Goal: Transaction & Acquisition: Book appointment/travel/reservation

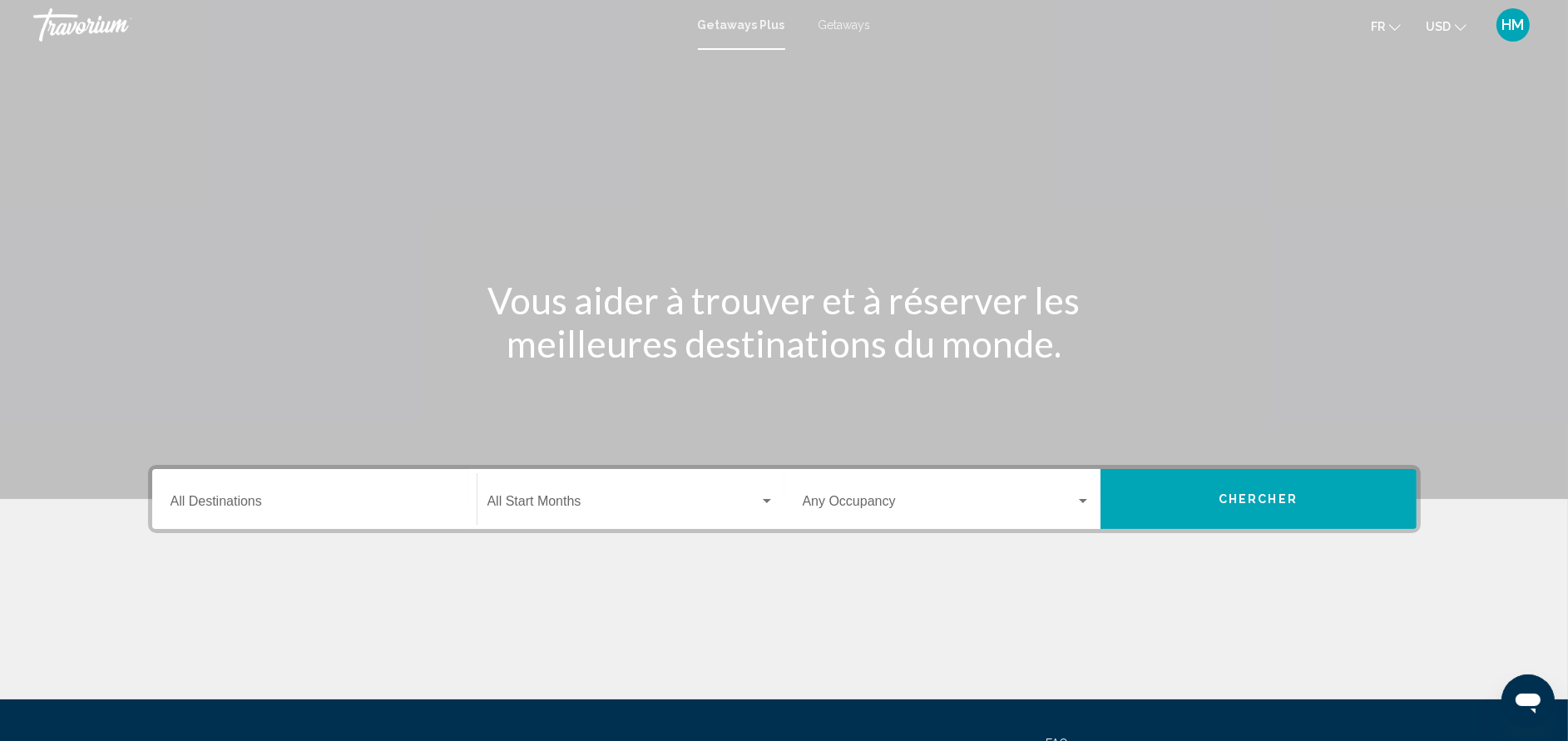
click at [850, 28] on span "Getaways" at bounding box center [845, 24] width 52 height 13
click at [323, 493] on div "Destination All Destinations" at bounding box center [314, 499] width 288 height 52
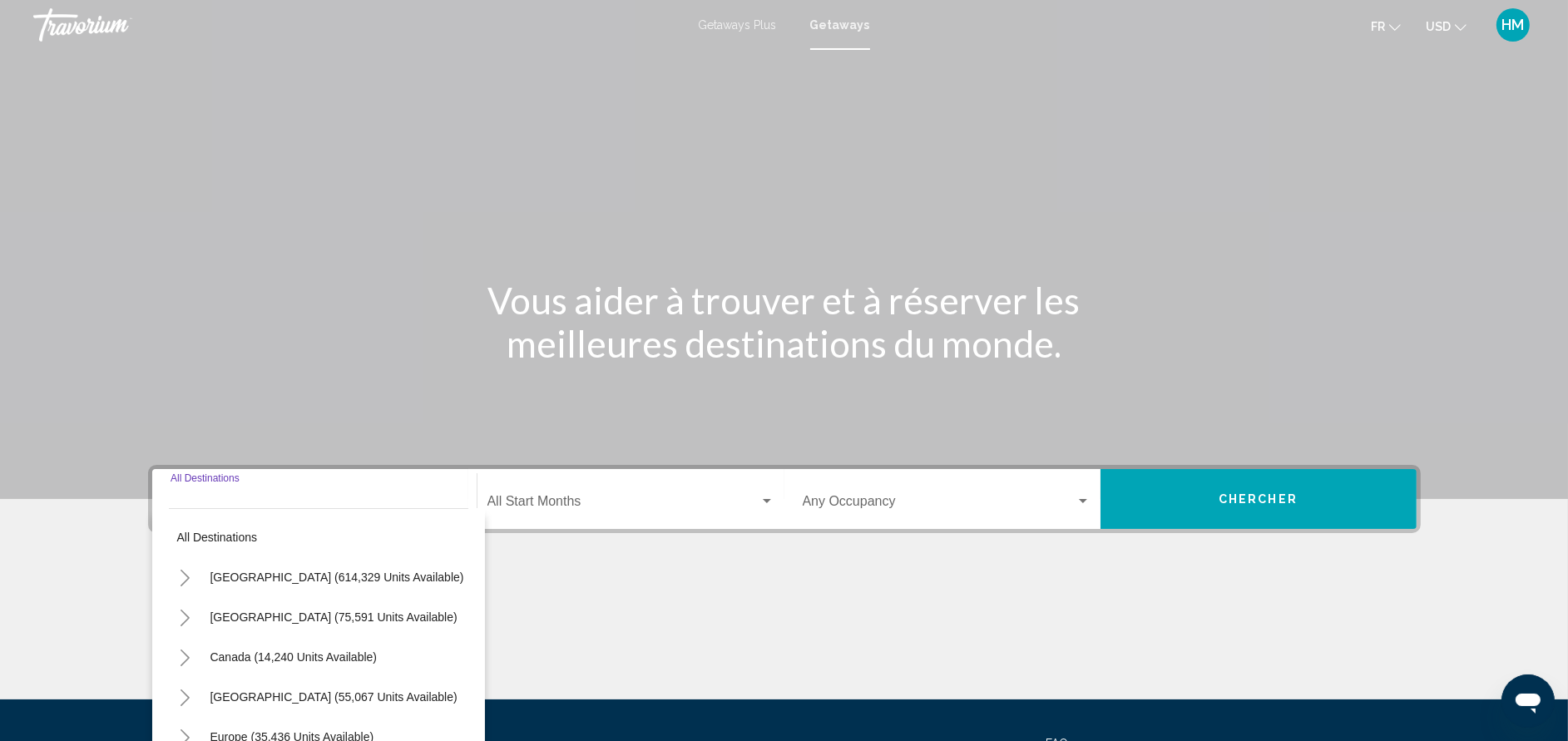
scroll to position [162, 0]
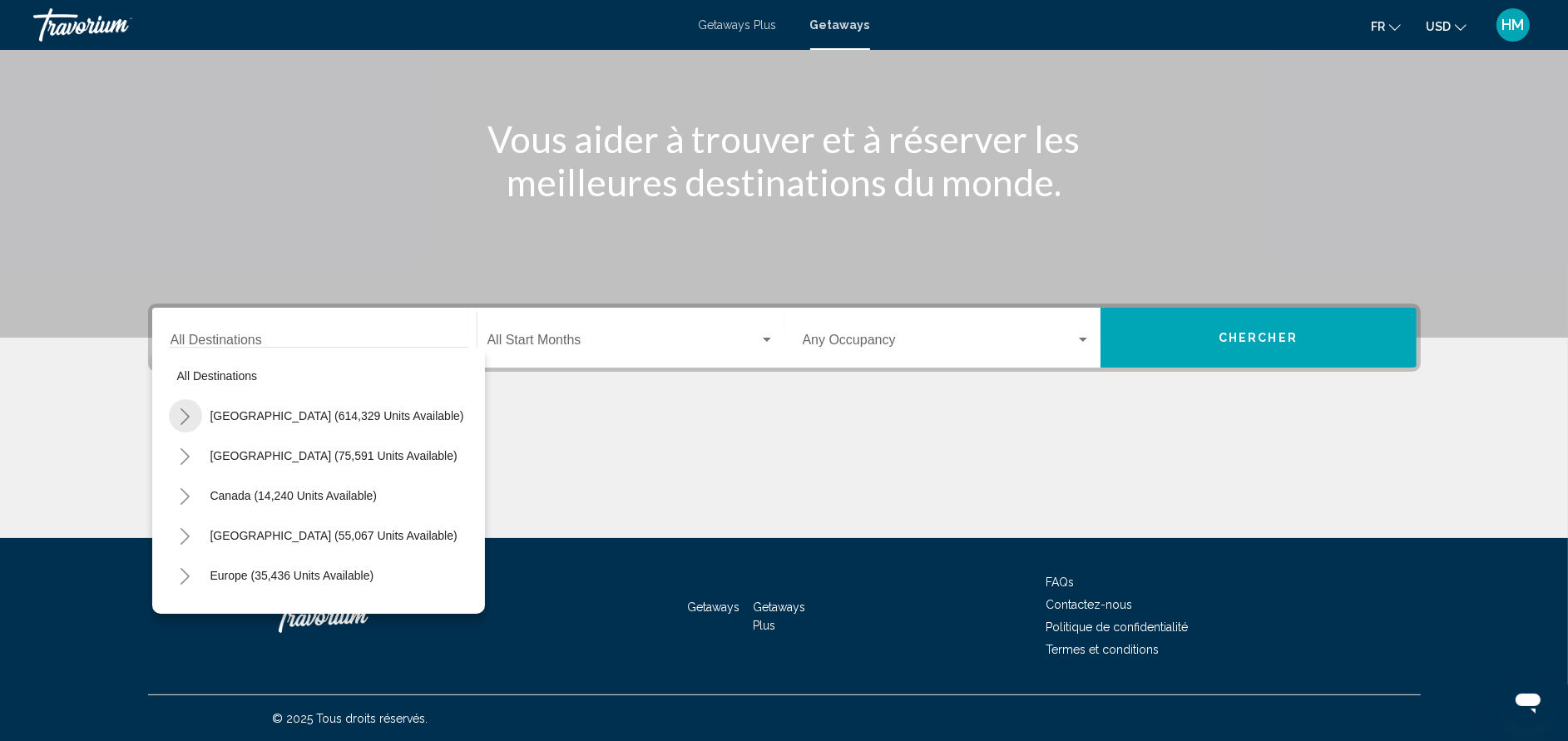
click at [187, 419] on icon "Toggle United States (614,329 units available)" at bounding box center [185, 416] width 13 height 17
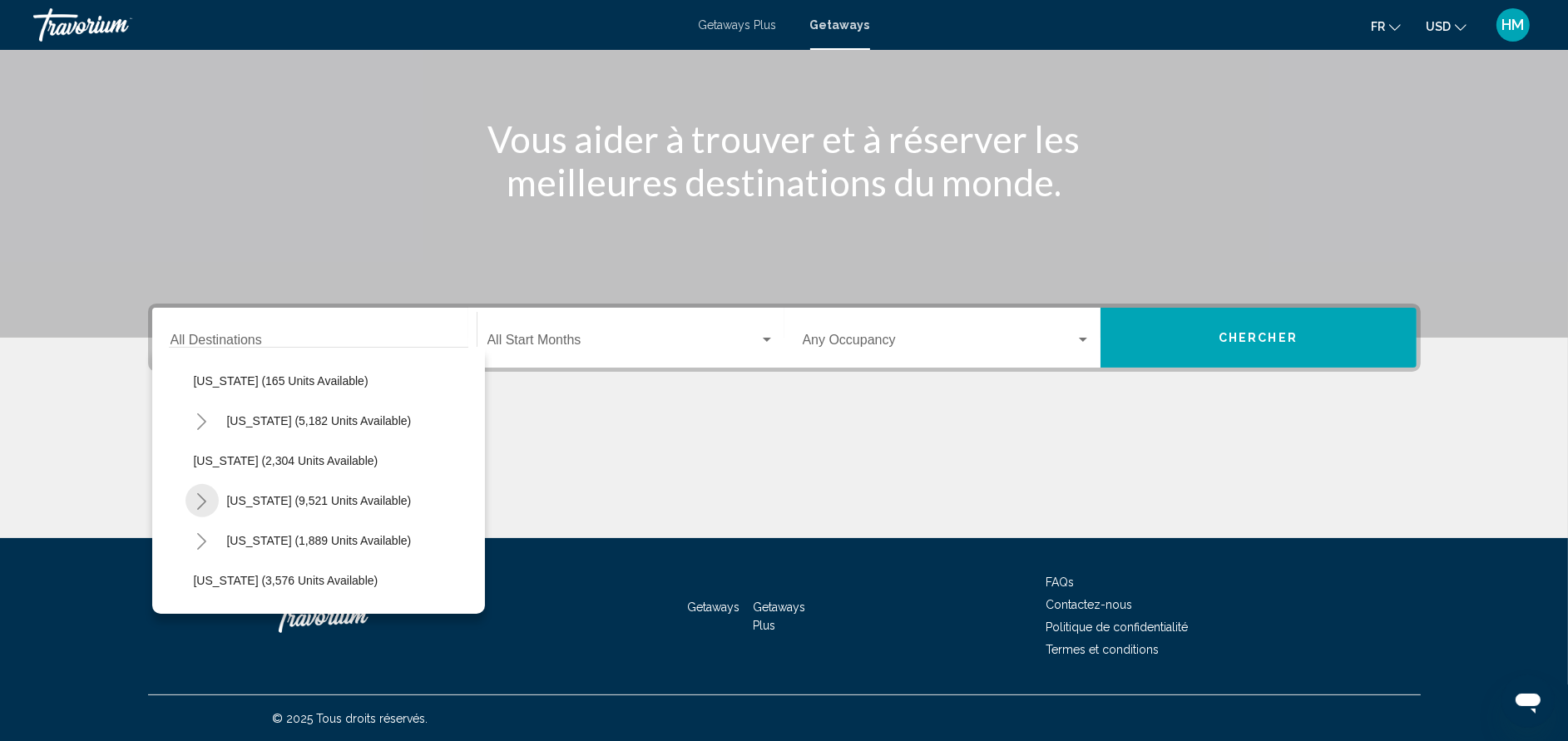
click at [189, 499] on button "Toggle Nevada (9,521 units available)" at bounding box center [201, 500] width 33 height 33
click at [208, 525] on button "[GEOGRAPHIC_DATA] (6,970 units available)" at bounding box center [331, 540] width 257 height 39
type input "**********"
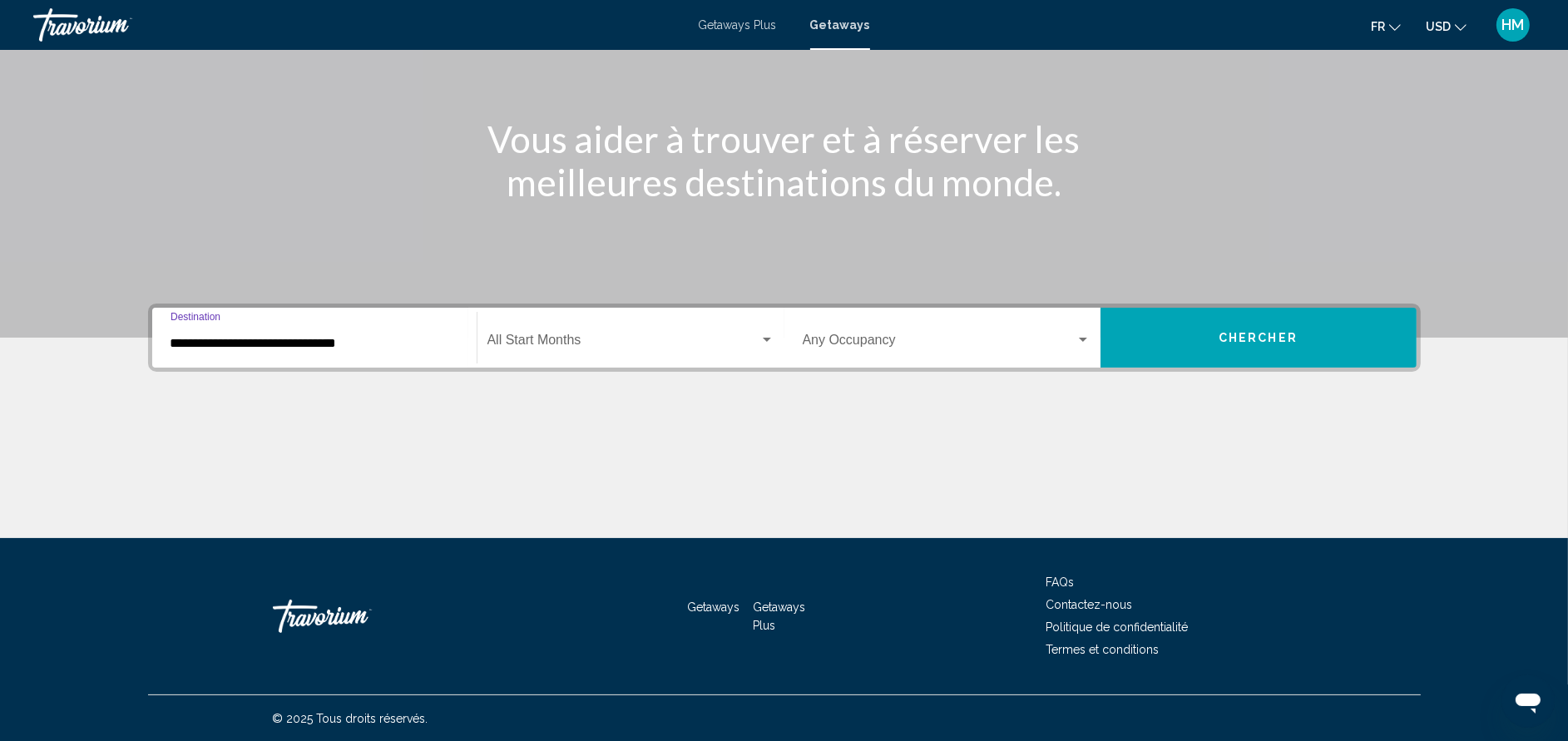
click at [492, 333] on div "Start Month All Start Months" at bounding box center [630, 338] width 287 height 52
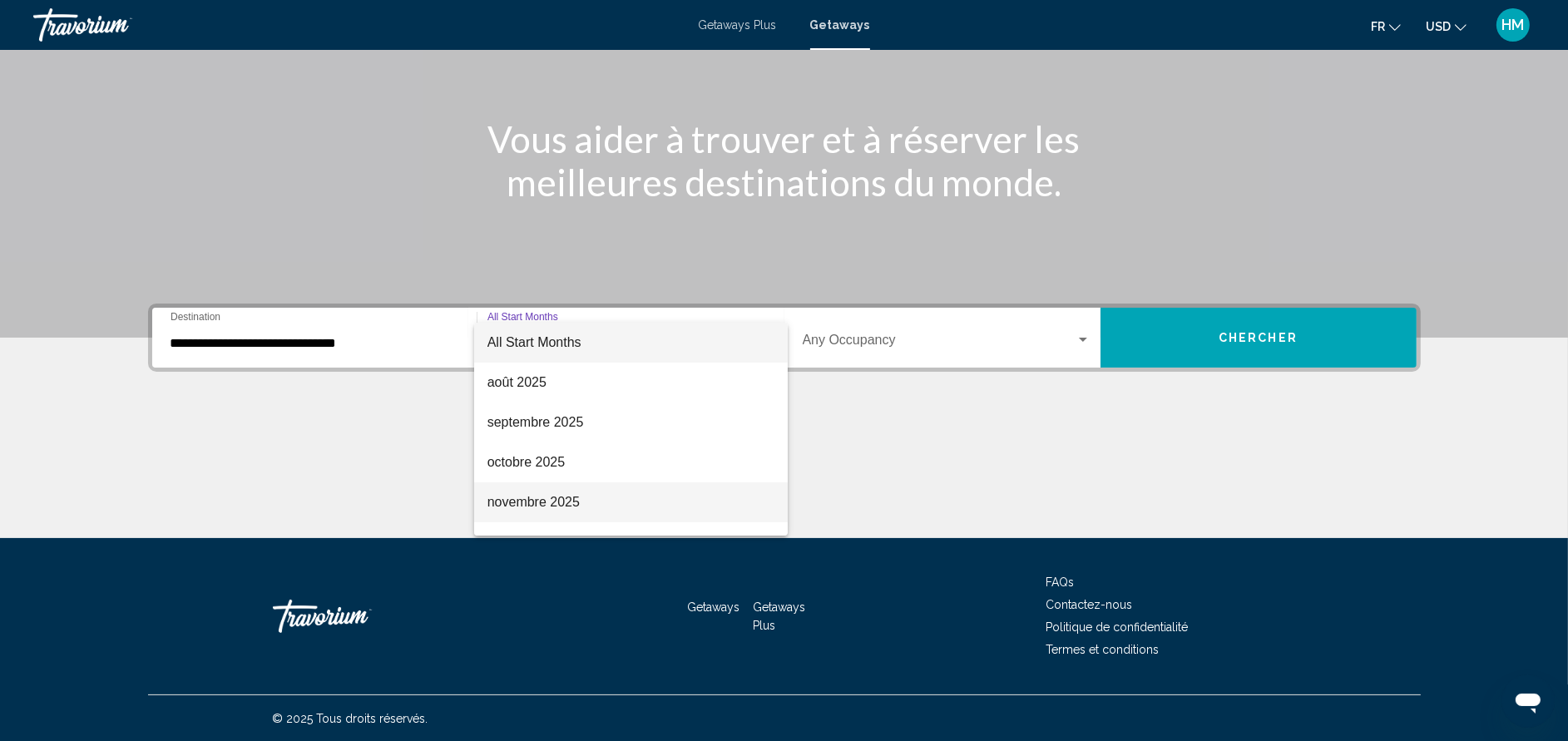
click at [565, 498] on span "novembre 2025" at bounding box center [630, 502] width 287 height 40
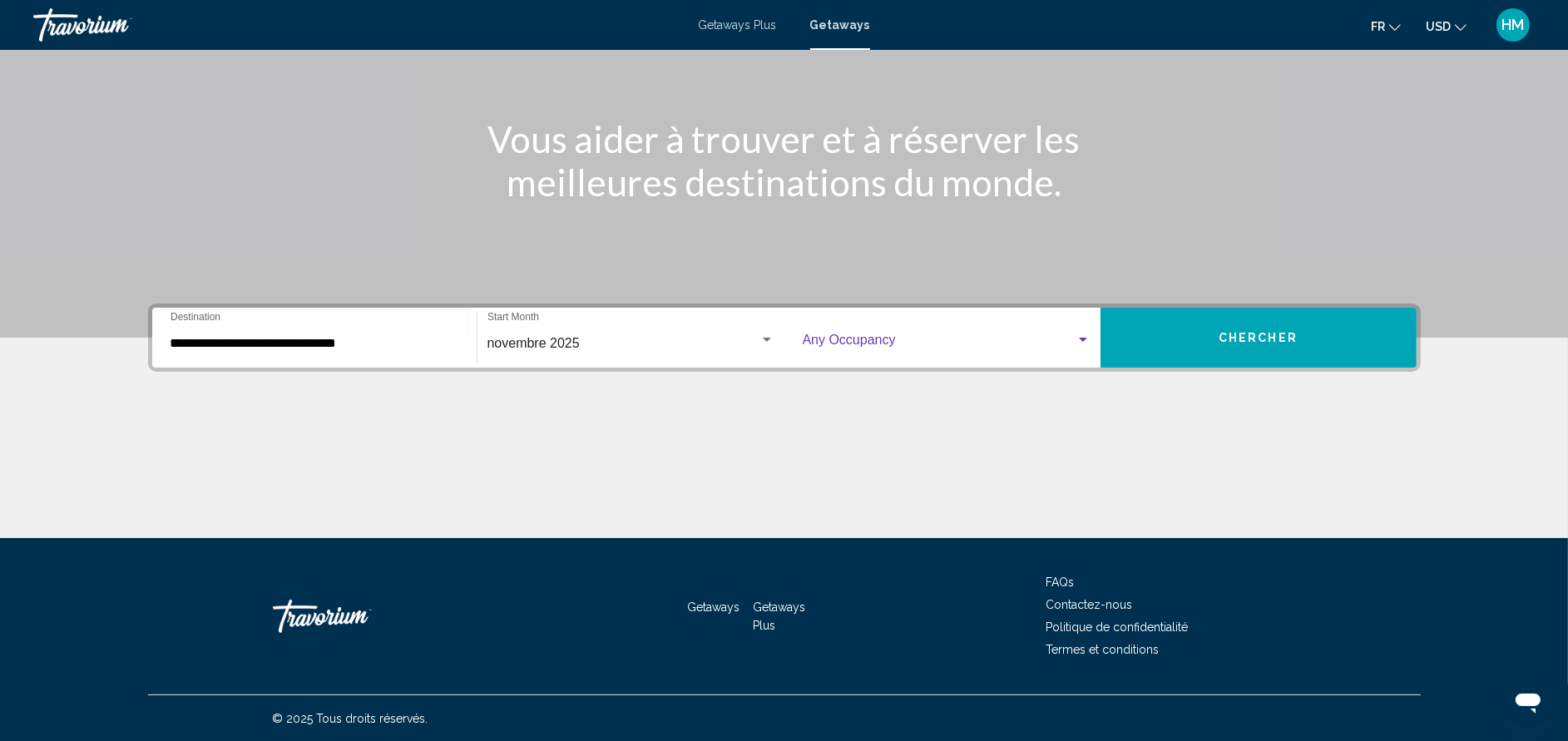
click at [895, 344] on span "Search widget" at bounding box center [939, 343] width 273 height 15
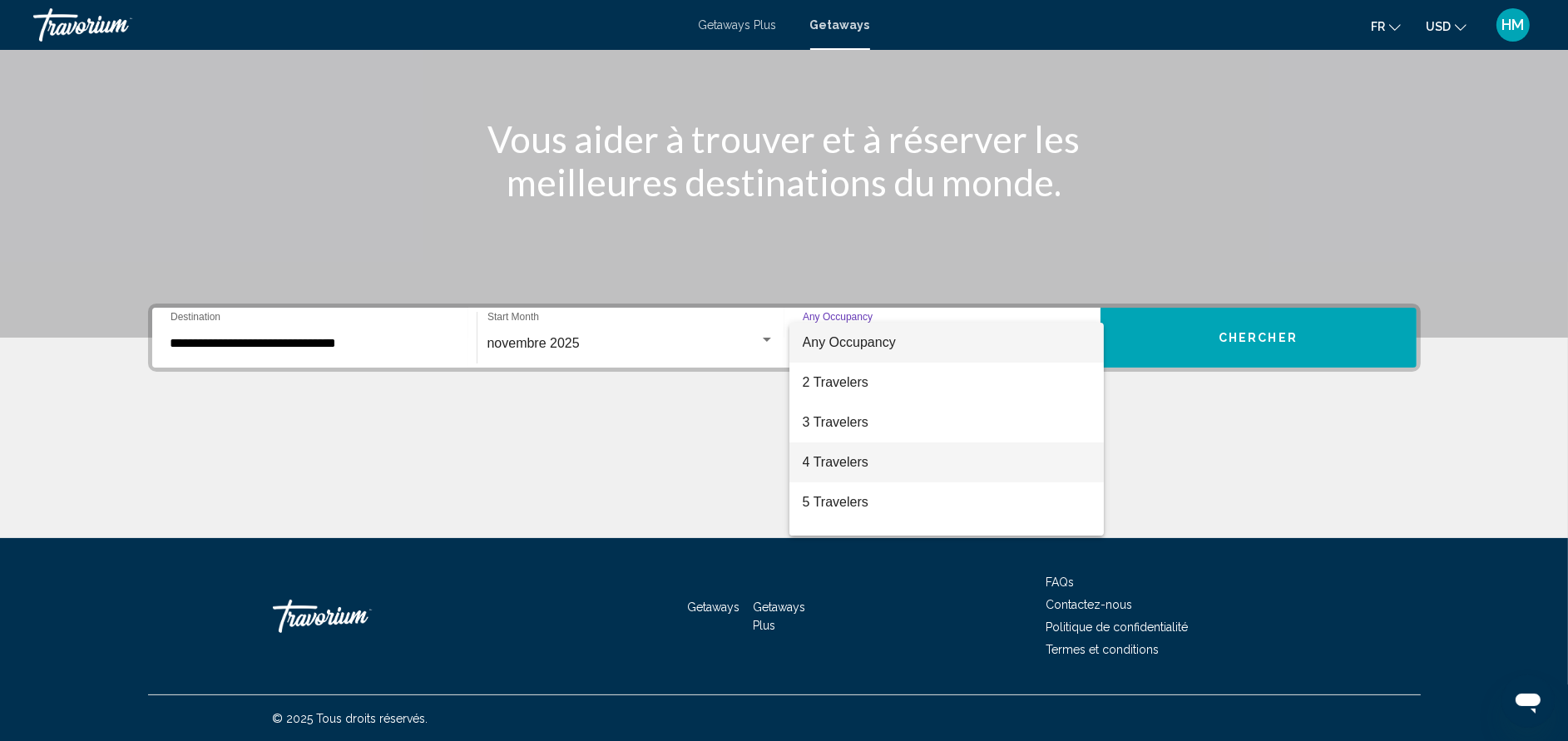
click at [842, 464] on span "4 Travelers" at bounding box center [946, 462] width 288 height 40
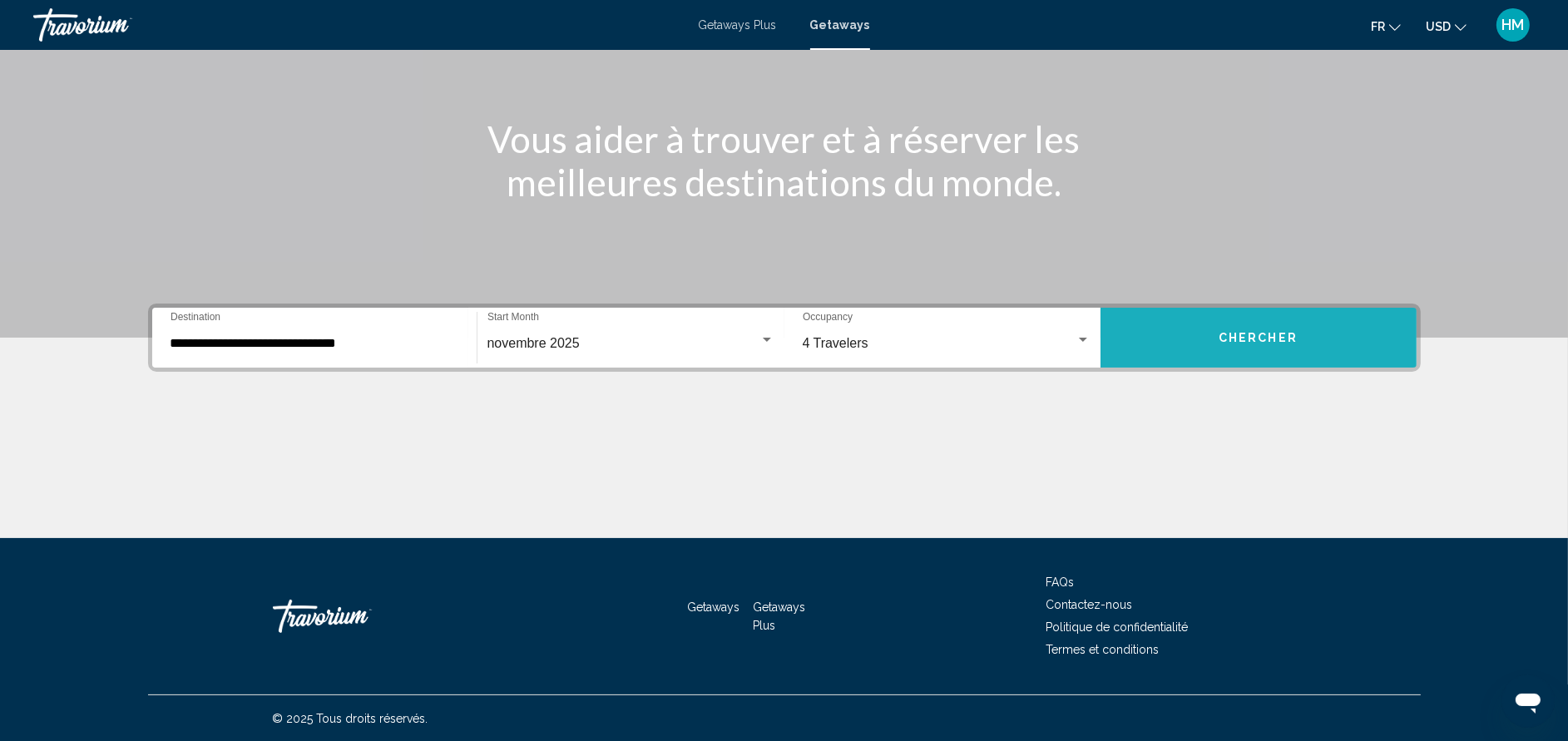
click at [1262, 338] on span "Chercher" at bounding box center [1258, 338] width 79 height 13
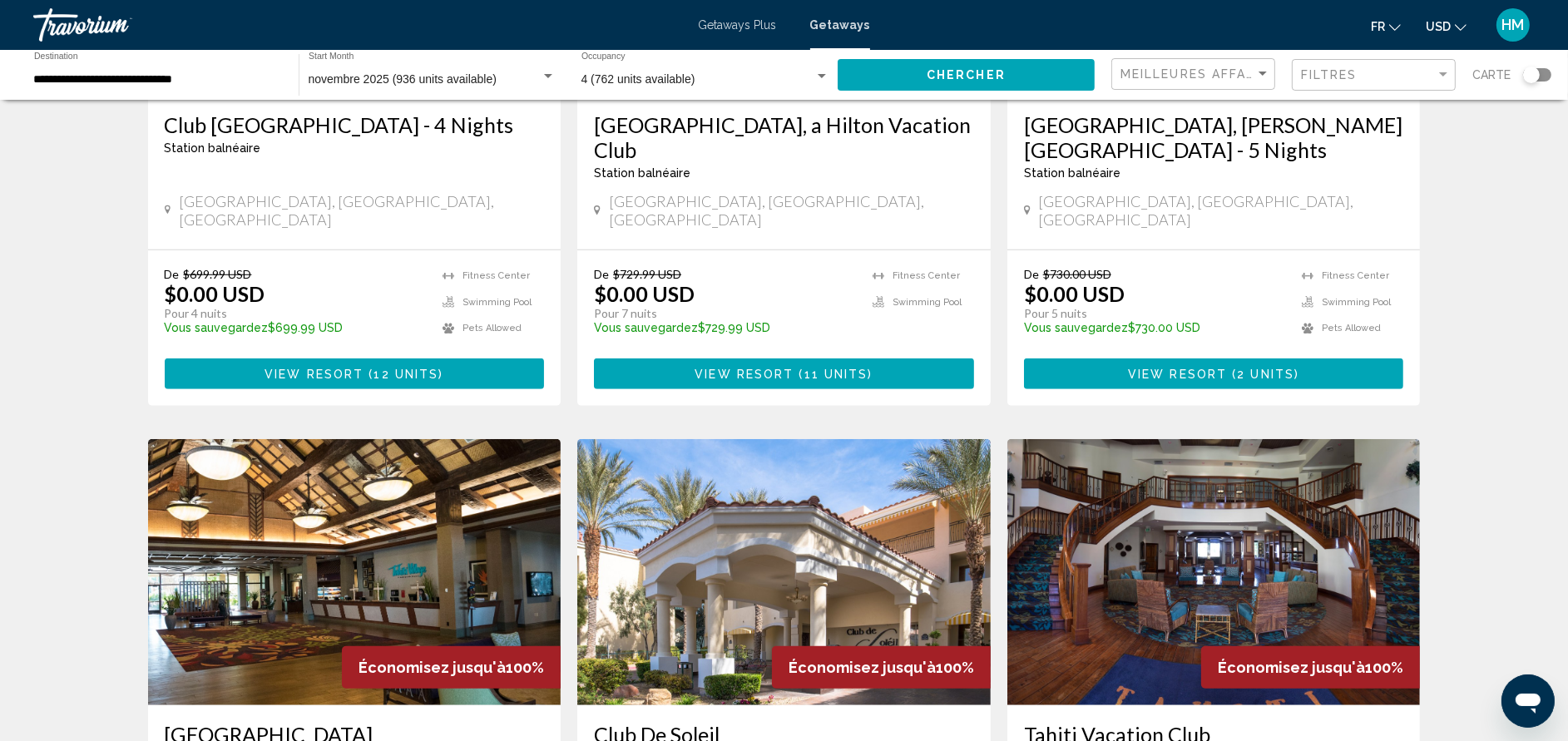
scroll to position [1746, 0]
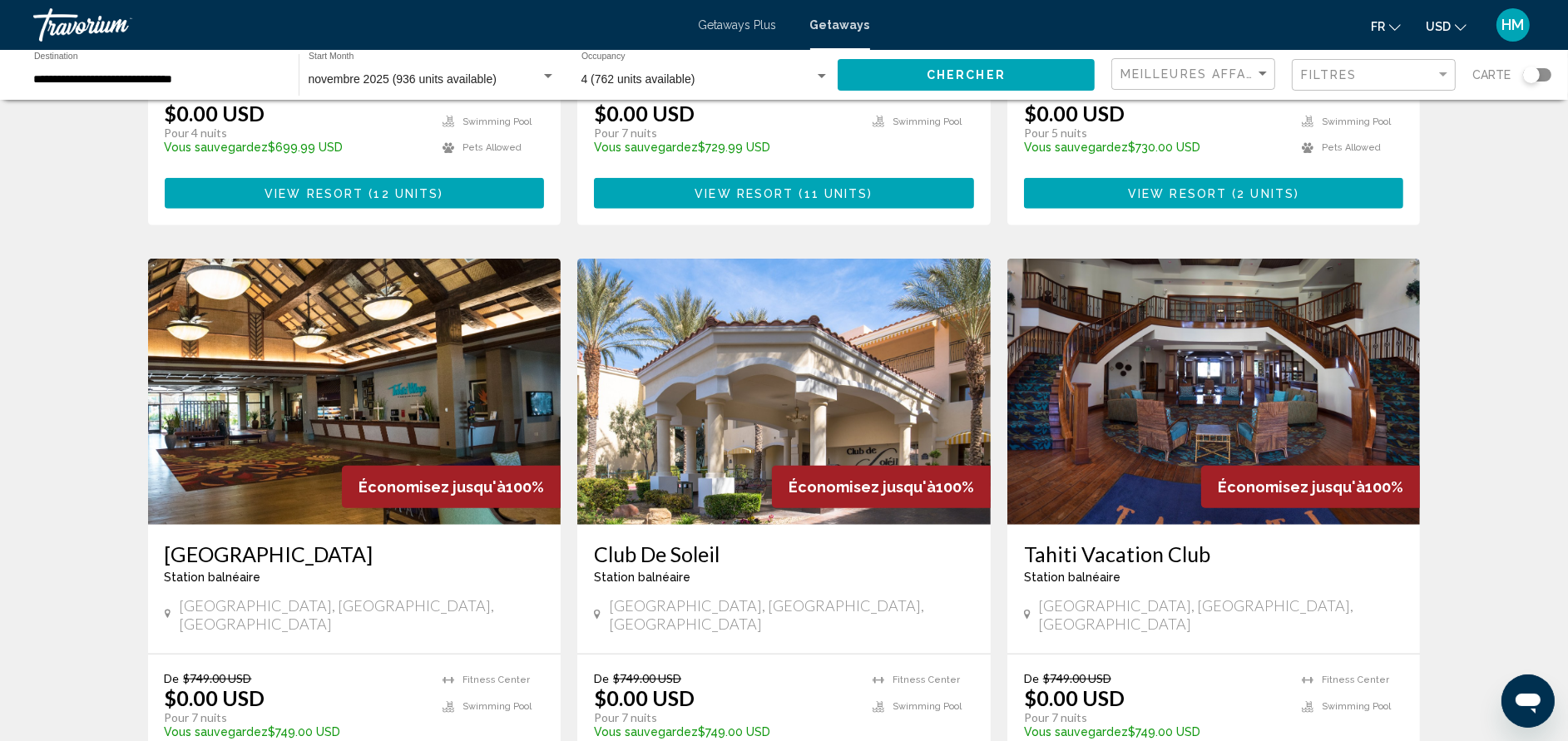
click at [245, 542] on h3 "[GEOGRAPHIC_DATA]" at bounding box center [354, 554] width 380 height 25
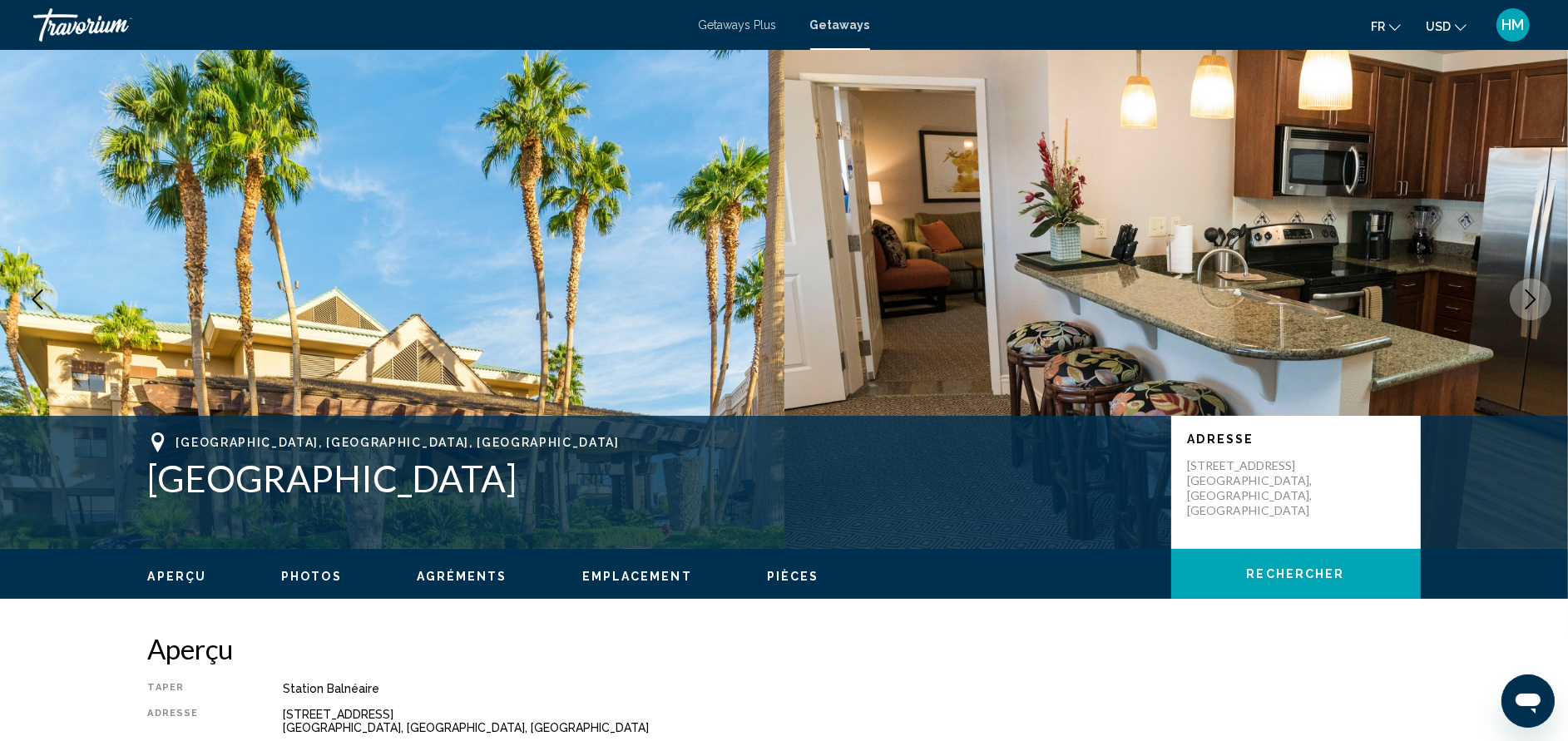
click at [304, 578] on span "Photos" at bounding box center [312, 576] width 61 height 13
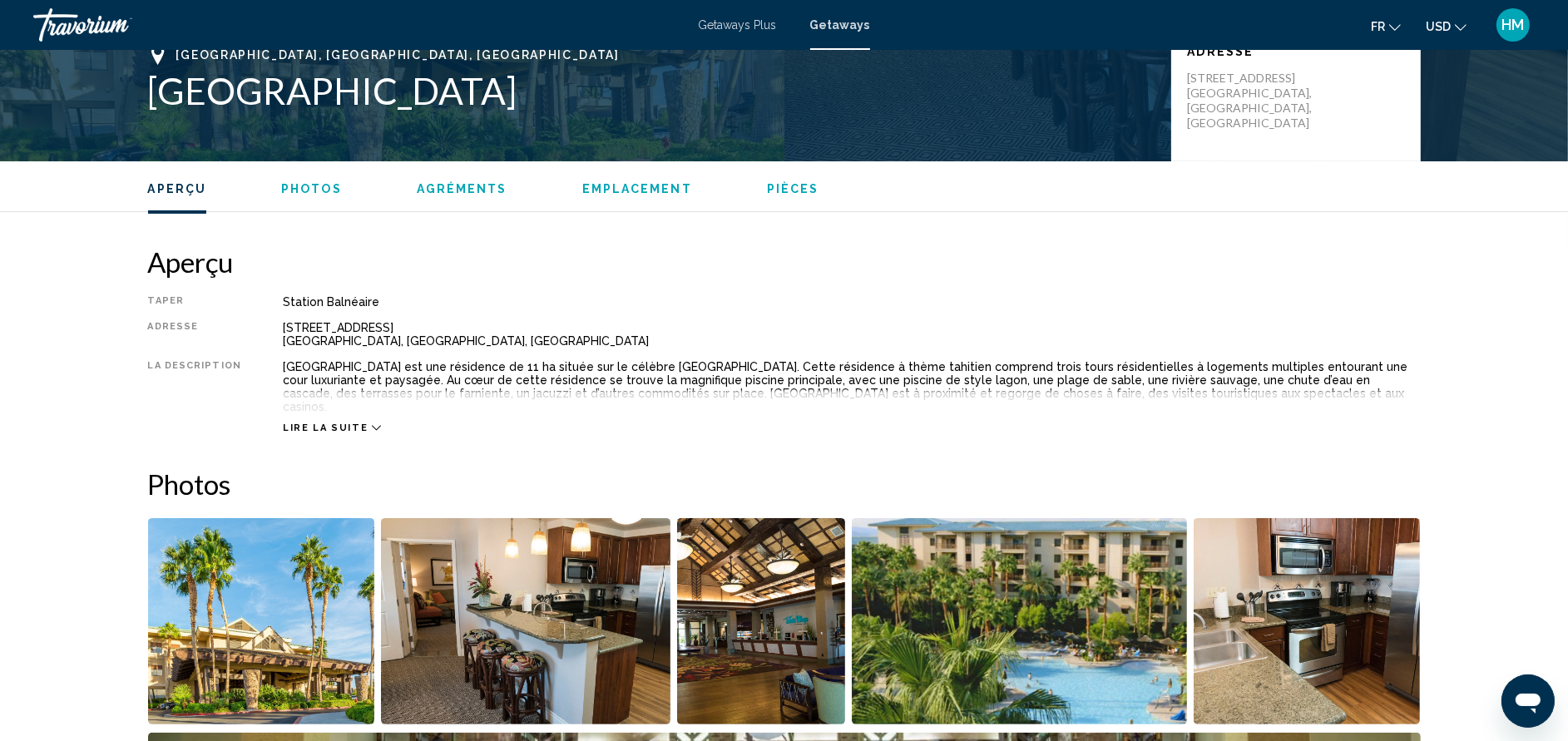
scroll to position [740, 0]
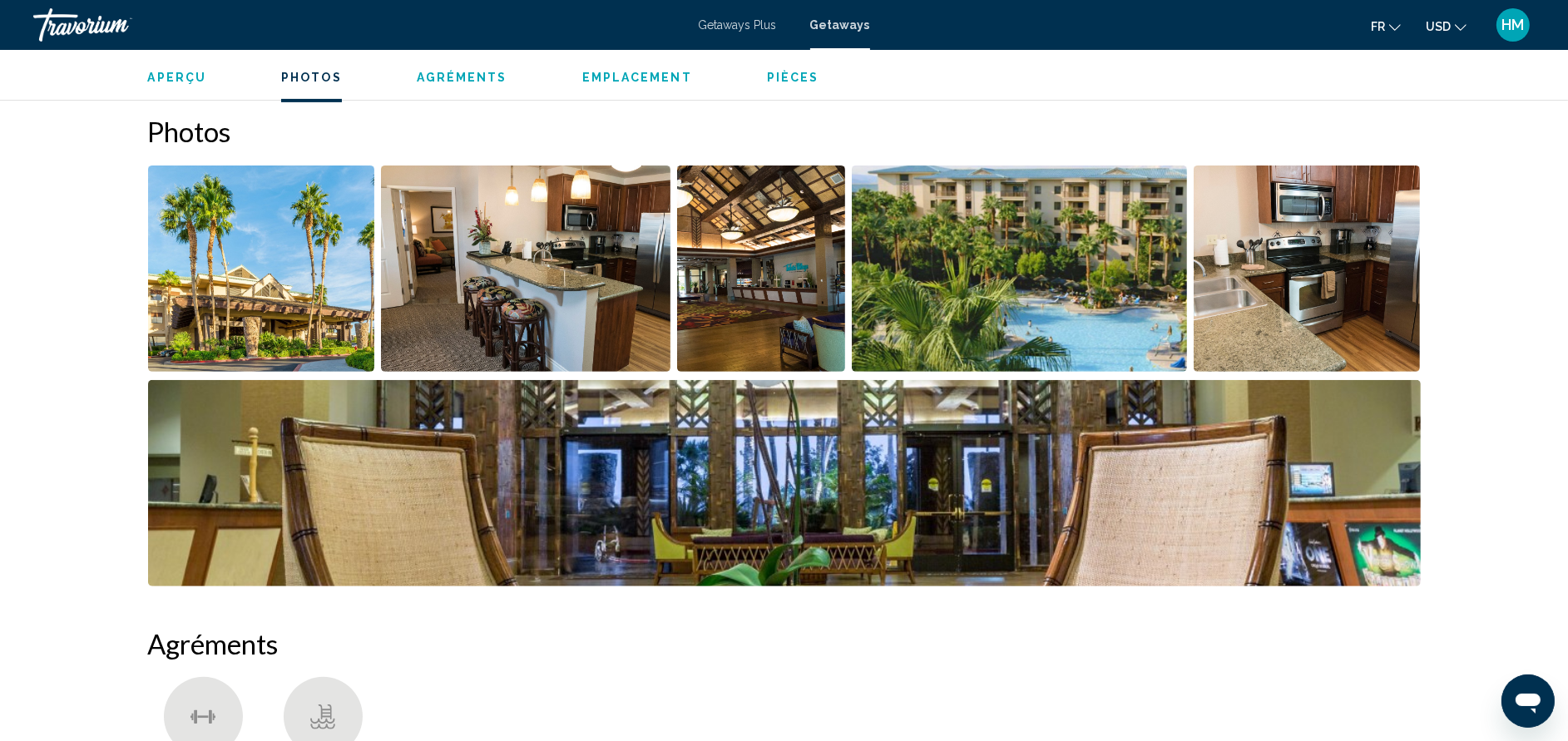
click at [632, 276] on img "Open full-screen image slider" at bounding box center [526, 269] width 289 height 207
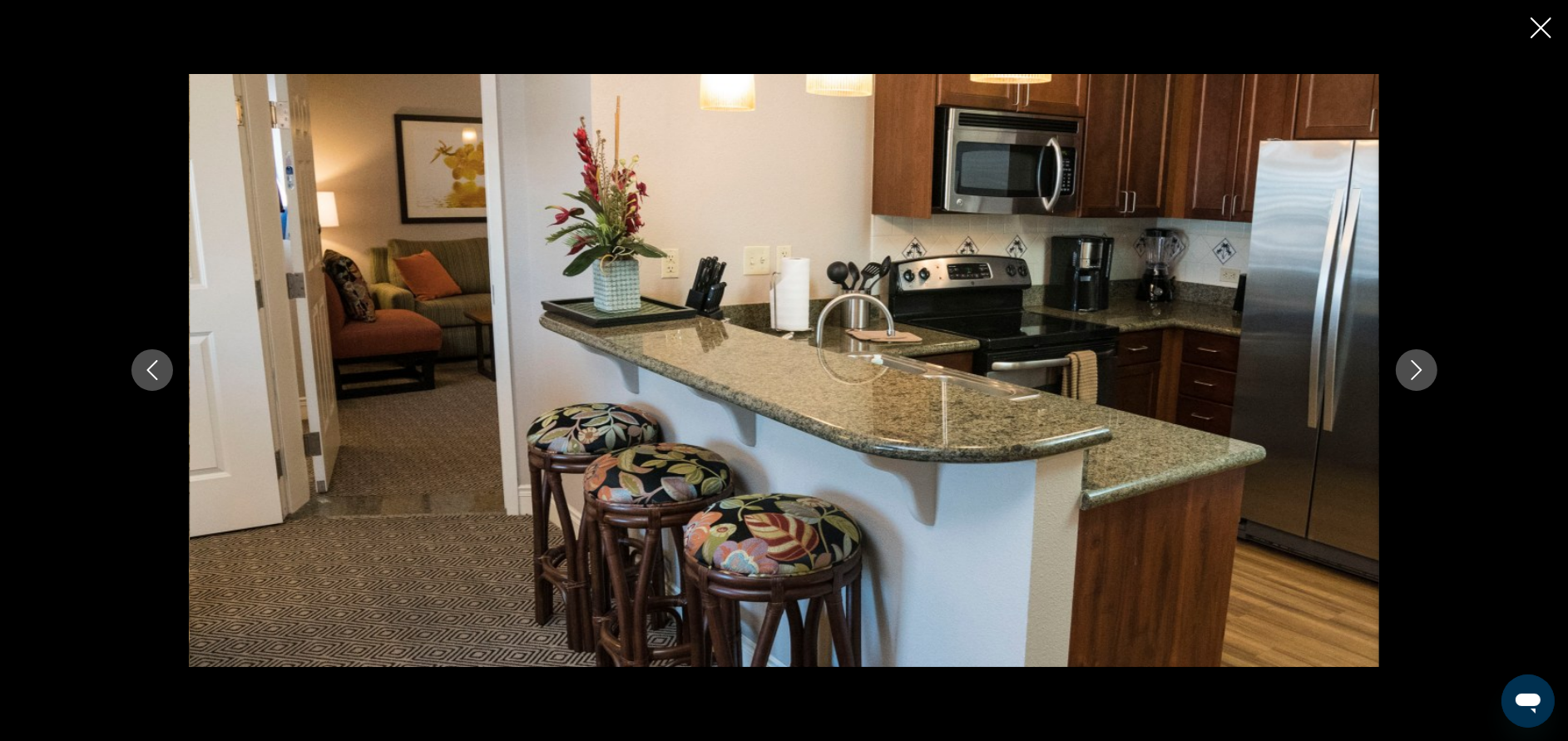
click at [1410, 371] on icon "Next image" at bounding box center [1416, 370] width 20 height 20
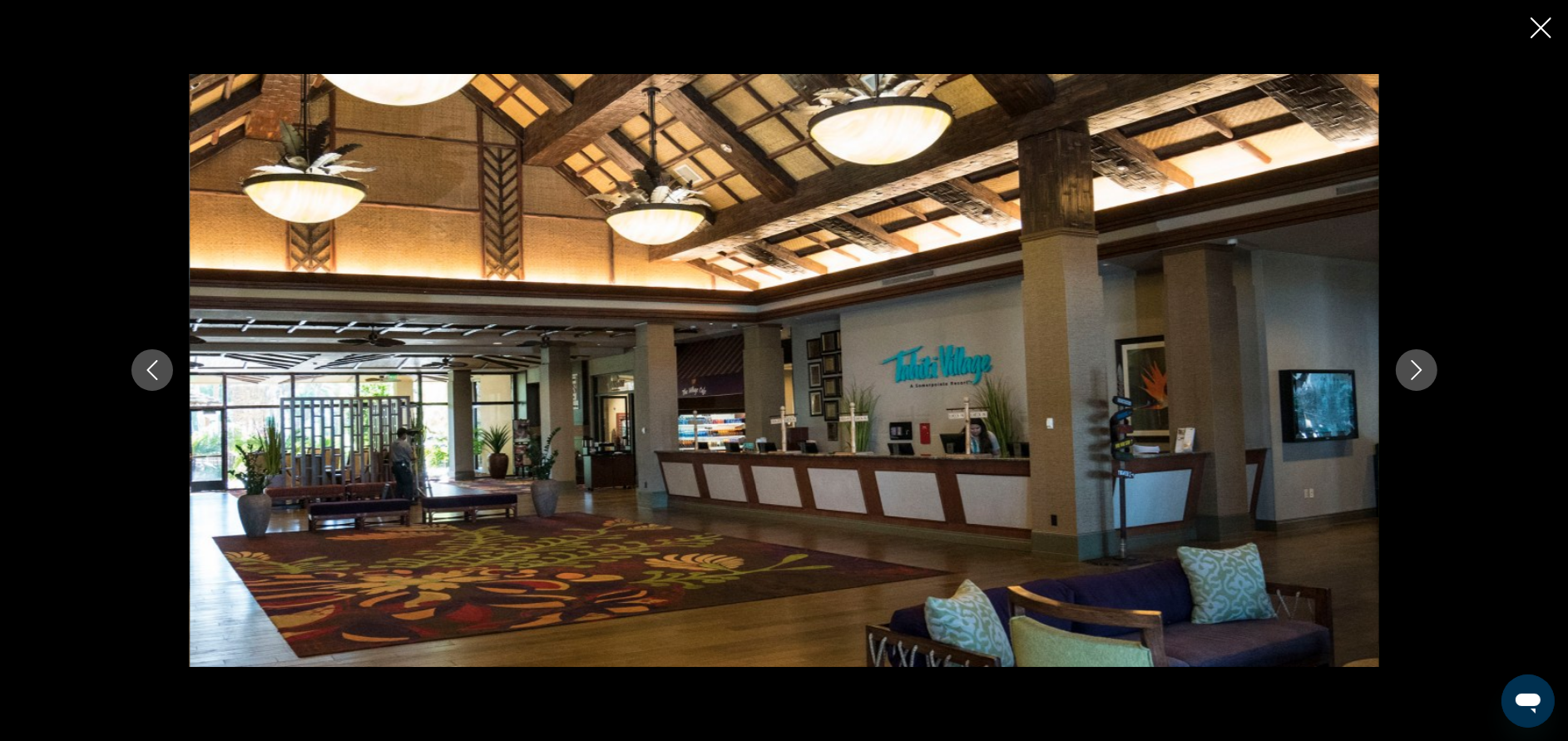
click at [1410, 371] on icon "Next image" at bounding box center [1416, 370] width 20 height 20
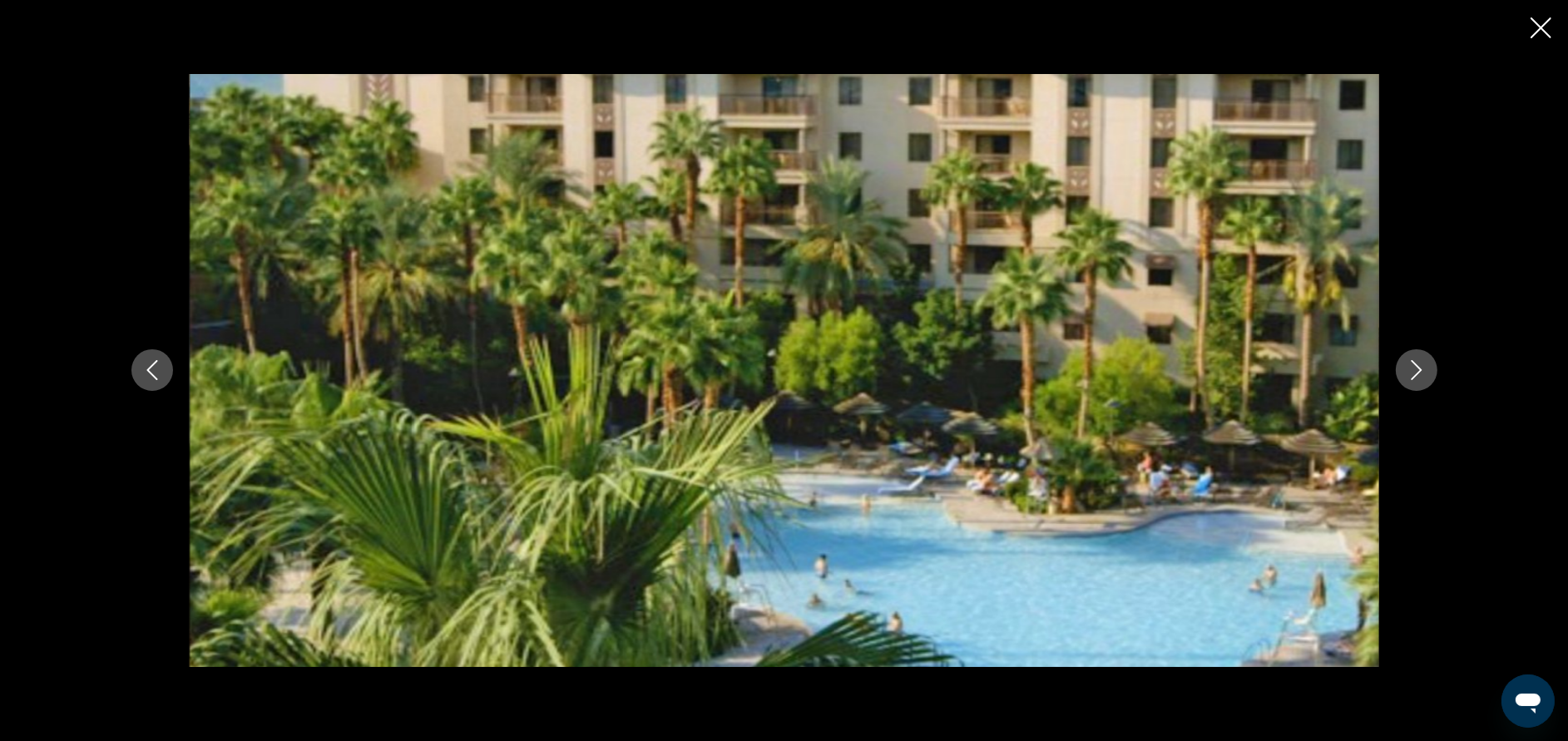
click at [1420, 371] on icon "Next image" at bounding box center [1416, 371] width 11 height 20
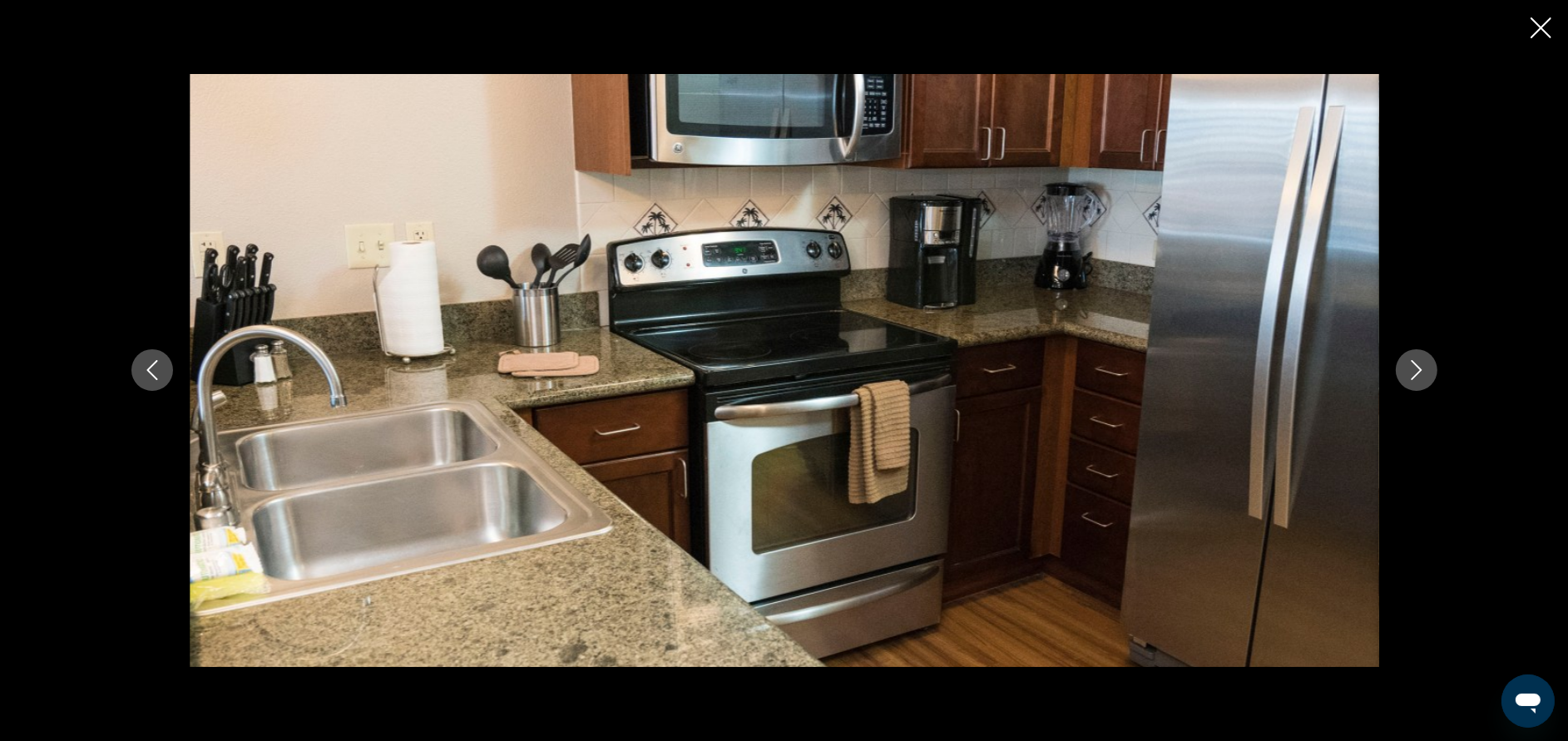
click at [1420, 371] on icon "Next image" at bounding box center [1416, 371] width 11 height 20
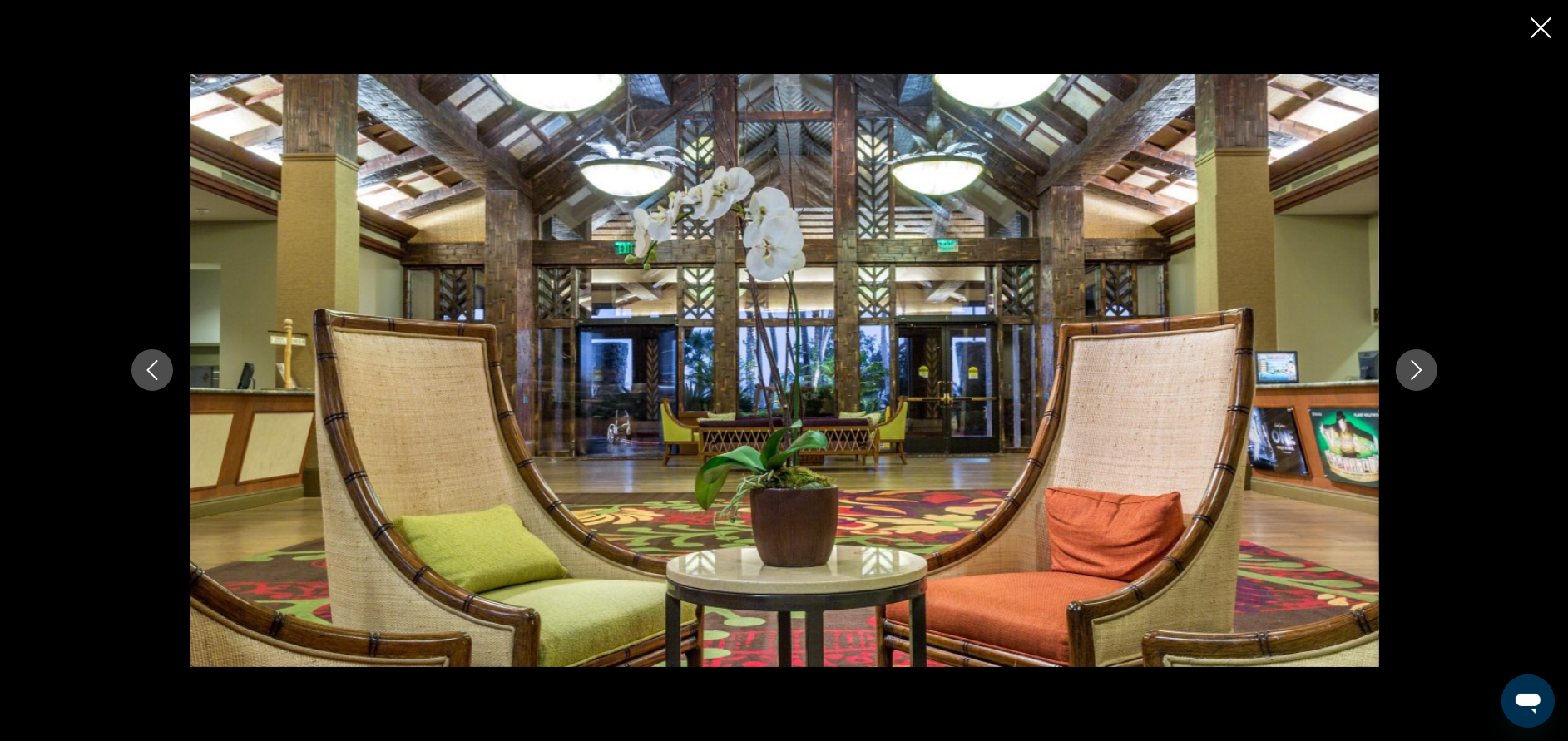
click at [1420, 371] on icon "Next image" at bounding box center [1416, 371] width 11 height 20
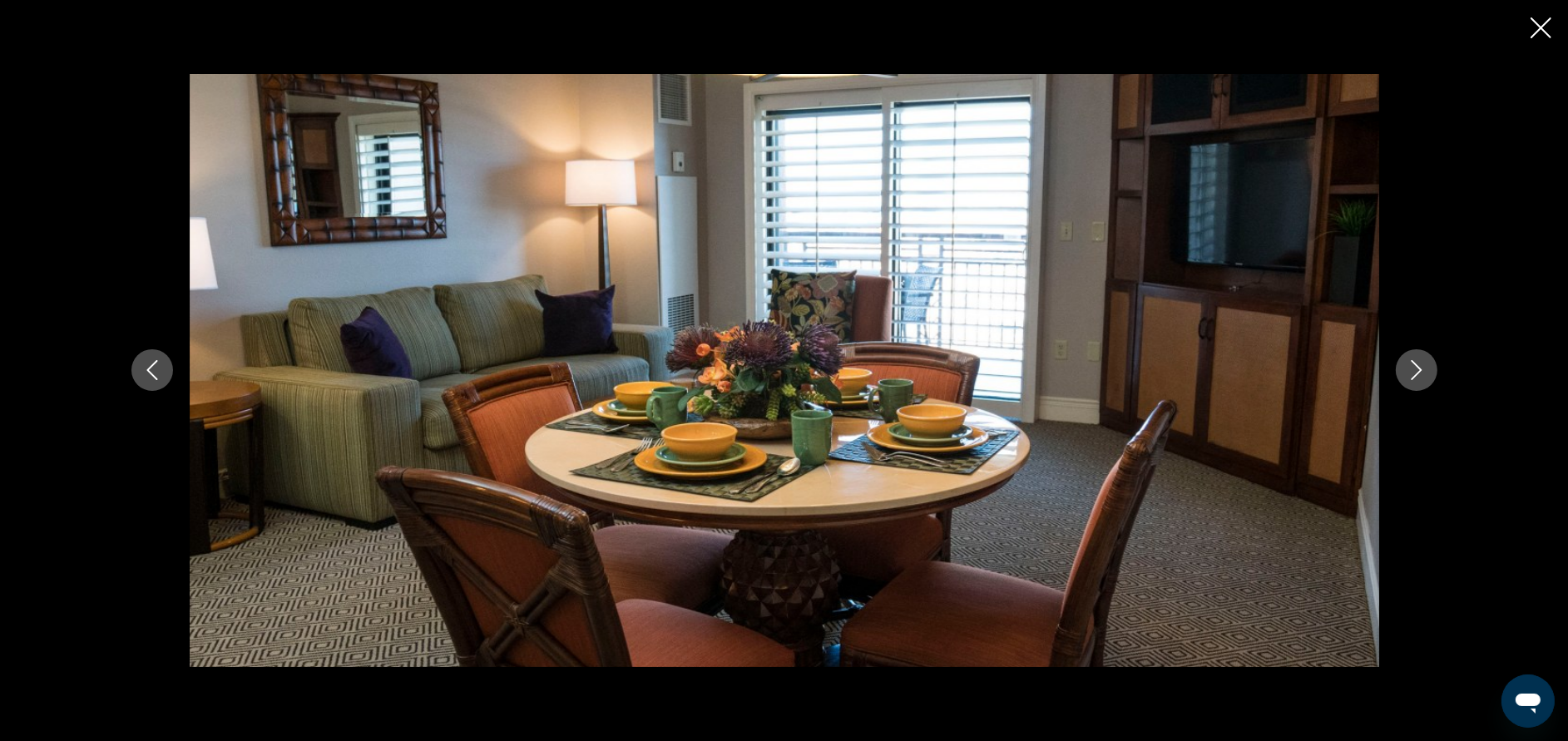
click at [1420, 371] on icon "Next image" at bounding box center [1416, 371] width 11 height 20
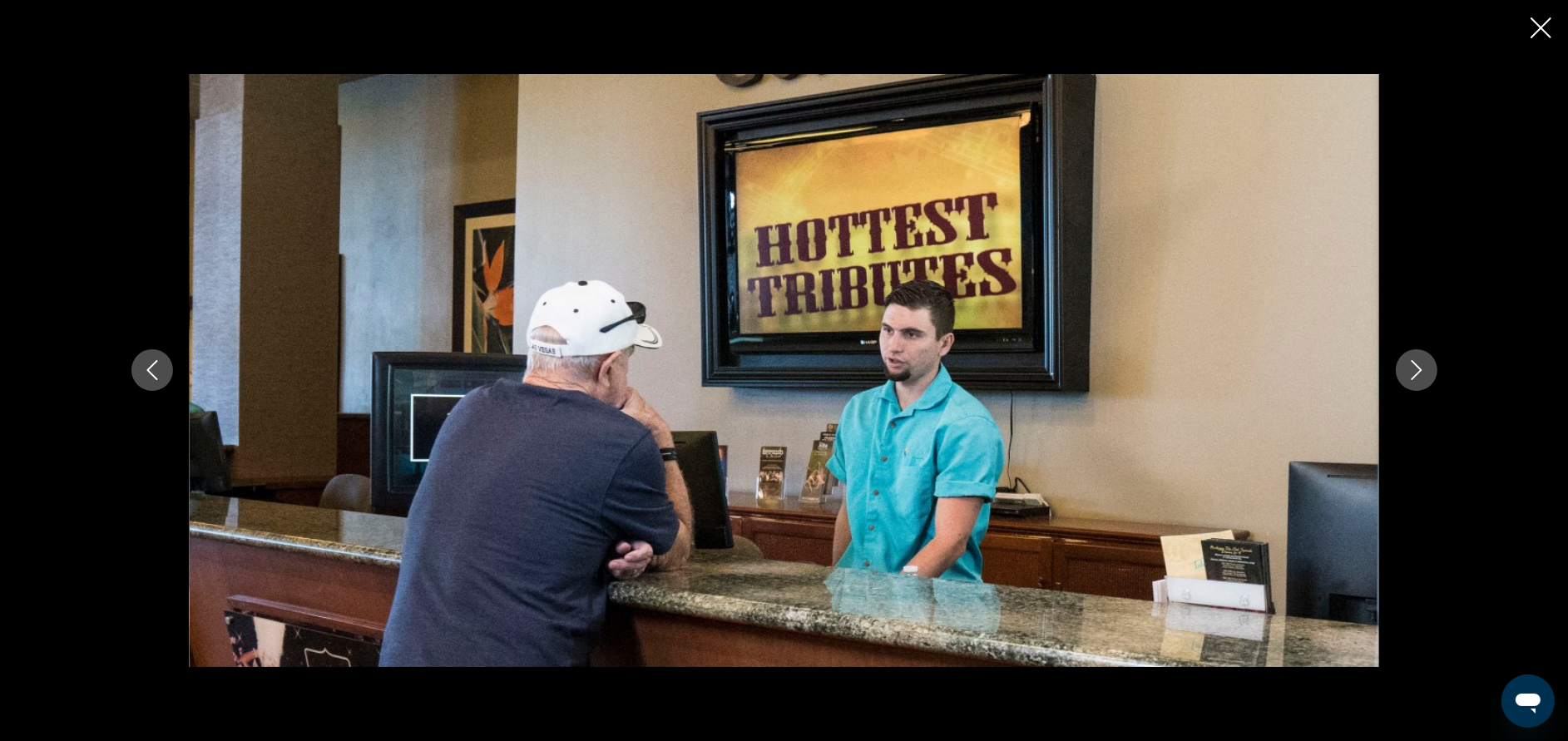
click at [1420, 371] on icon "Next image" at bounding box center [1416, 371] width 11 height 20
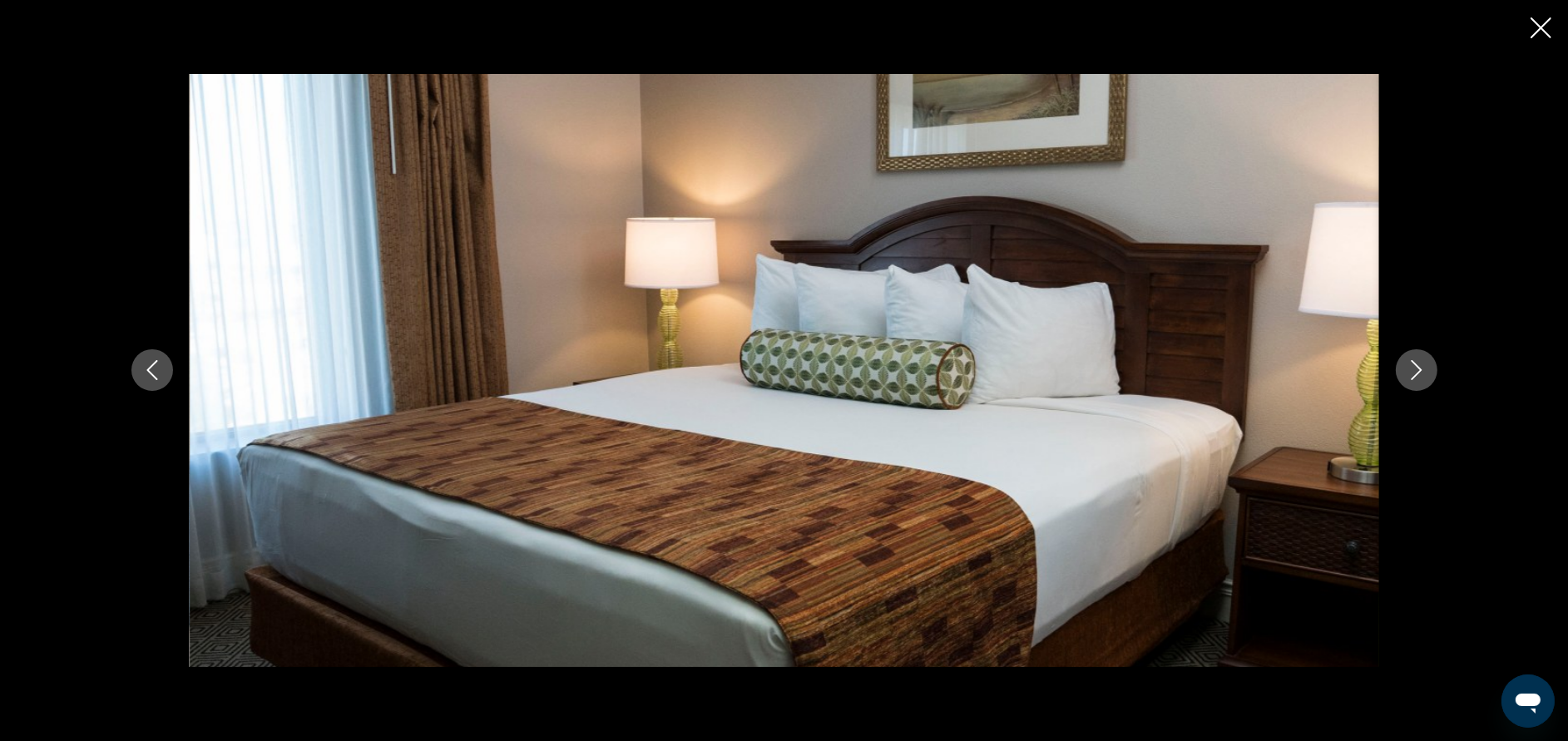
click at [1420, 371] on icon "Next image" at bounding box center [1416, 371] width 11 height 20
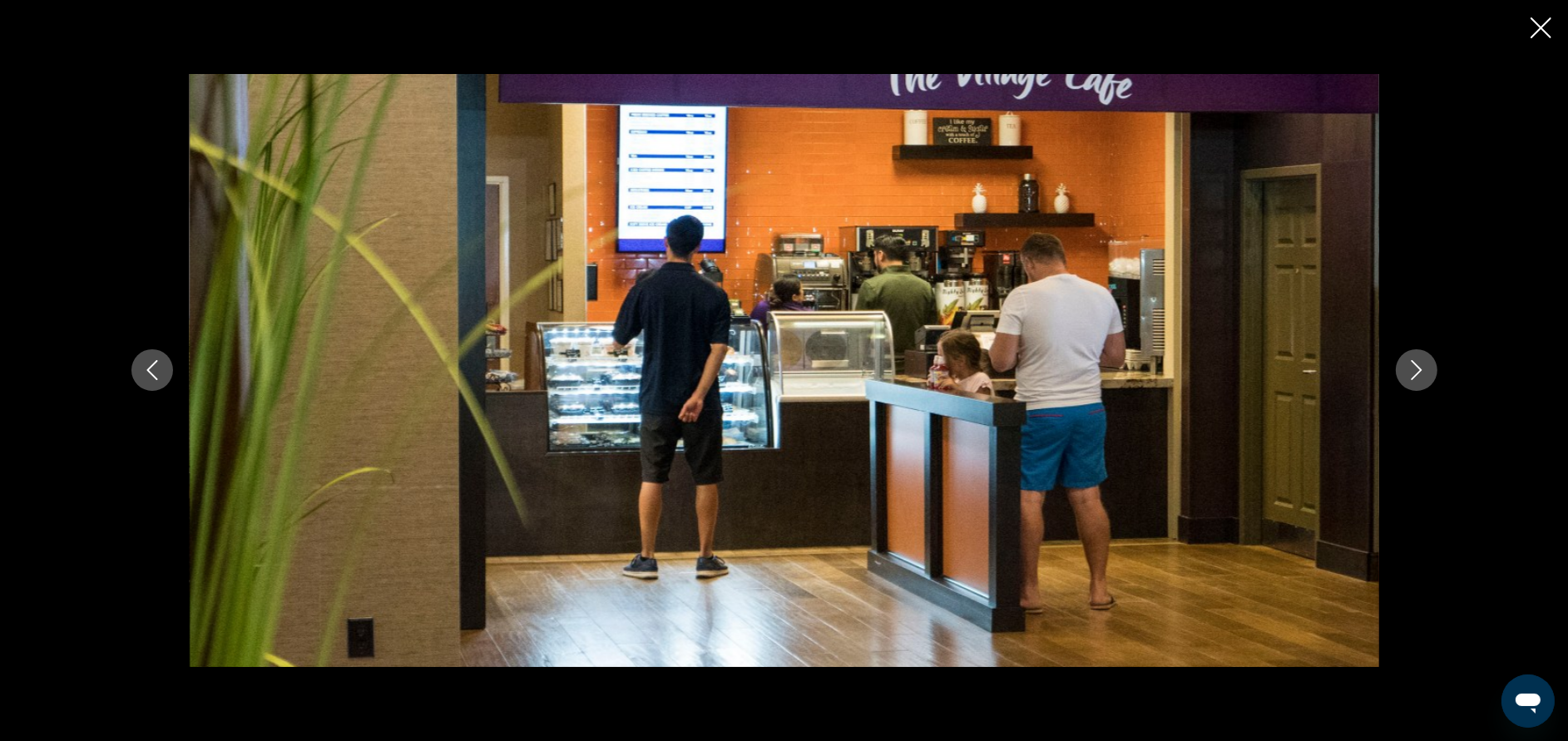
click at [1420, 371] on icon "Next image" at bounding box center [1416, 371] width 11 height 20
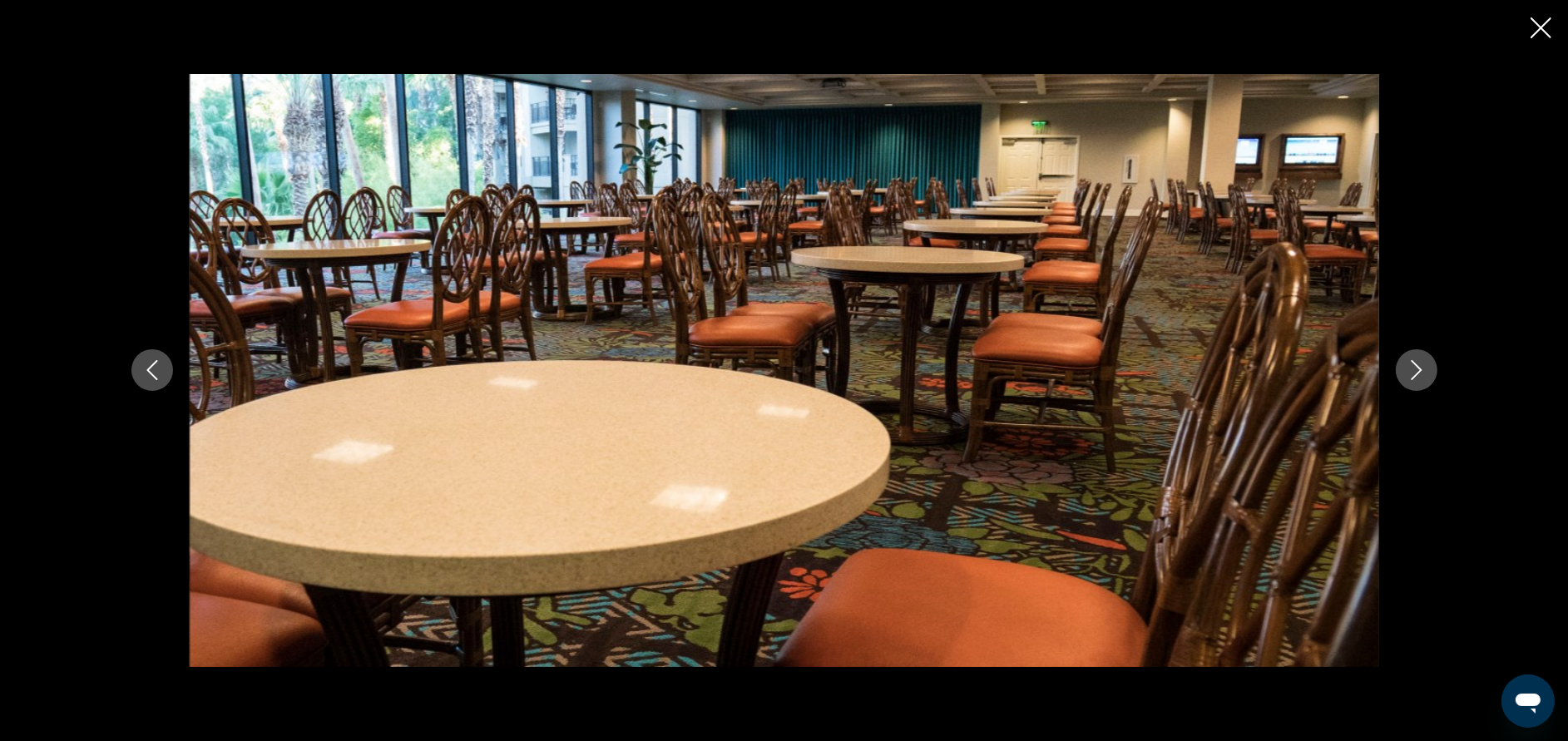
click at [1420, 371] on icon "Next image" at bounding box center [1416, 371] width 11 height 20
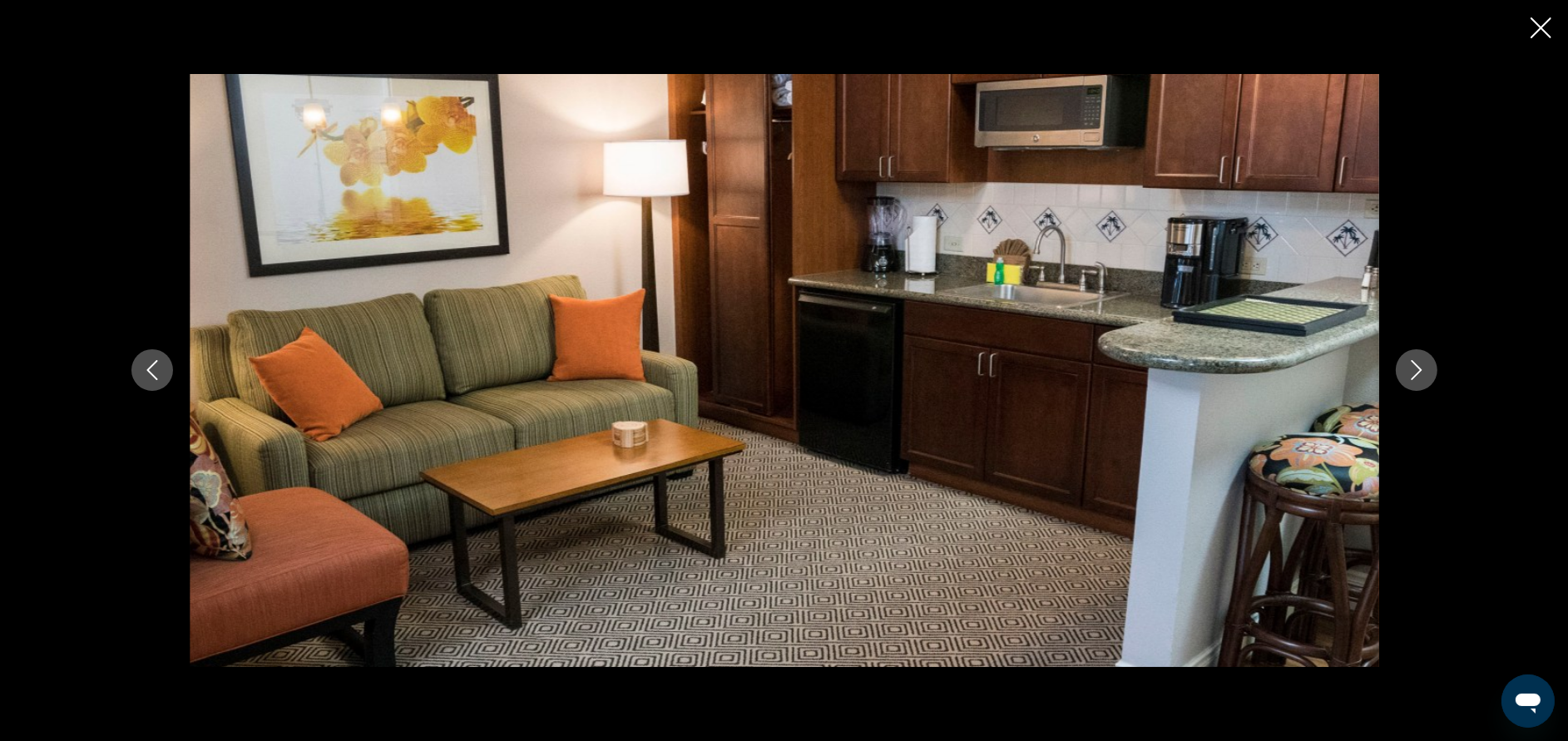
click at [1420, 371] on icon "Next image" at bounding box center [1416, 371] width 11 height 20
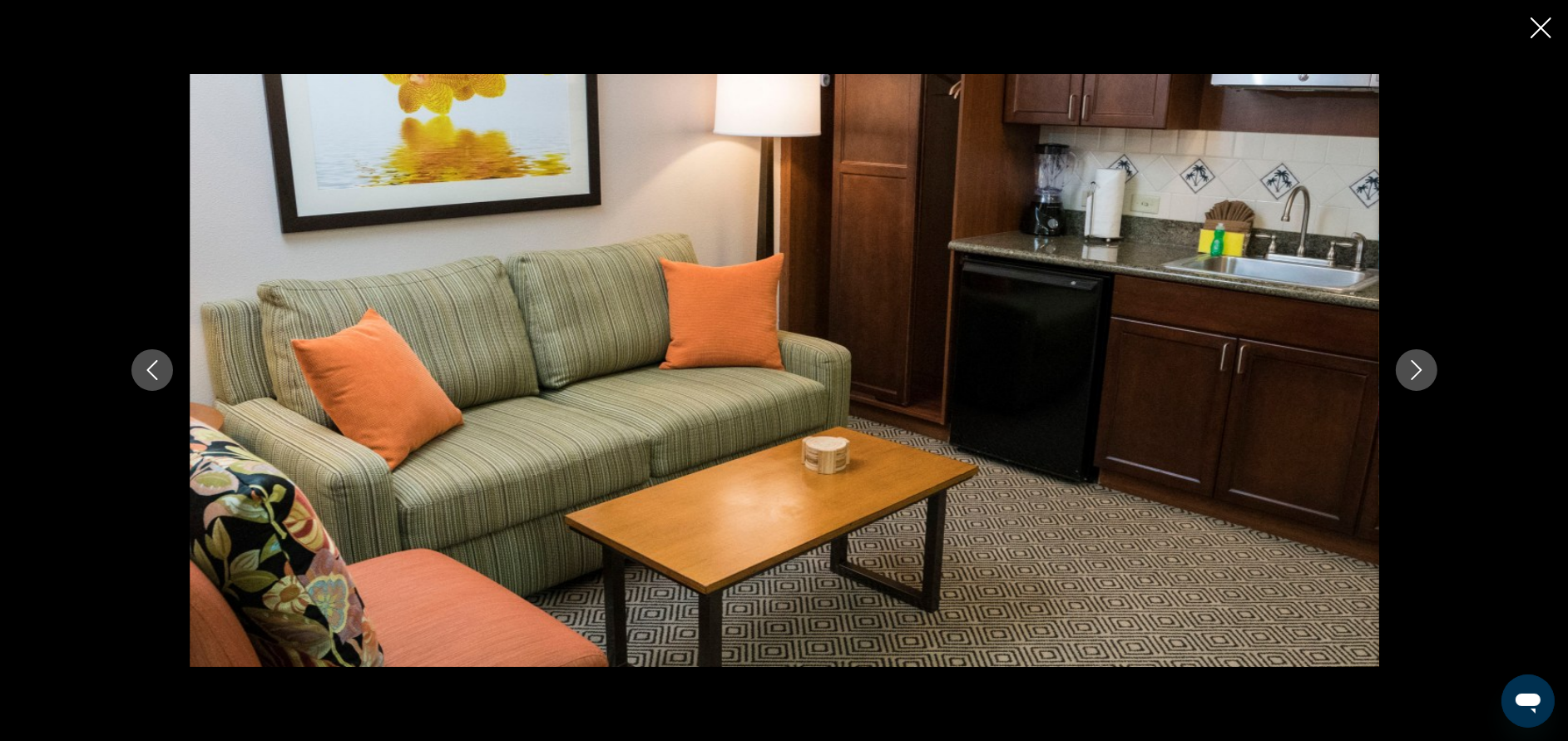
click at [1420, 371] on icon "Next image" at bounding box center [1416, 371] width 11 height 20
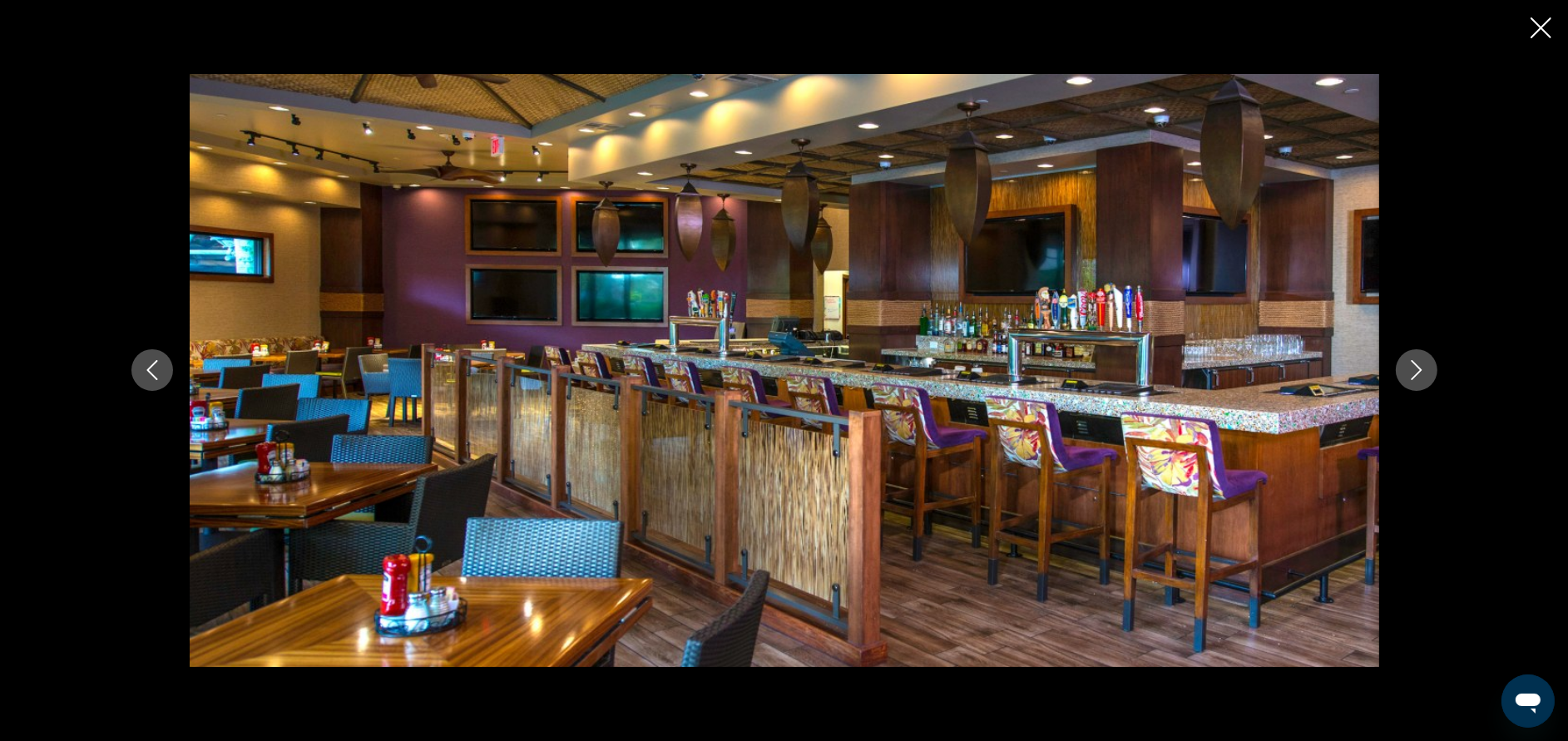
click at [1420, 371] on icon "Next image" at bounding box center [1416, 371] width 11 height 20
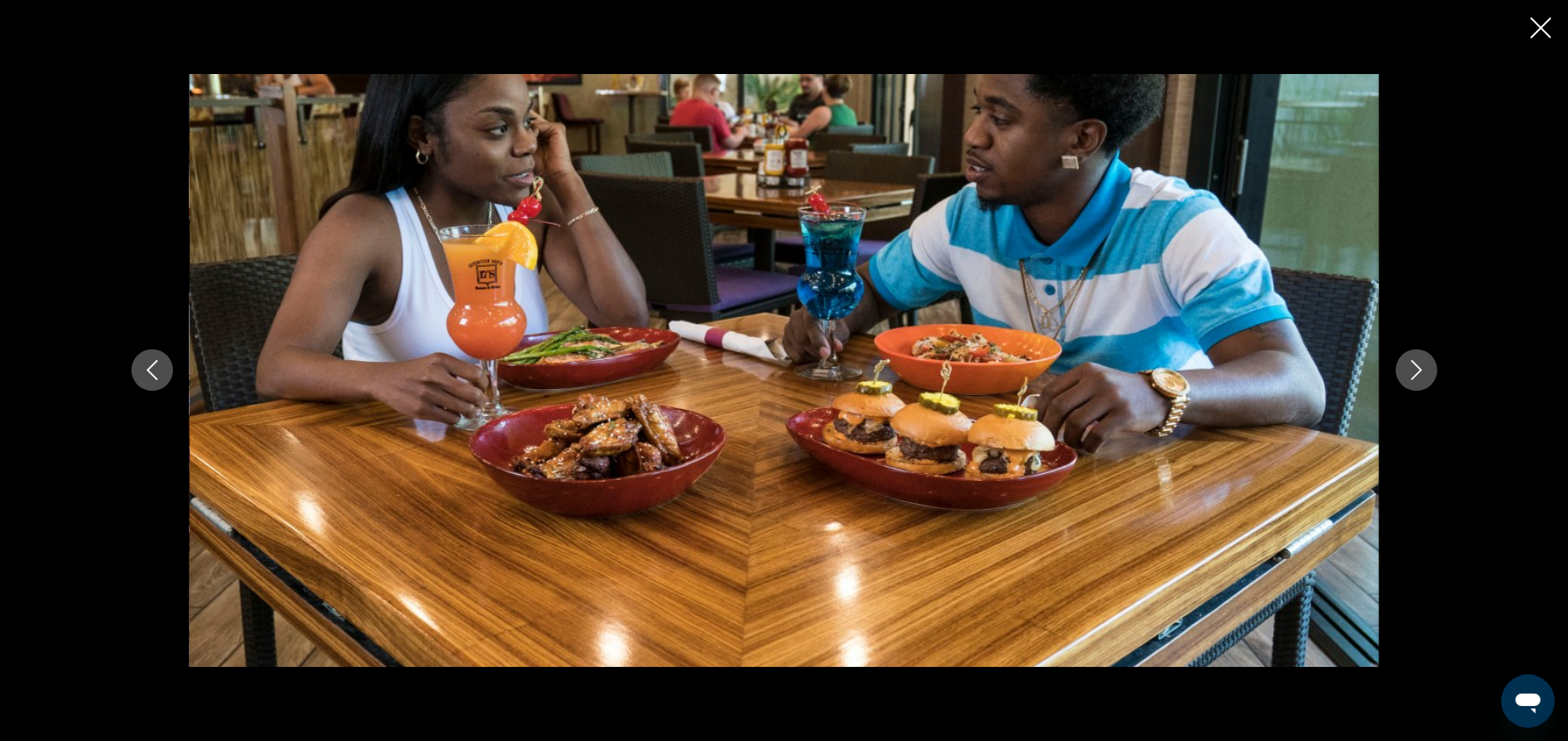
click at [1420, 371] on icon "Next image" at bounding box center [1416, 371] width 11 height 20
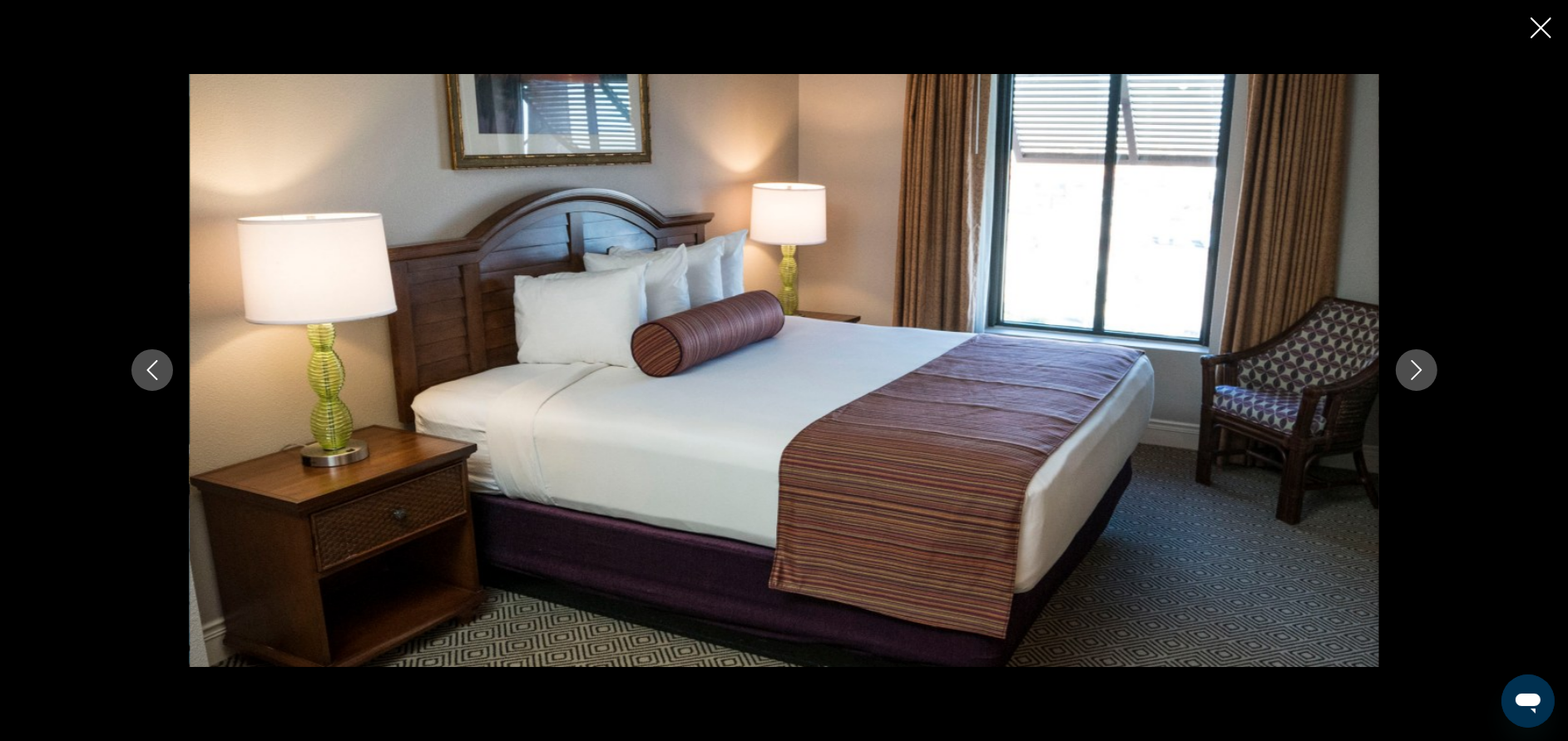
click at [1420, 371] on icon "Next image" at bounding box center [1416, 371] width 11 height 20
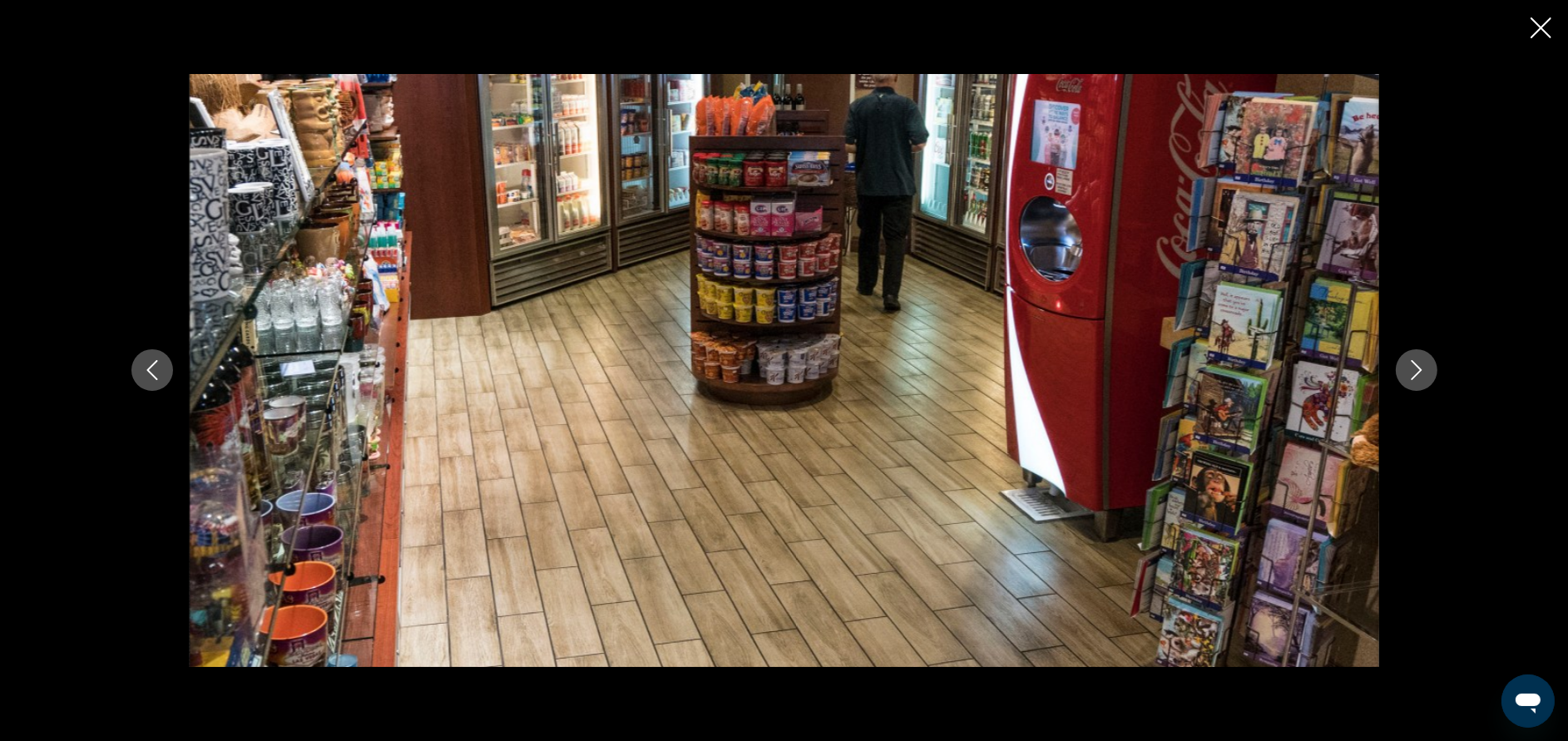
click at [1420, 371] on icon "Next image" at bounding box center [1416, 371] width 11 height 20
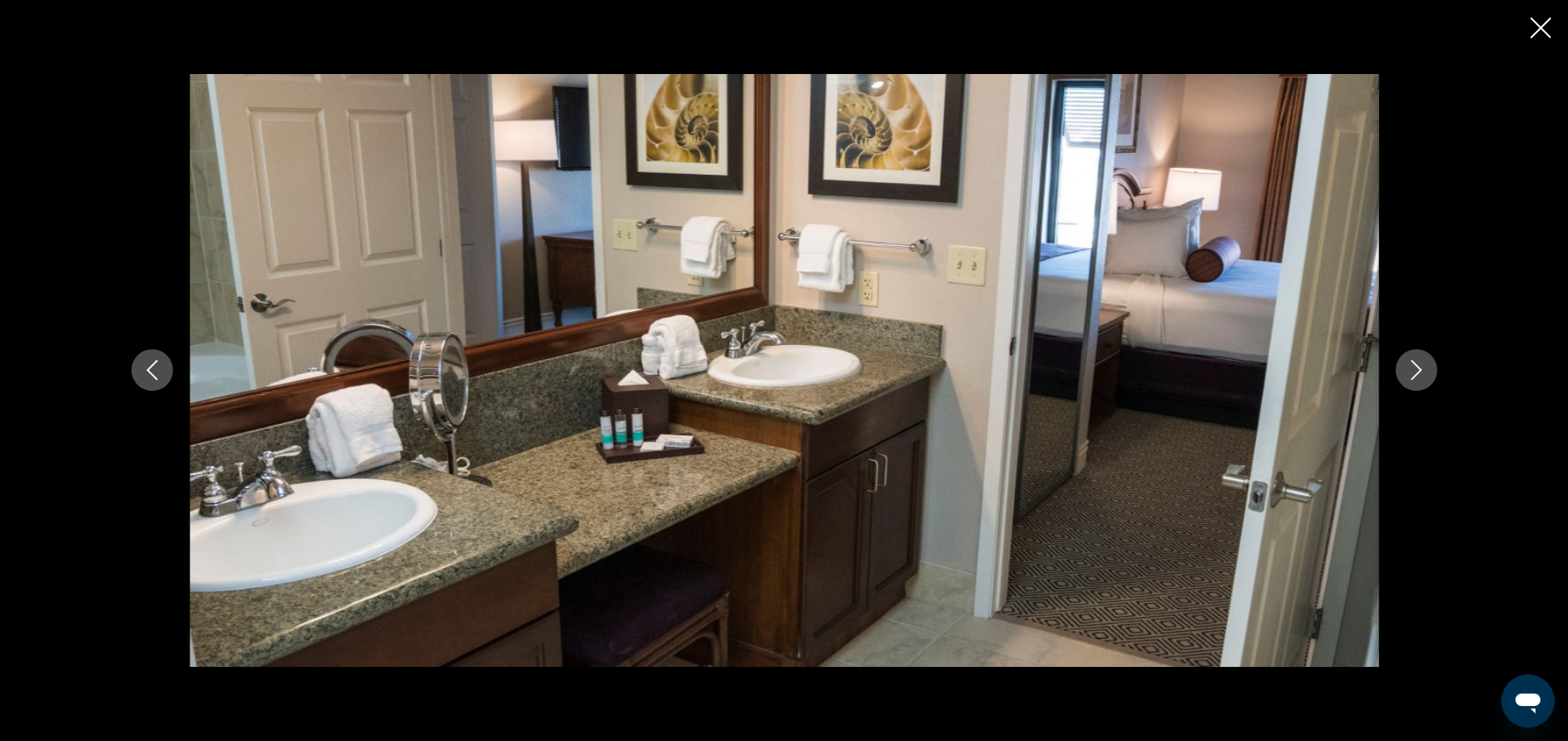
click at [1420, 371] on icon "Next image" at bounding box center [1416, 371] width 11 height 20
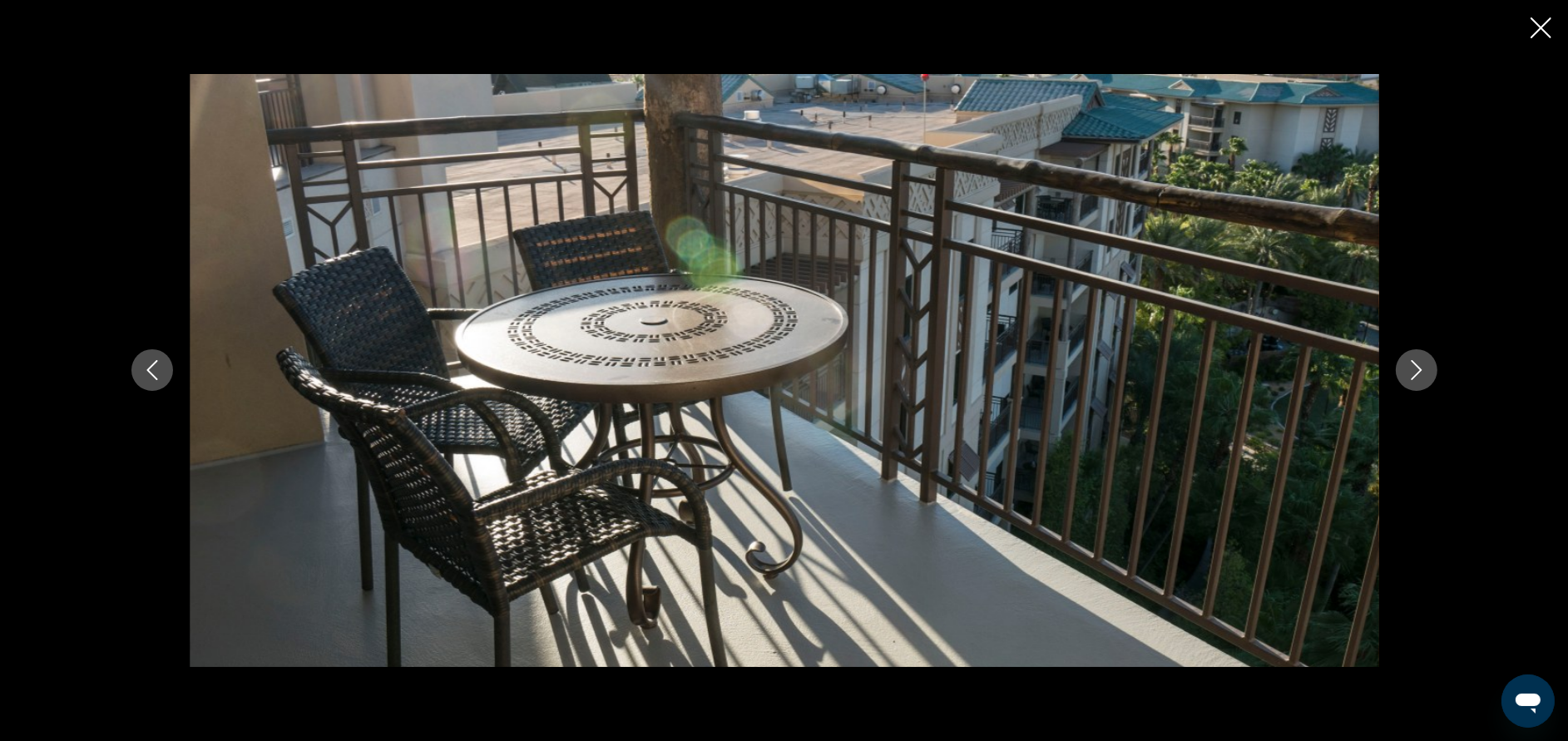
click at [1420, 371] on icon "Next image" at bounding box center [1416, 371] width 11 height 20
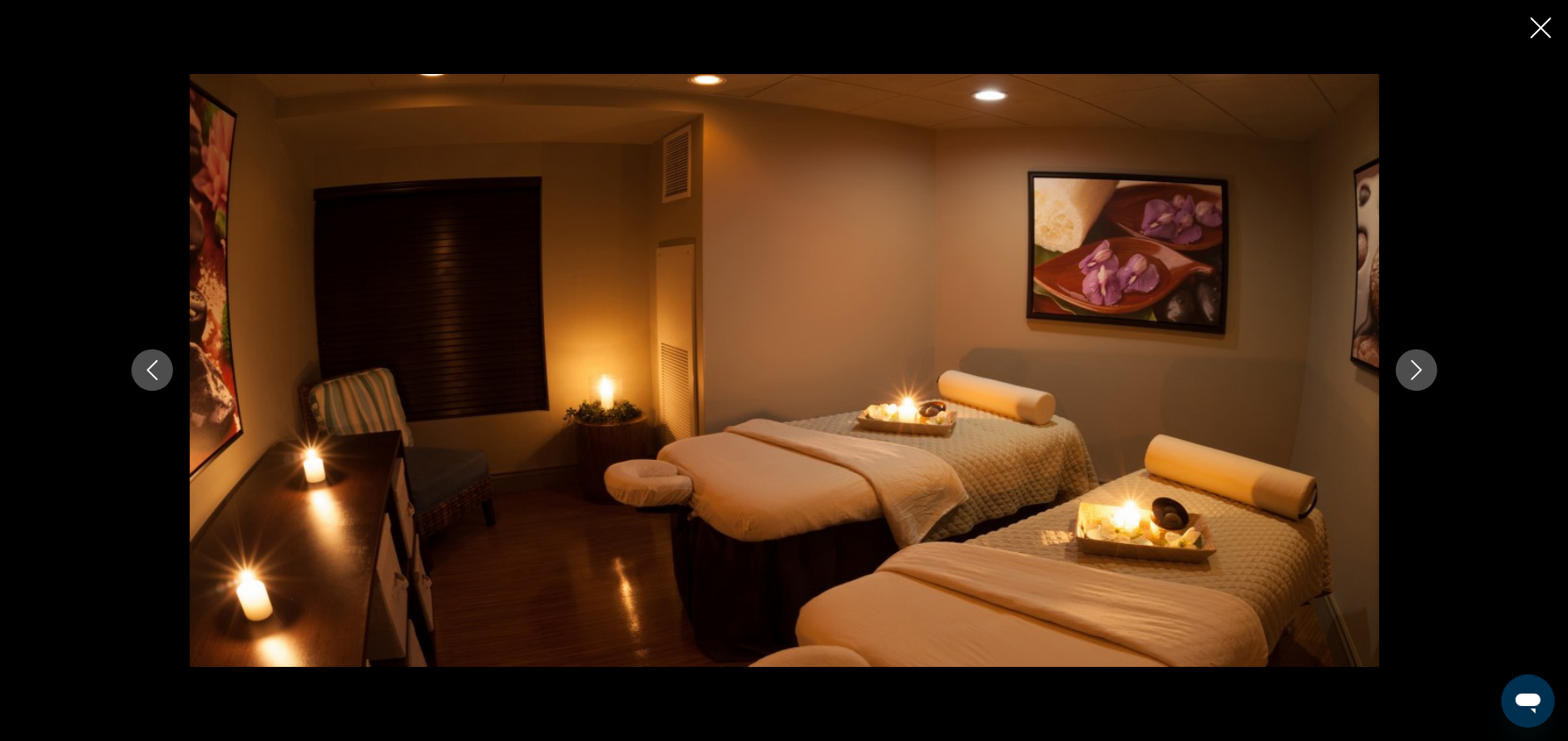
click at [1416, 371] on icon "Next image" at bounding box center [1416, 370] width 20 height 20
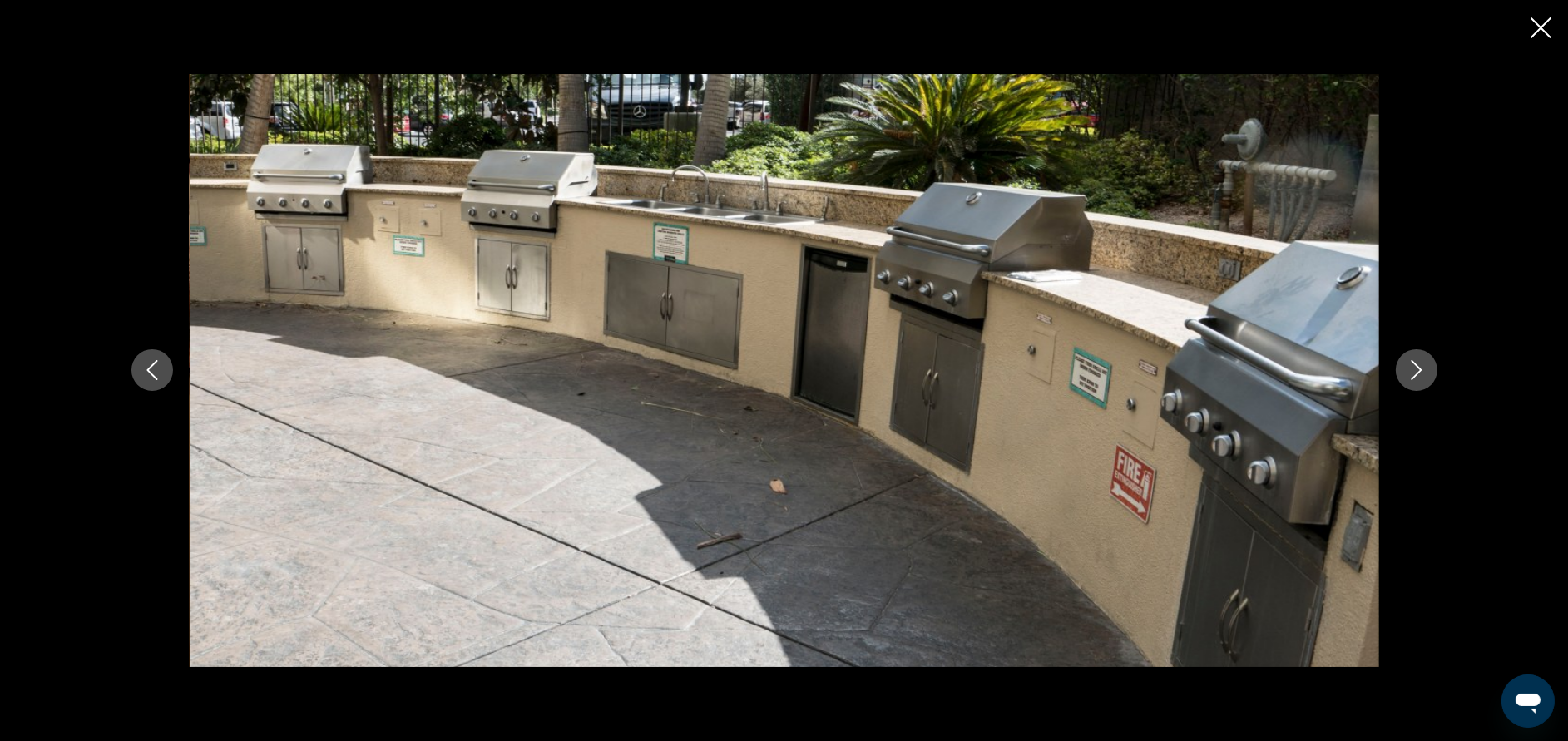
click at [1416, 371] on icon "Next image" at bounding box center [1416, 370] width 20 height 20
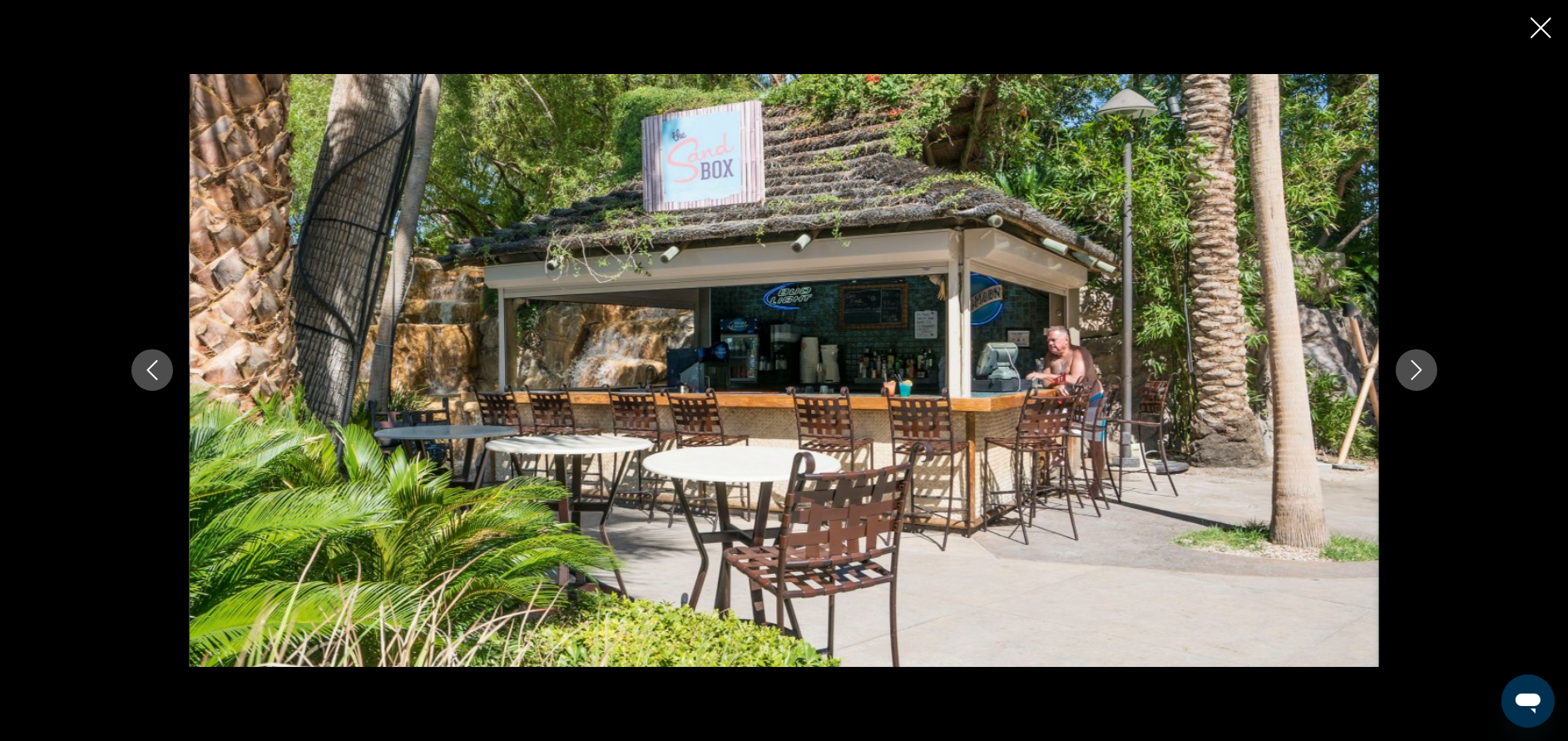
click at [1416, 371] on icon "Next image" at bounding box center [1416, 370] width 20 height 20
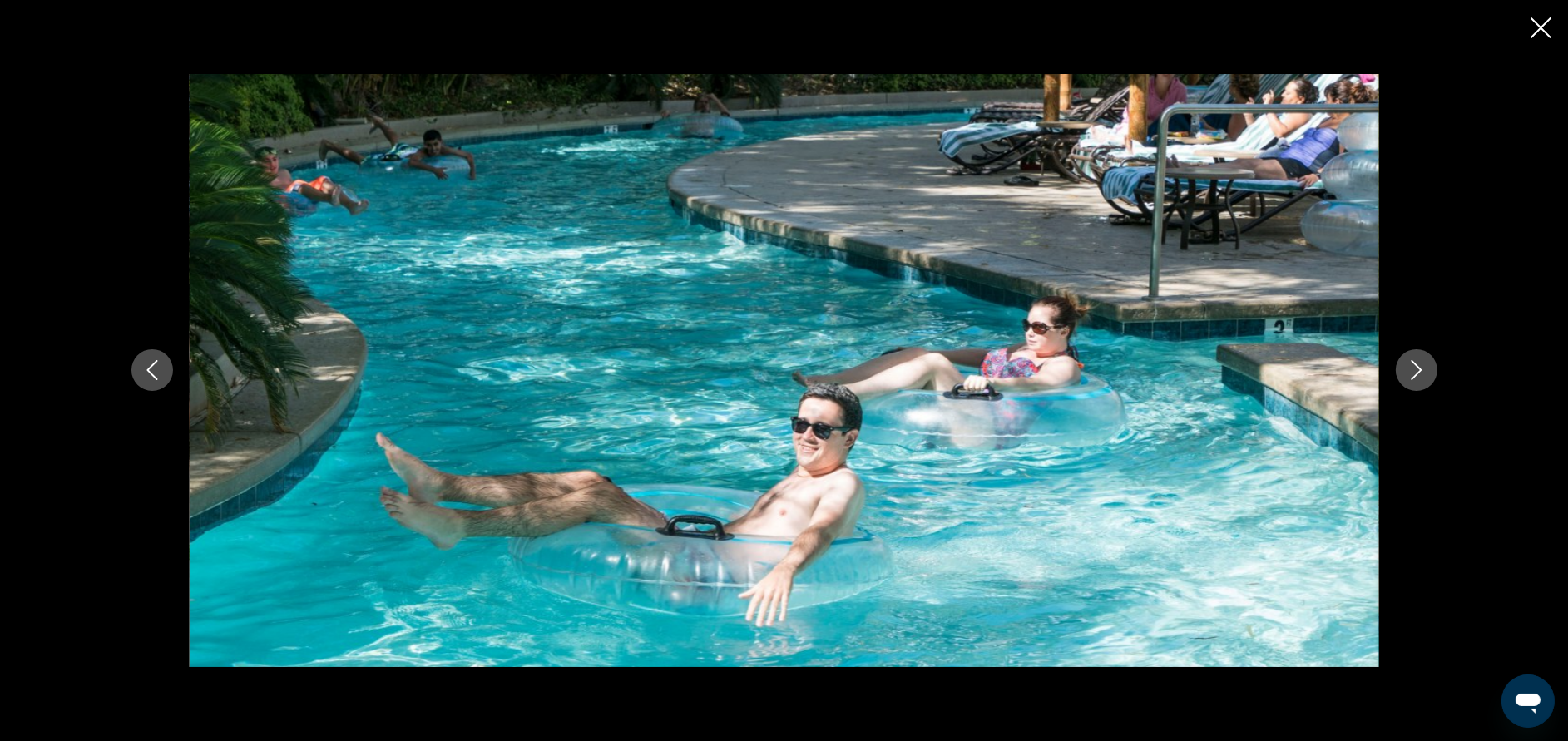
click at [1413, 367] on icon "Next image" at bounding box center [1416, 370] width 20 height 20
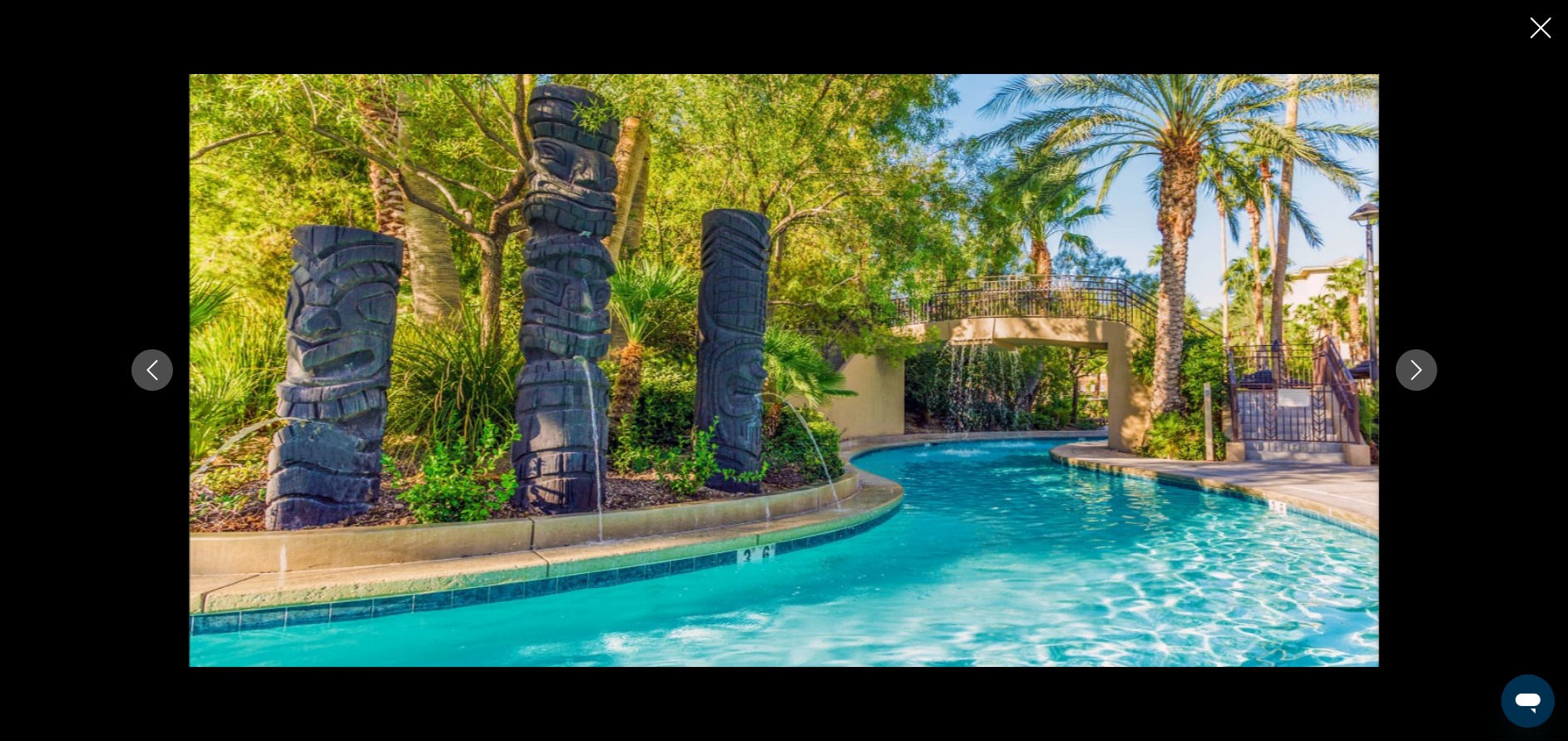
click at [1413, 367] on icon "Next image" at bounding box center [1416, 370] width 20 height 20
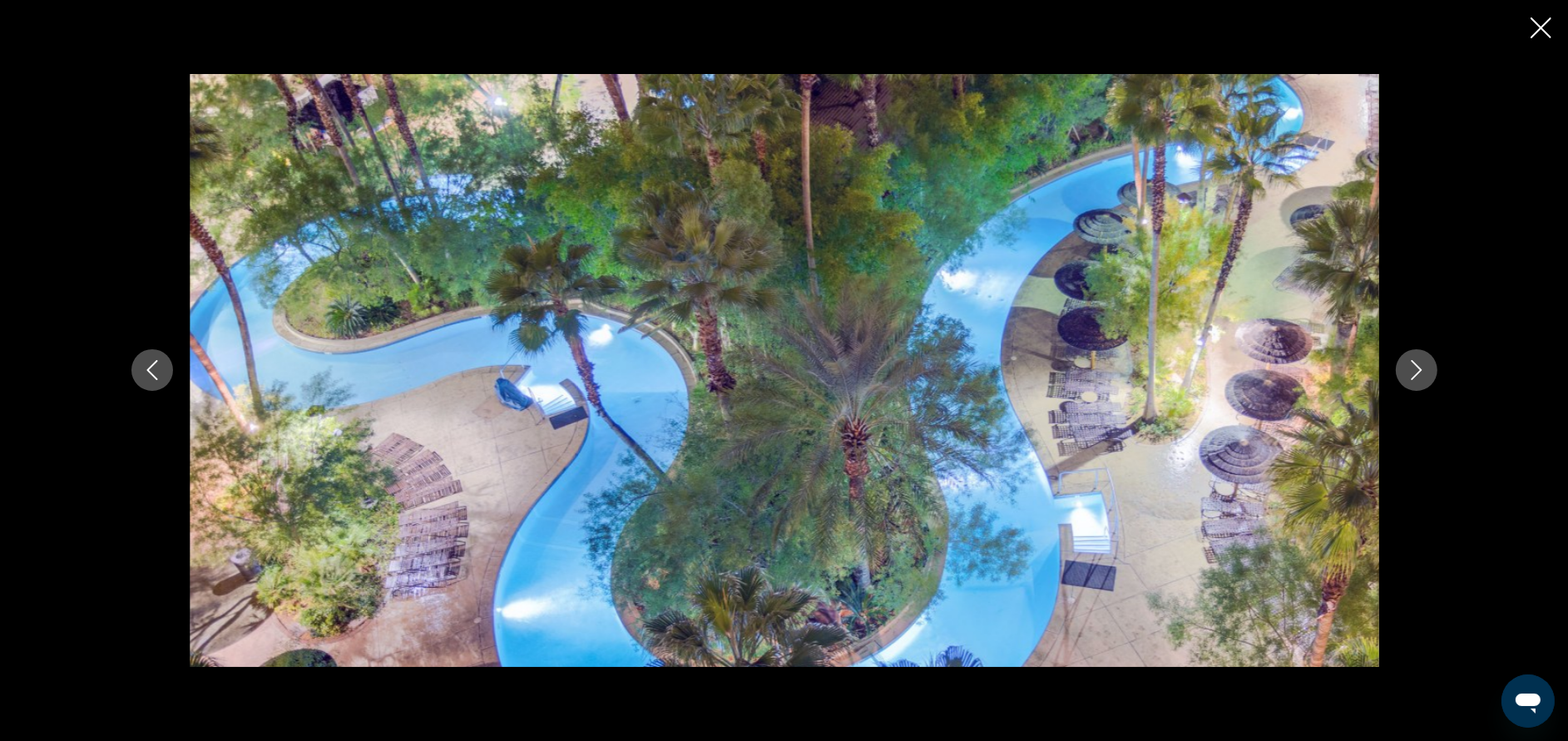
click at [1413, 367] on icon "Next image" at bounding box center [1416, 370] width 20 height 20
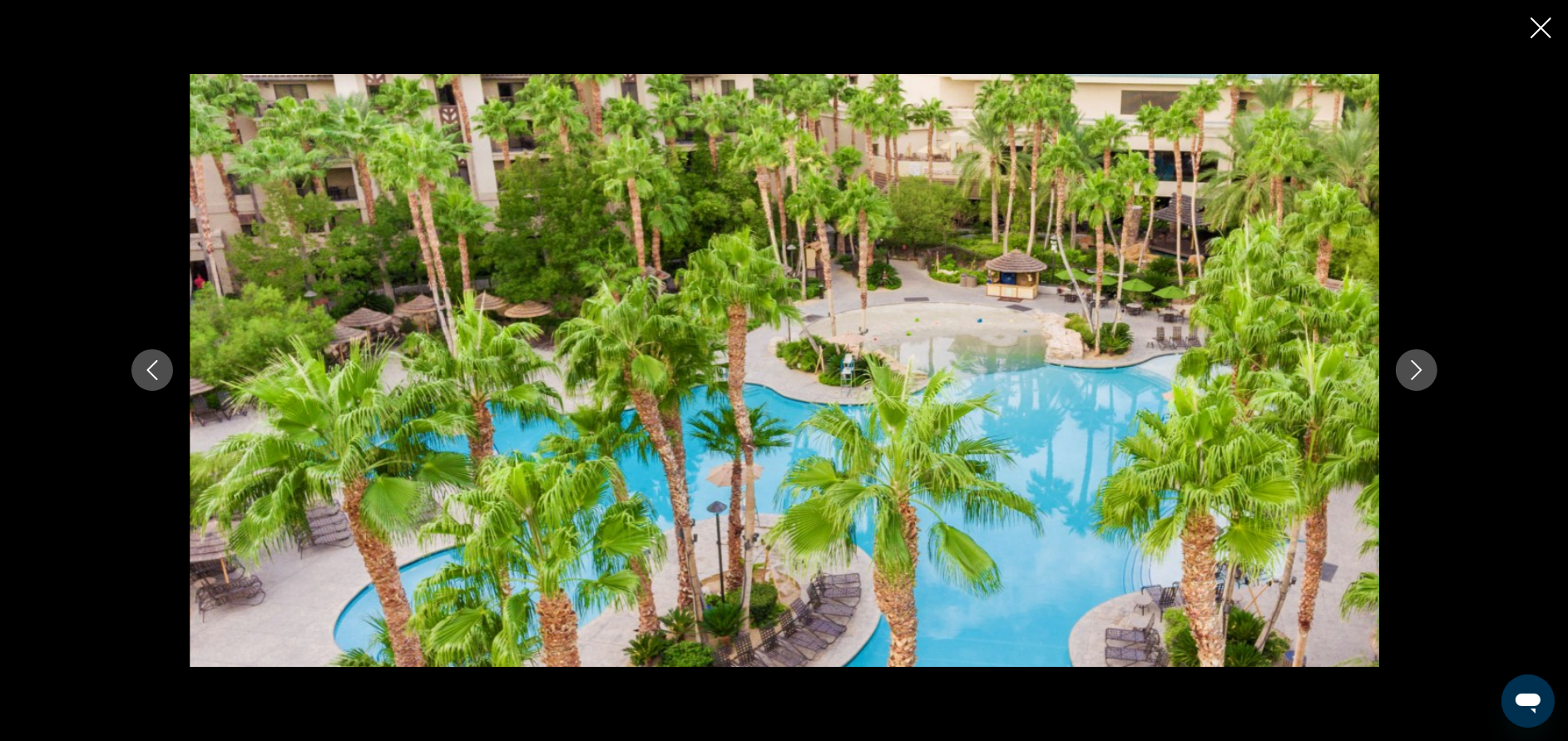
click at [1413, 367] on icon "Next image" at bounding box center [1416, 370] width 20 height 20
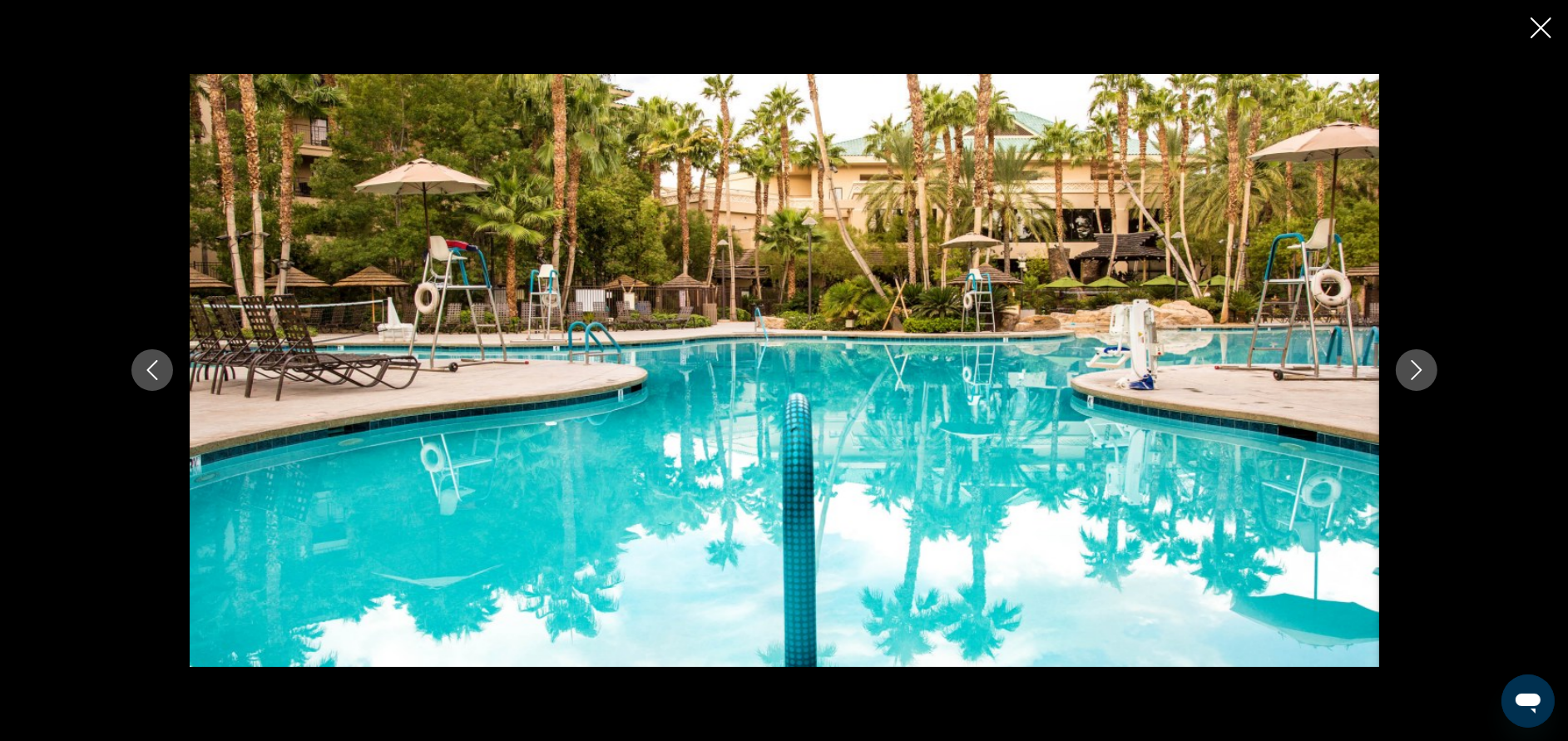
click at [1413, 367] on icon "Next image" at bounding box center [1416, 370] width 20 height 20
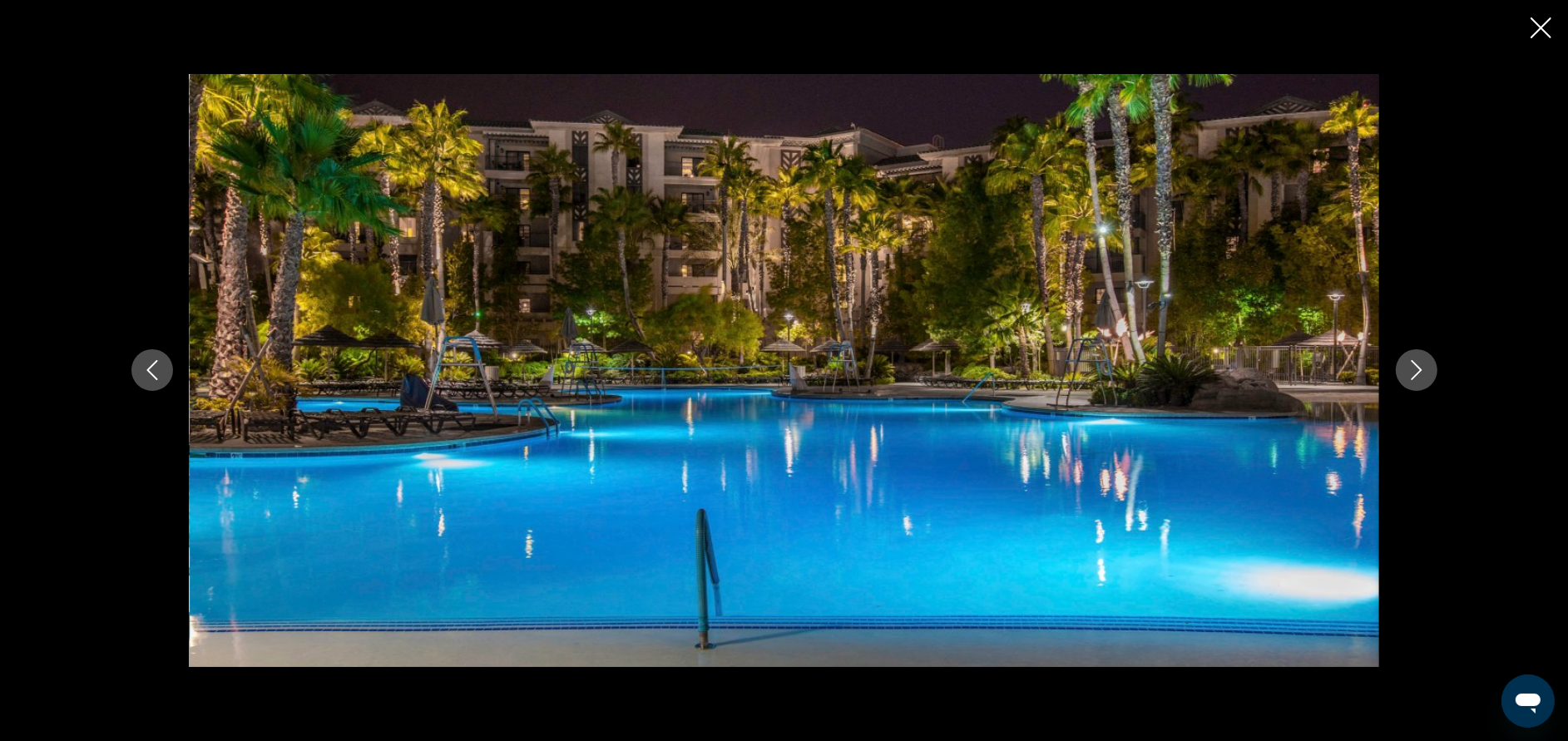
click at [1413, 367] on icon "Next image" at bounding box center [1416, 370] width 20 height 20
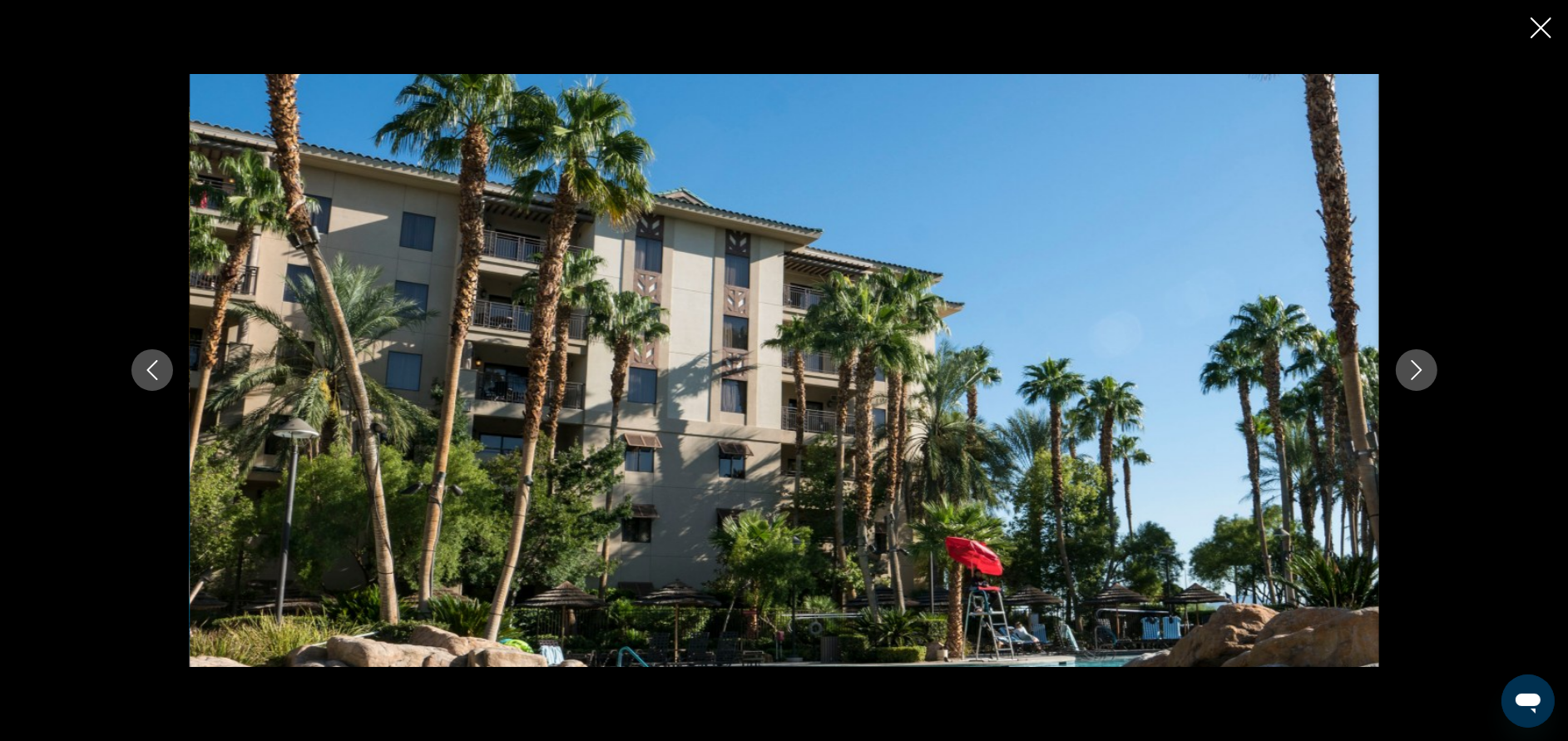
click at [1413, 367] on icon "Next image" at bounding box center [1416, 370] width 20 height 20
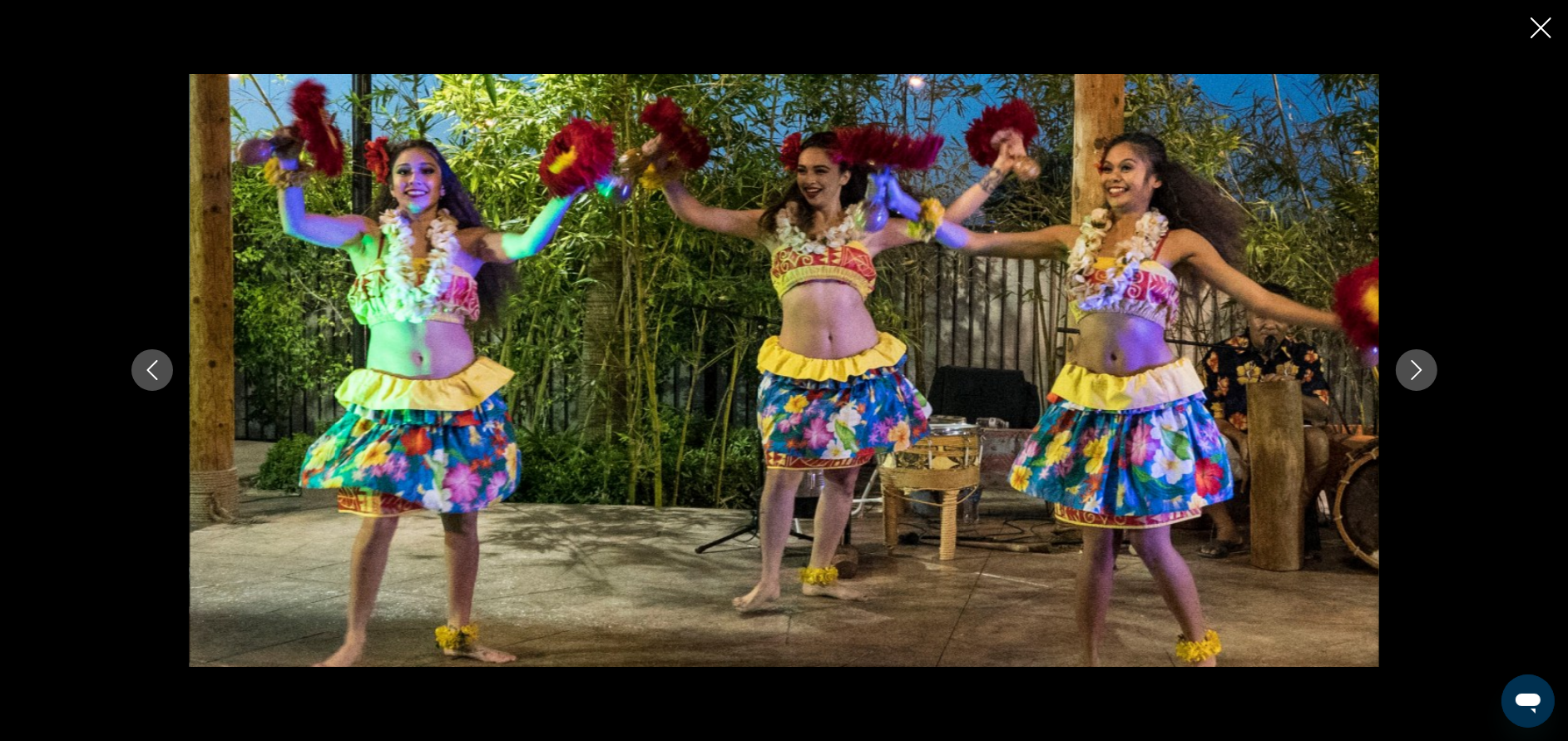
click at [1413, 367] on icon "Next image" at bounding box center [1416, 370] width 20 height 20
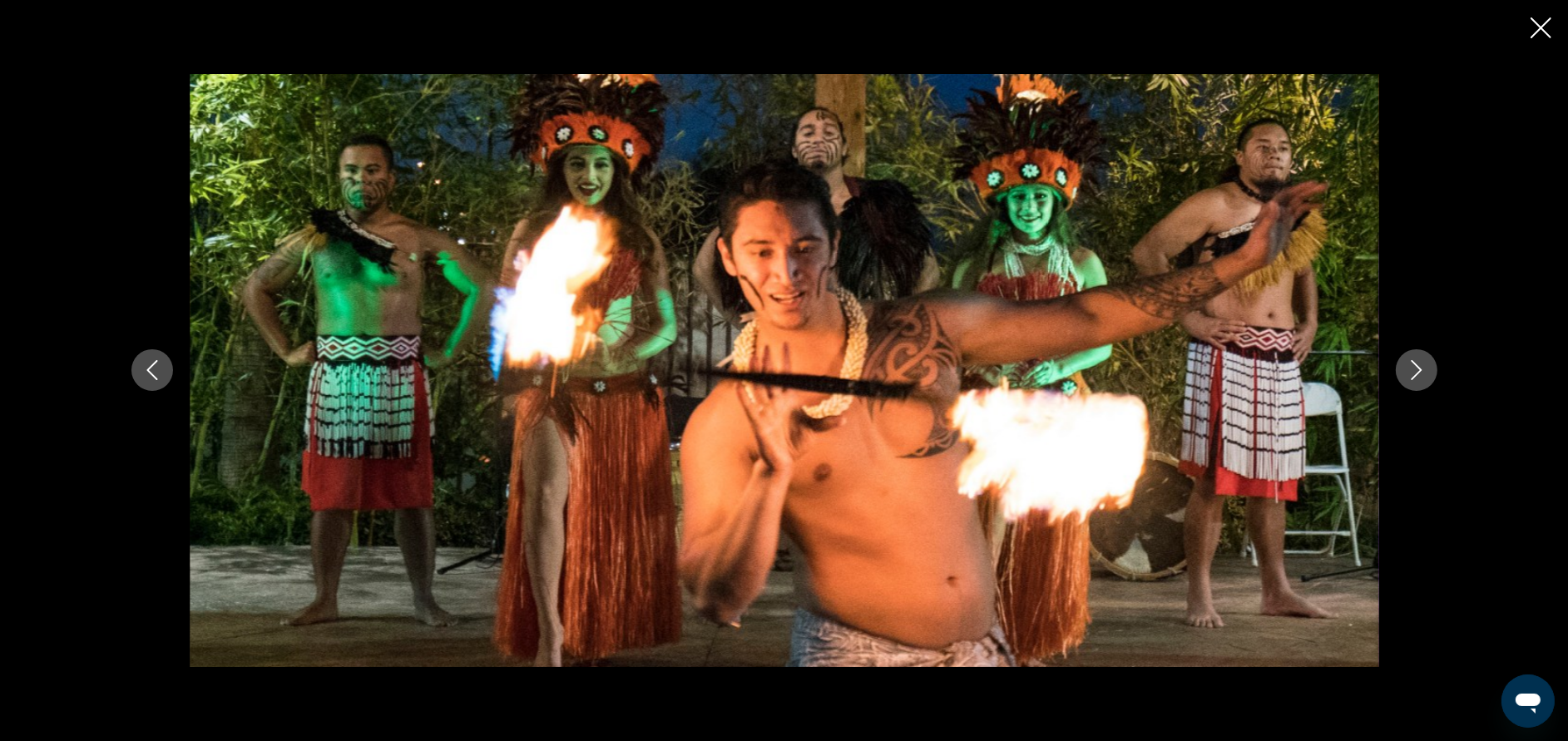
click at [1413, 367] on icon "Next image" at bounding box center [1416, 370] width 20 height 20
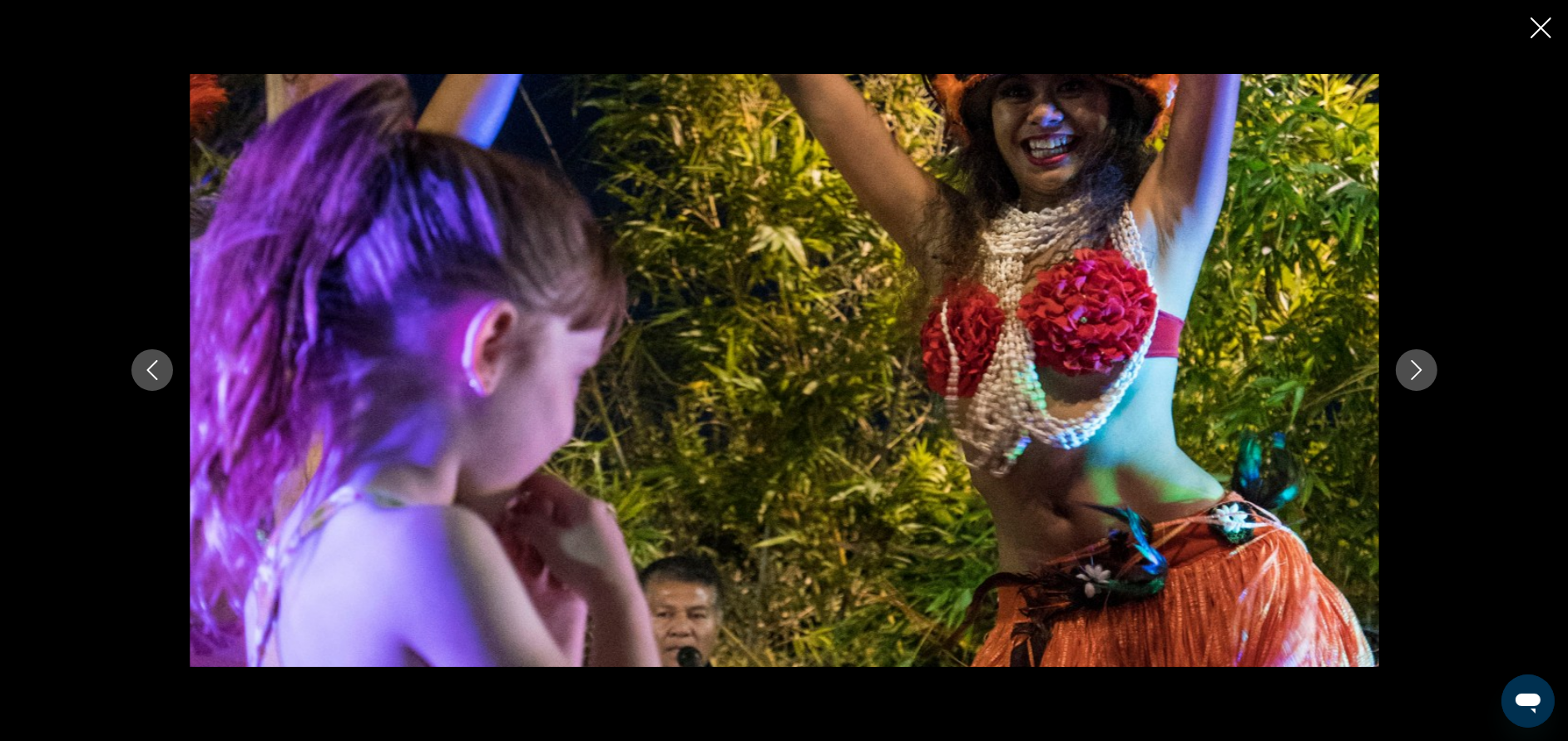
click at [1540, 25] on icon "Close slideshow" at bounding box center [1540, 27] width 21 height 21
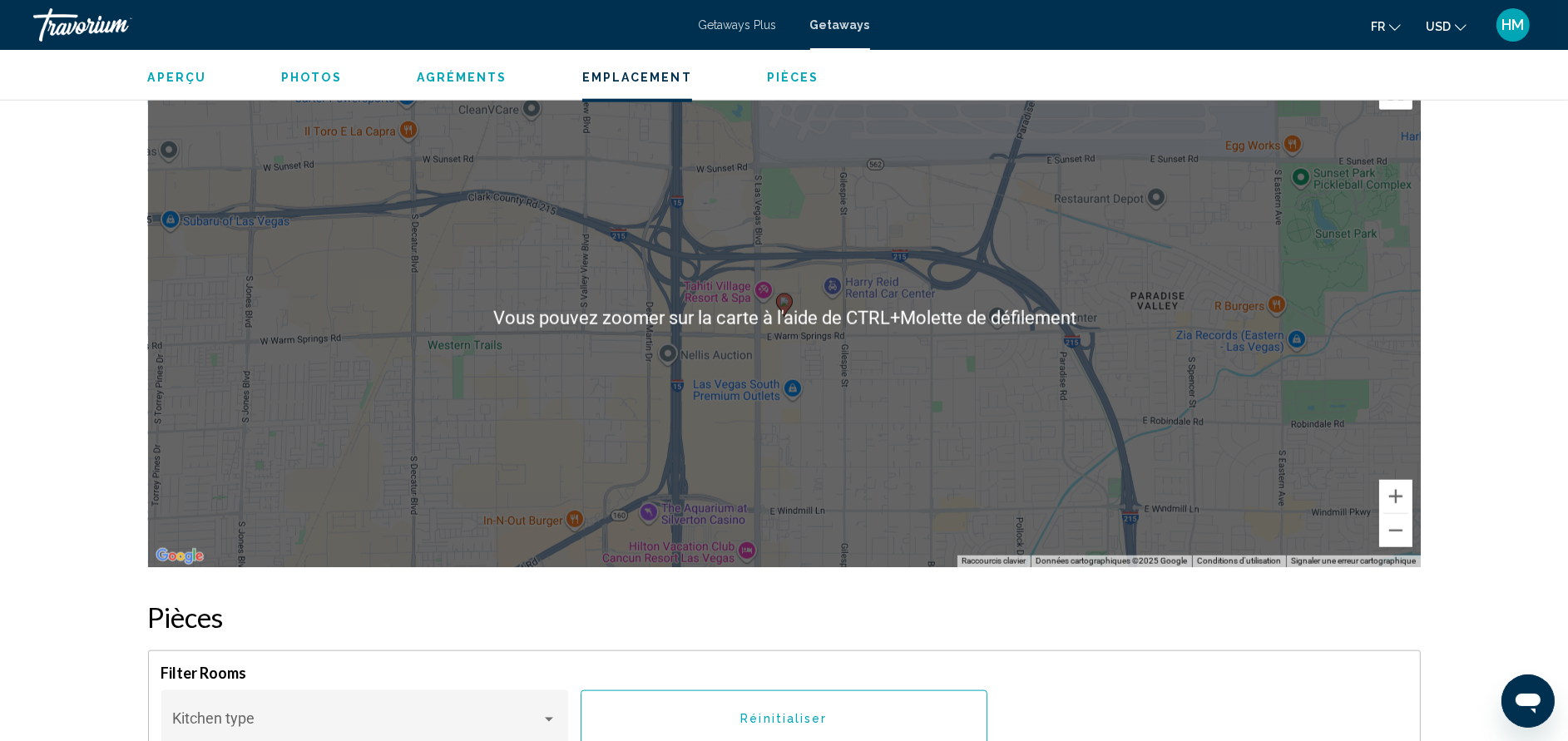
scroll to position [2393, 0]
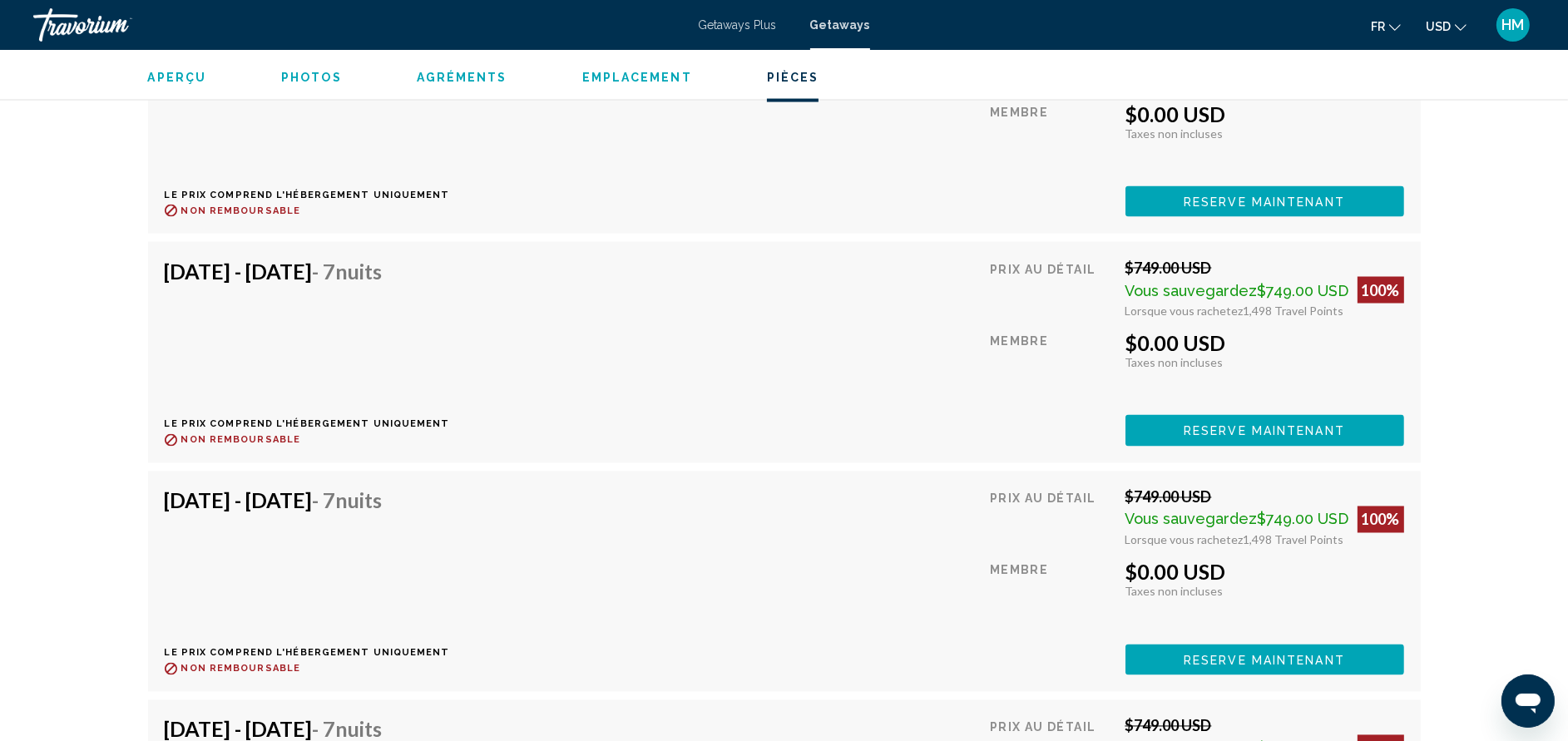
scroll to position [3639, 0]
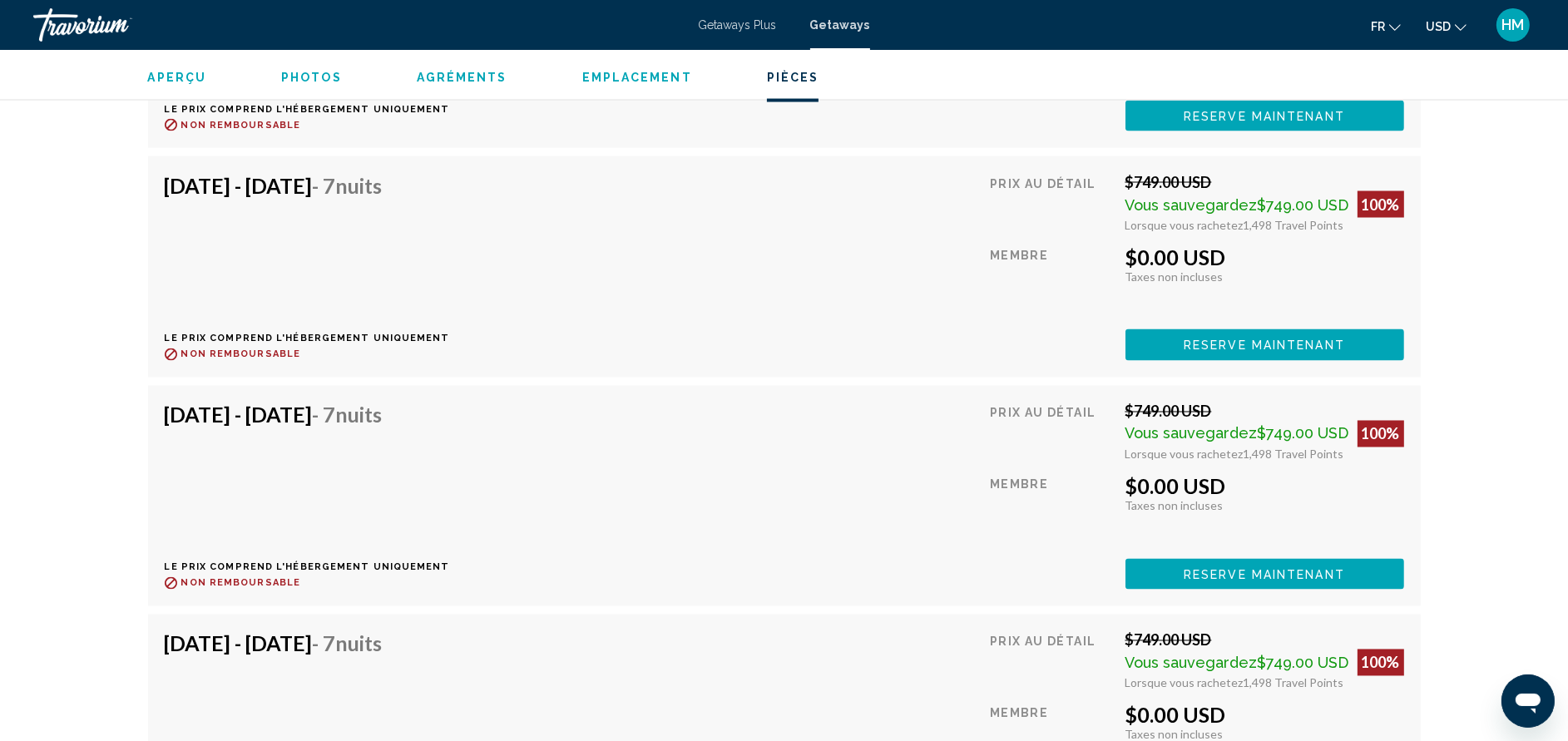
click at [761, 18] on span "Getaways Plus" at bounding box center [737, 24] width 78 height 13
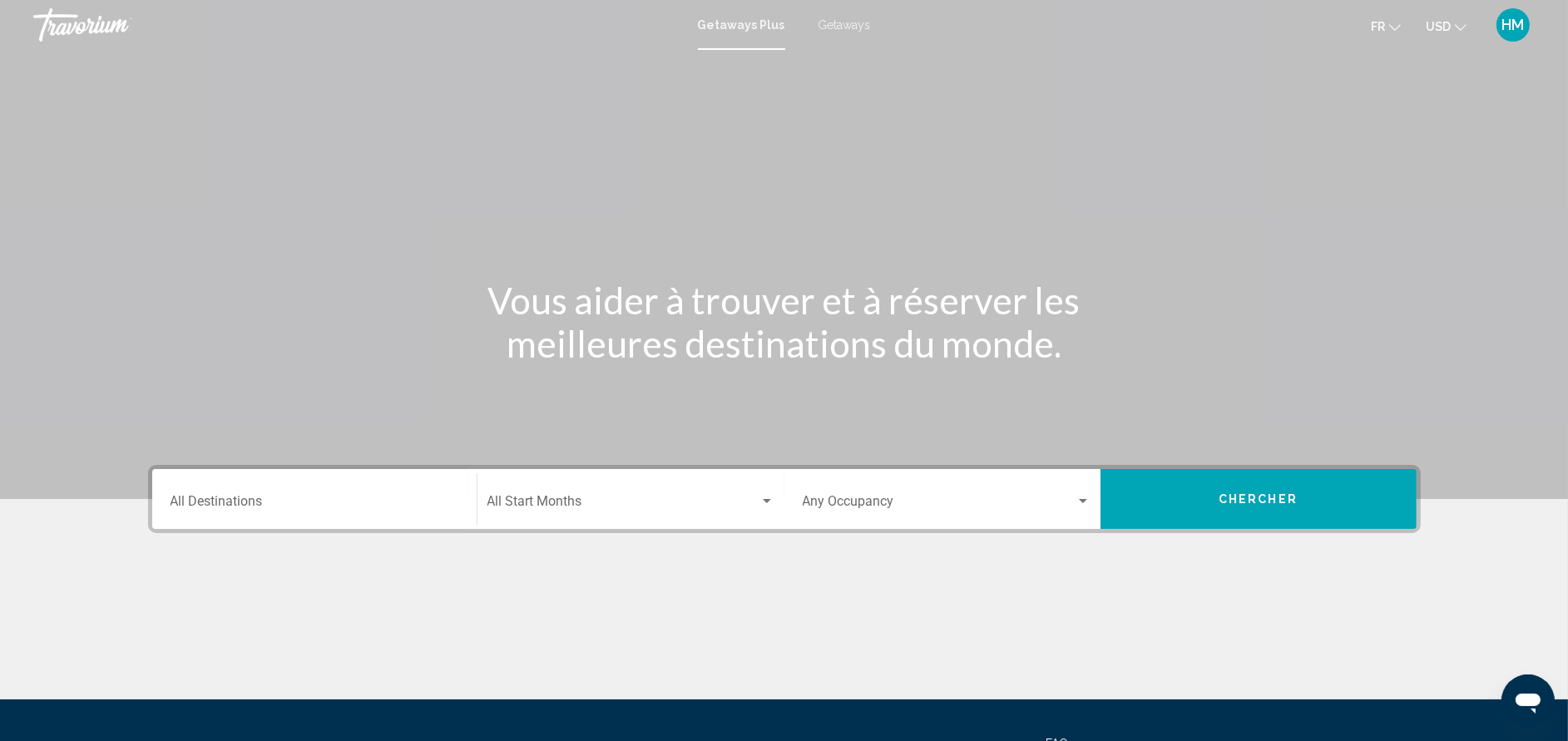
click at [292, 513] on div "Destination All Destinations" at bounding box center [314, 499] width 288 height 52
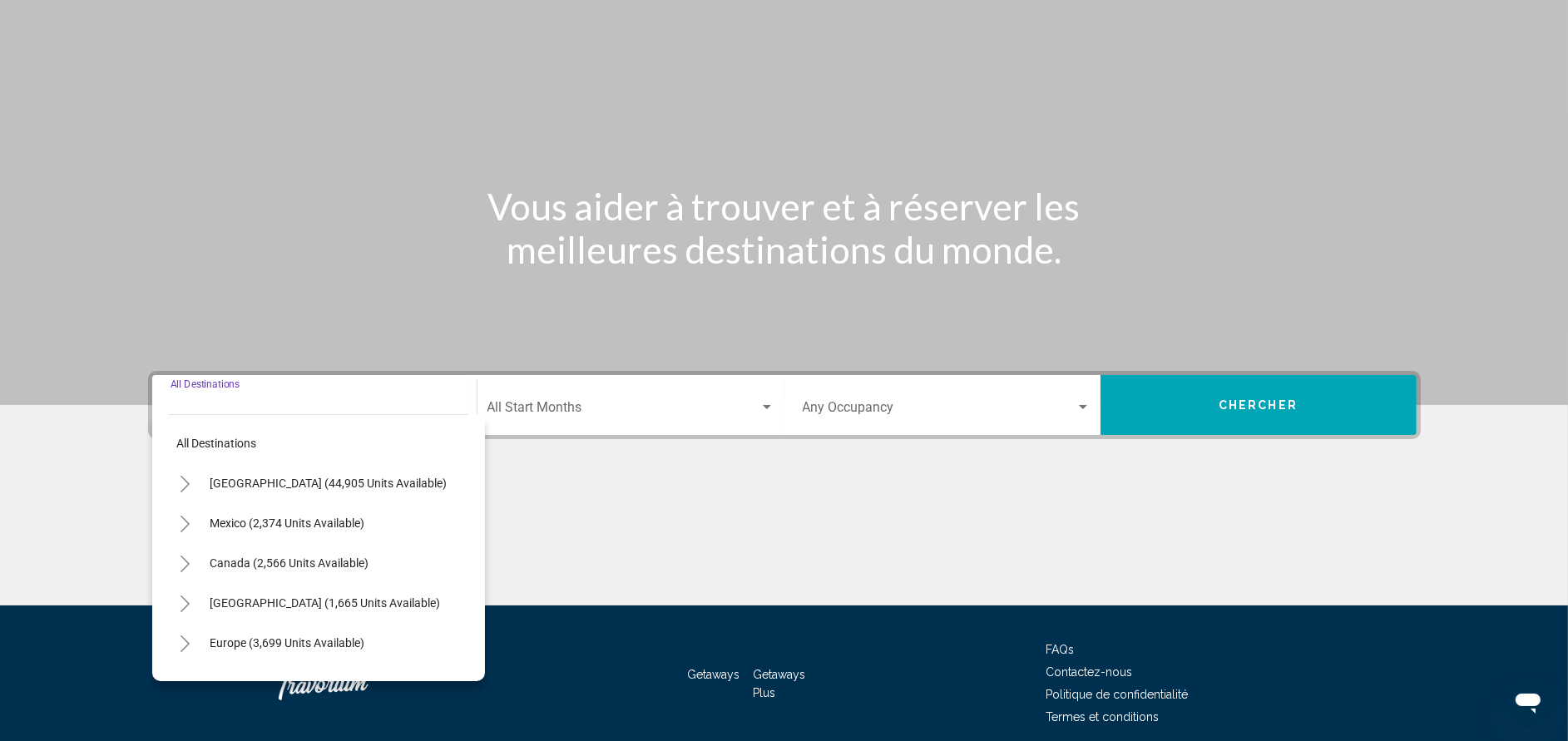
scroll to position [162, 0]
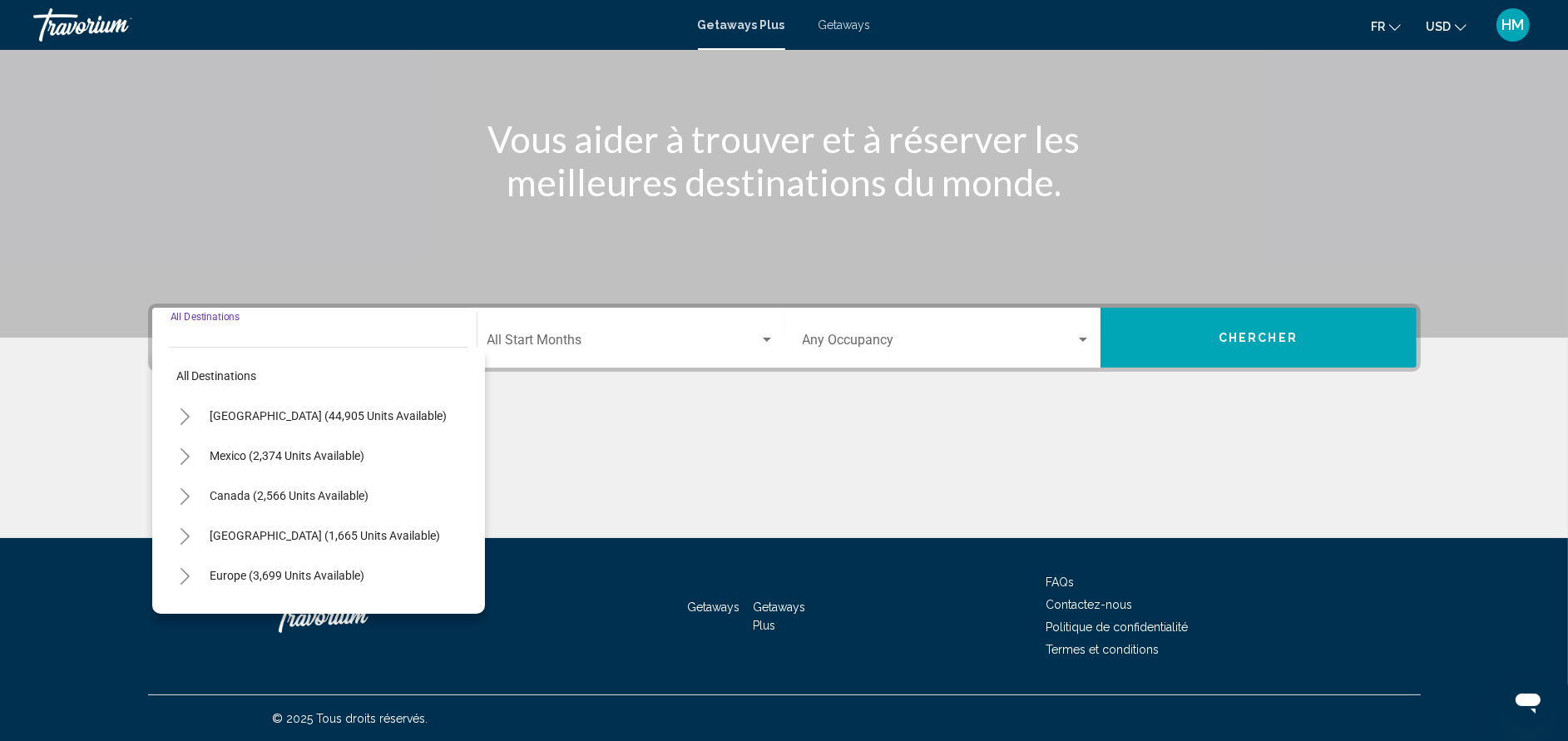
click at [192, 414] on button "Toggle United States (44,905 units available)" at bounding box center [185, 415] width 33 height 33
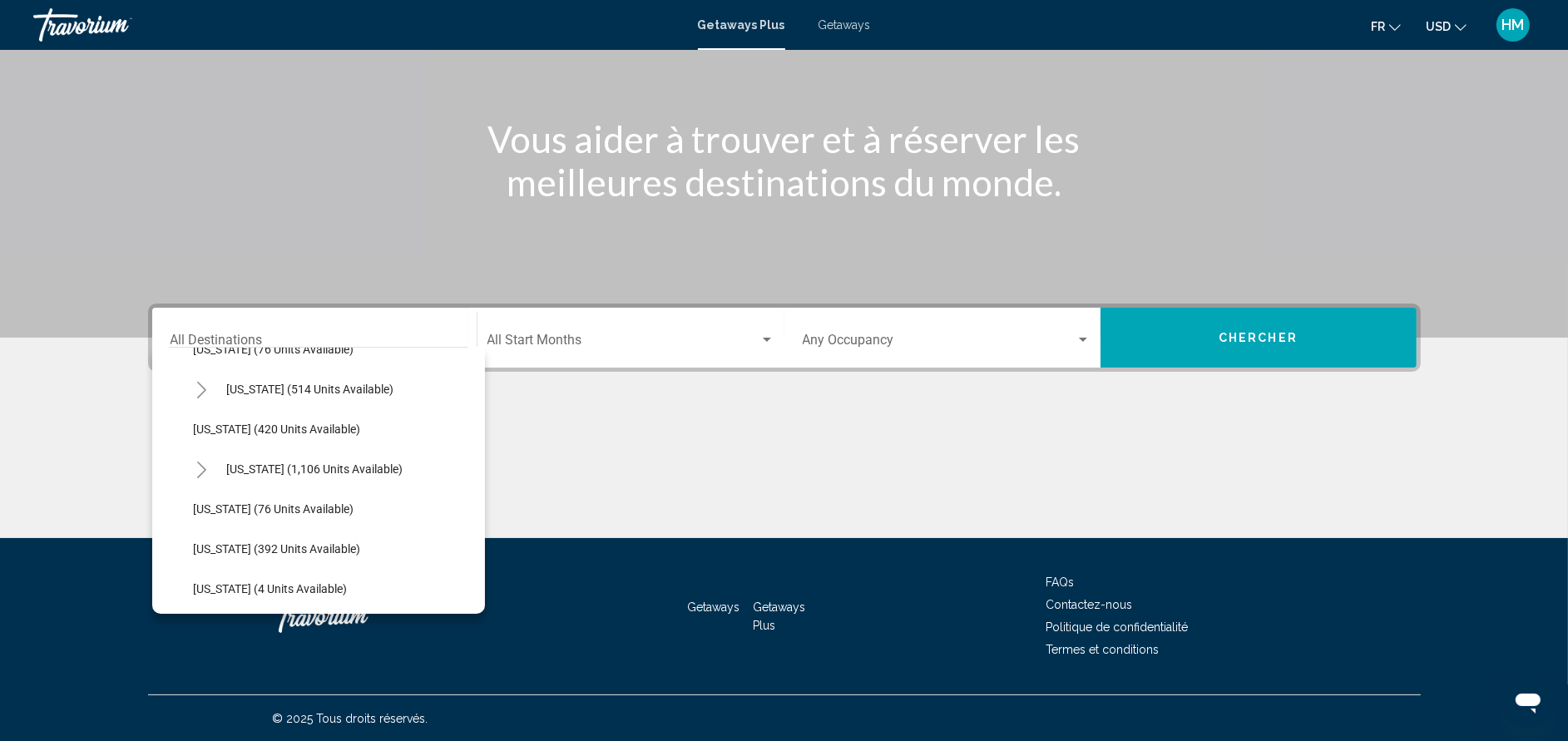
scroll to position [834, 0]
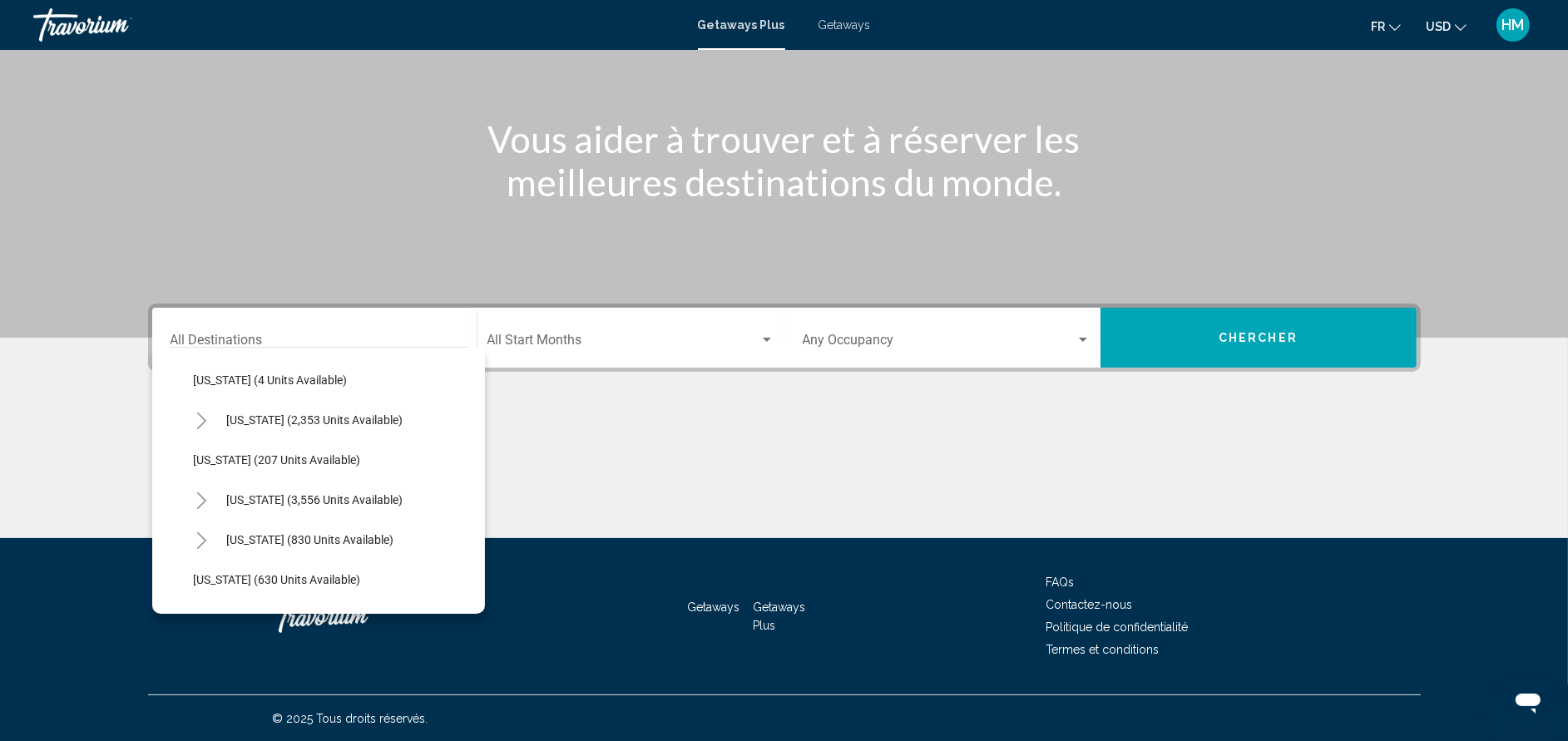
click at [196, 500] on icon "Toggle Nevada (3,556 units available)" at bounding box center [202, 500] width 13 height 17
click at [246, 533] on span "[GEOGRAPHIC_DATA] (1,454 units available)" at bounding box center [325, 539] width 230 height 13
type input "**********"
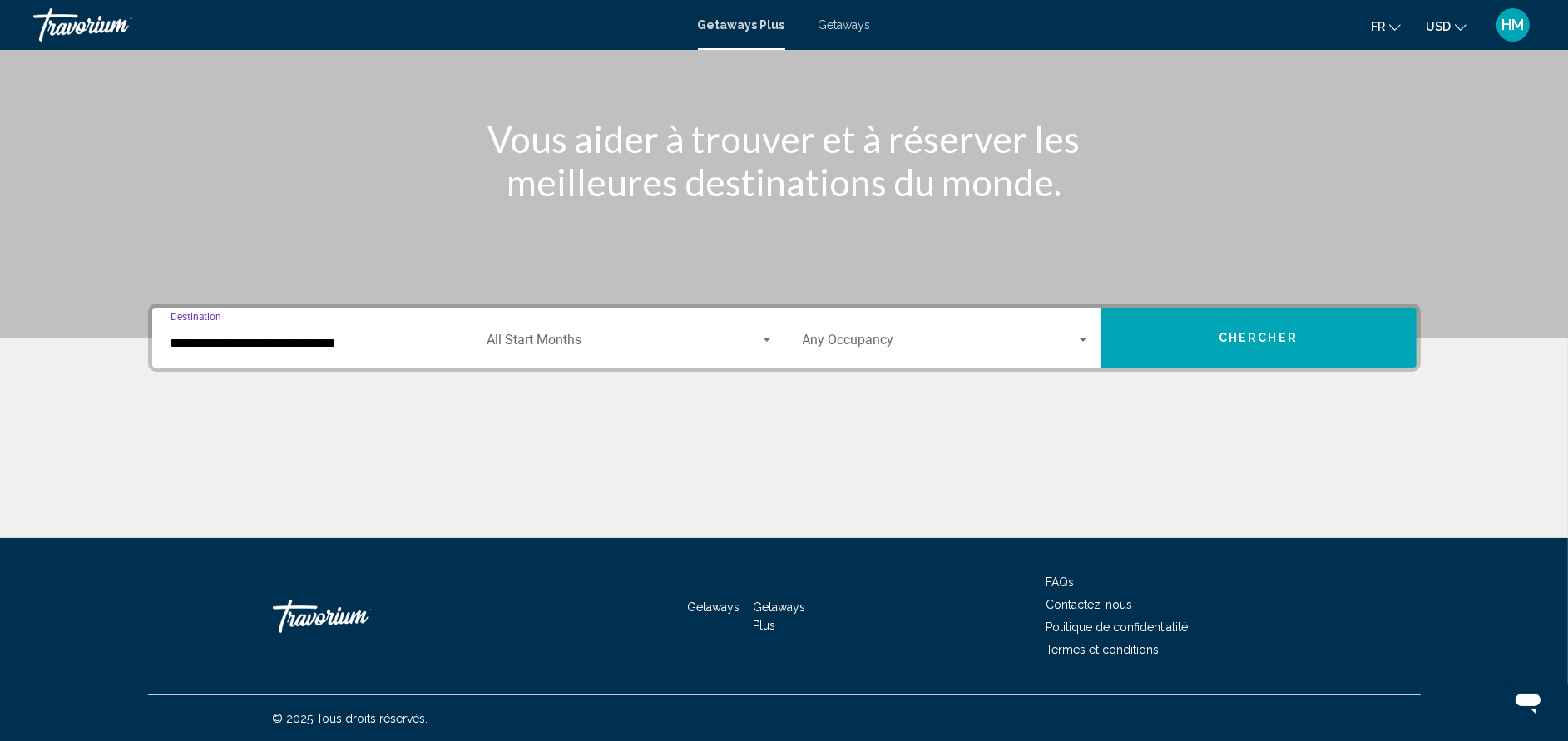
click at [521, 336] on span "Search widget" at bounding box center [623, 343] width 272 height 15
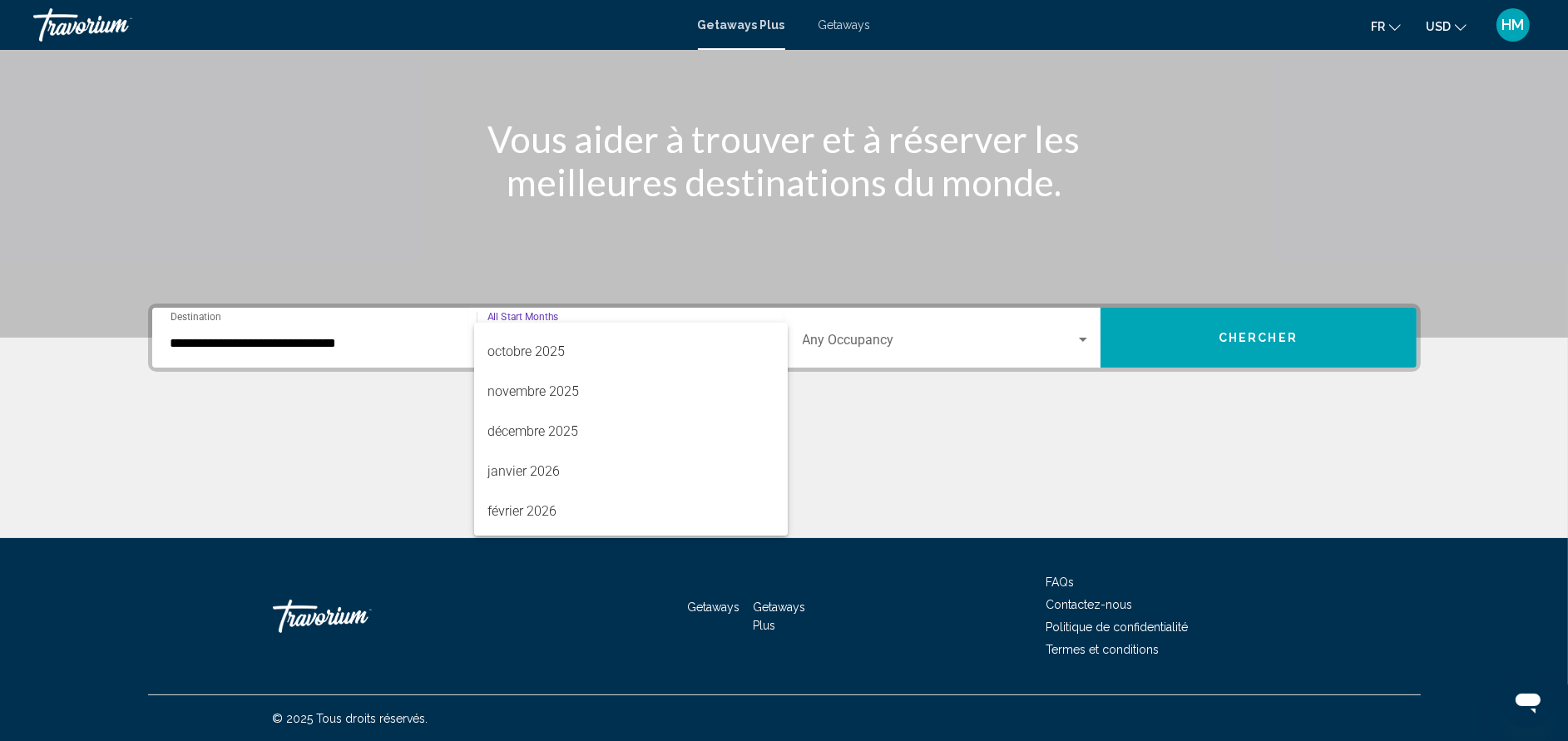
scroll to position [185, 0]
click at [732, 510] on span "avril 2026" at bounding box center [630, 516] width 287 height 40
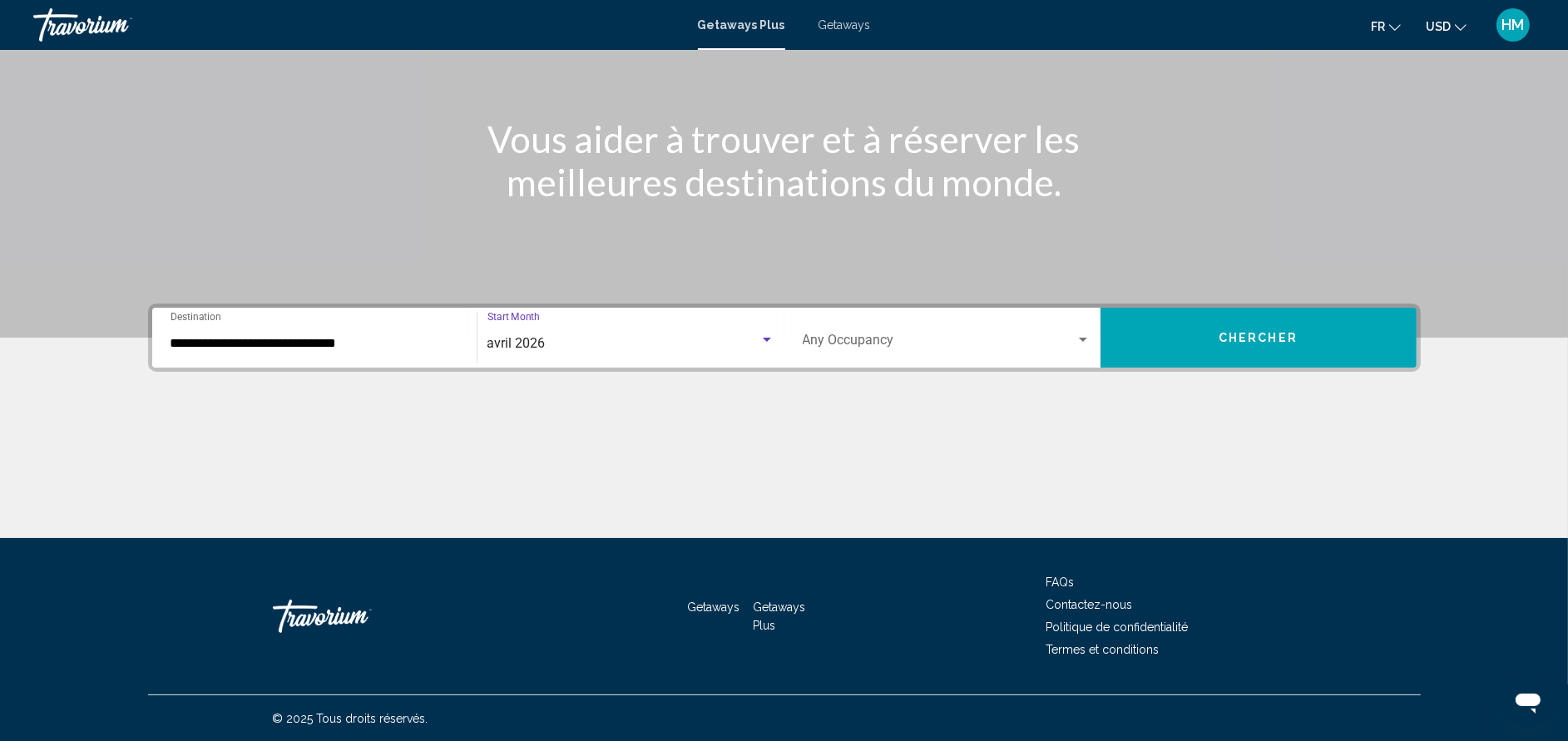
scroll to position [186, 0]
click at [880, 321] on div "Occupancy Any Occupancy" at bounding box center [946, 338] width 288 height 52
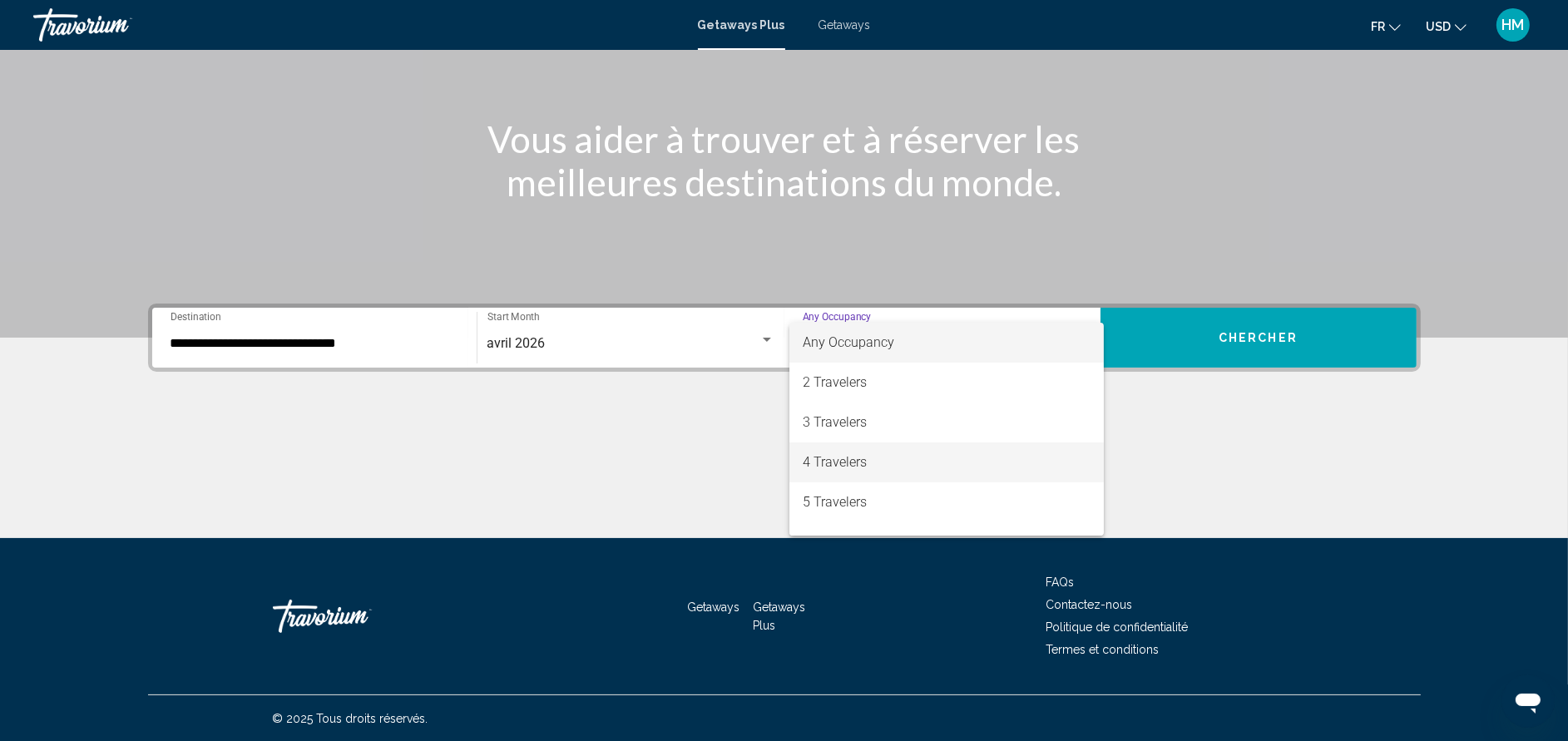
click at [884, 457] on span "4 Travelers" at bounding box center [946, 462] width 288 height 40
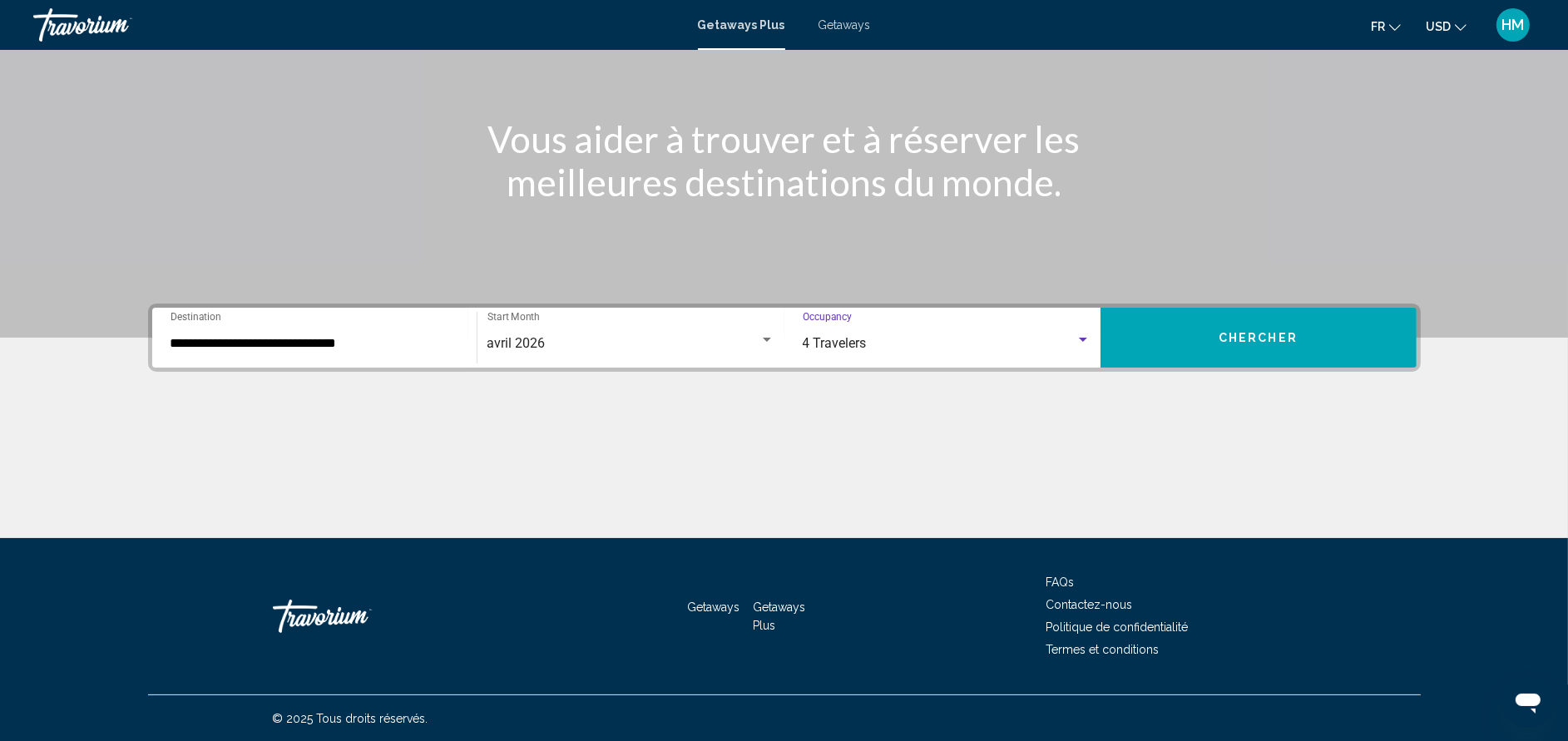
click at [1192, 350] on button "Chercher" at bounding box center [1259, 337] width 316 height 60
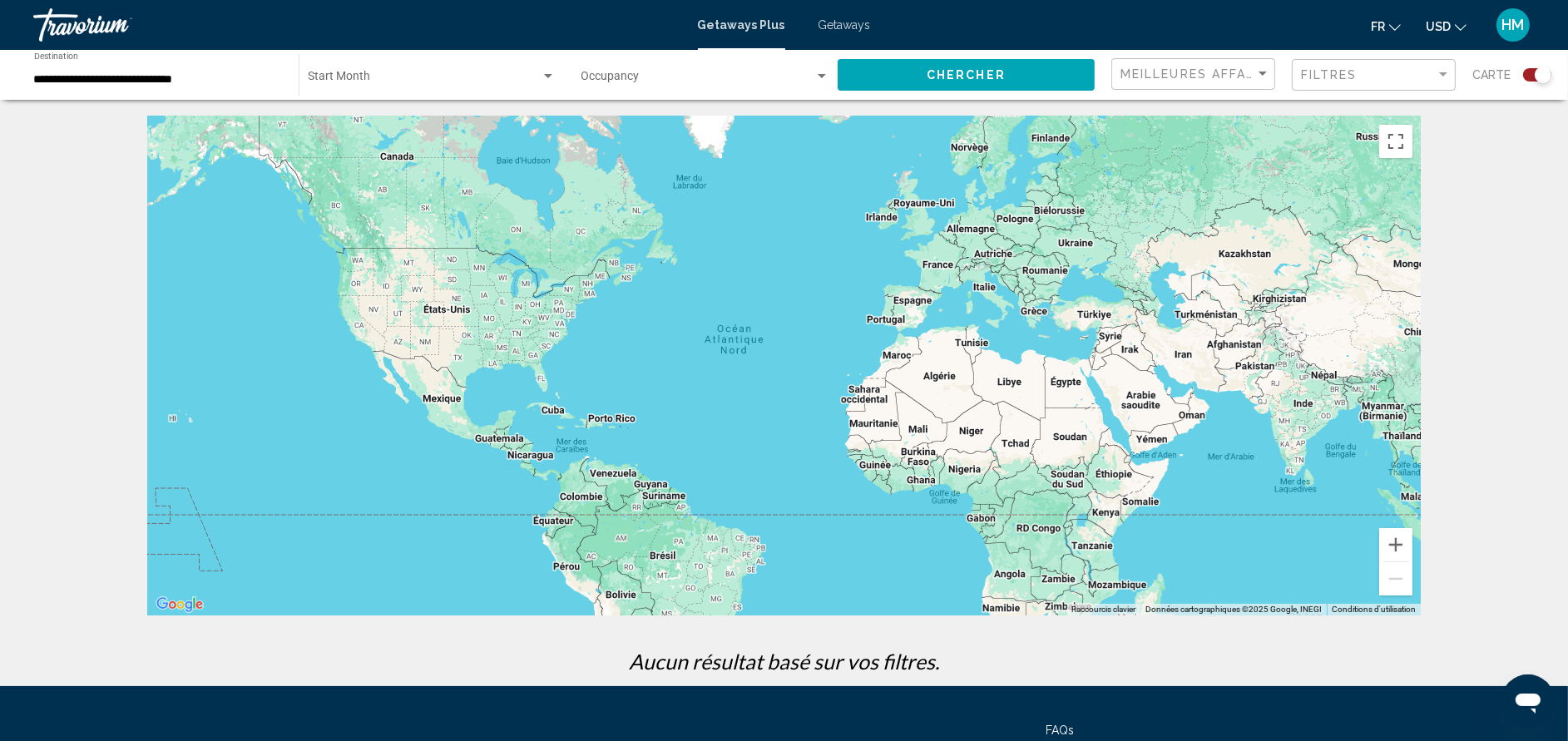
scroll to position [49, 0]
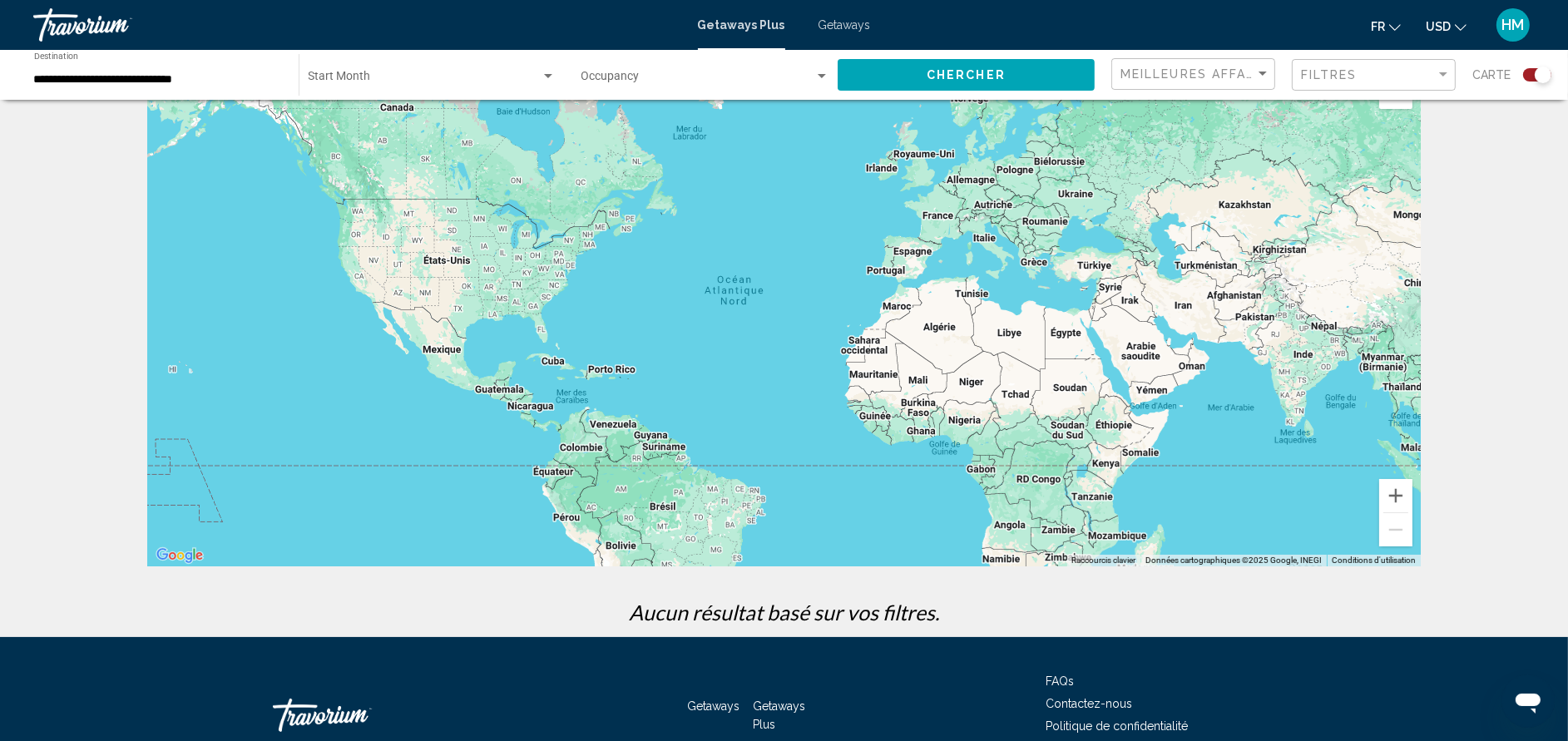
click at [433, 75] on span "Search widget" at bounding box center [424, 79] width 232 height 13
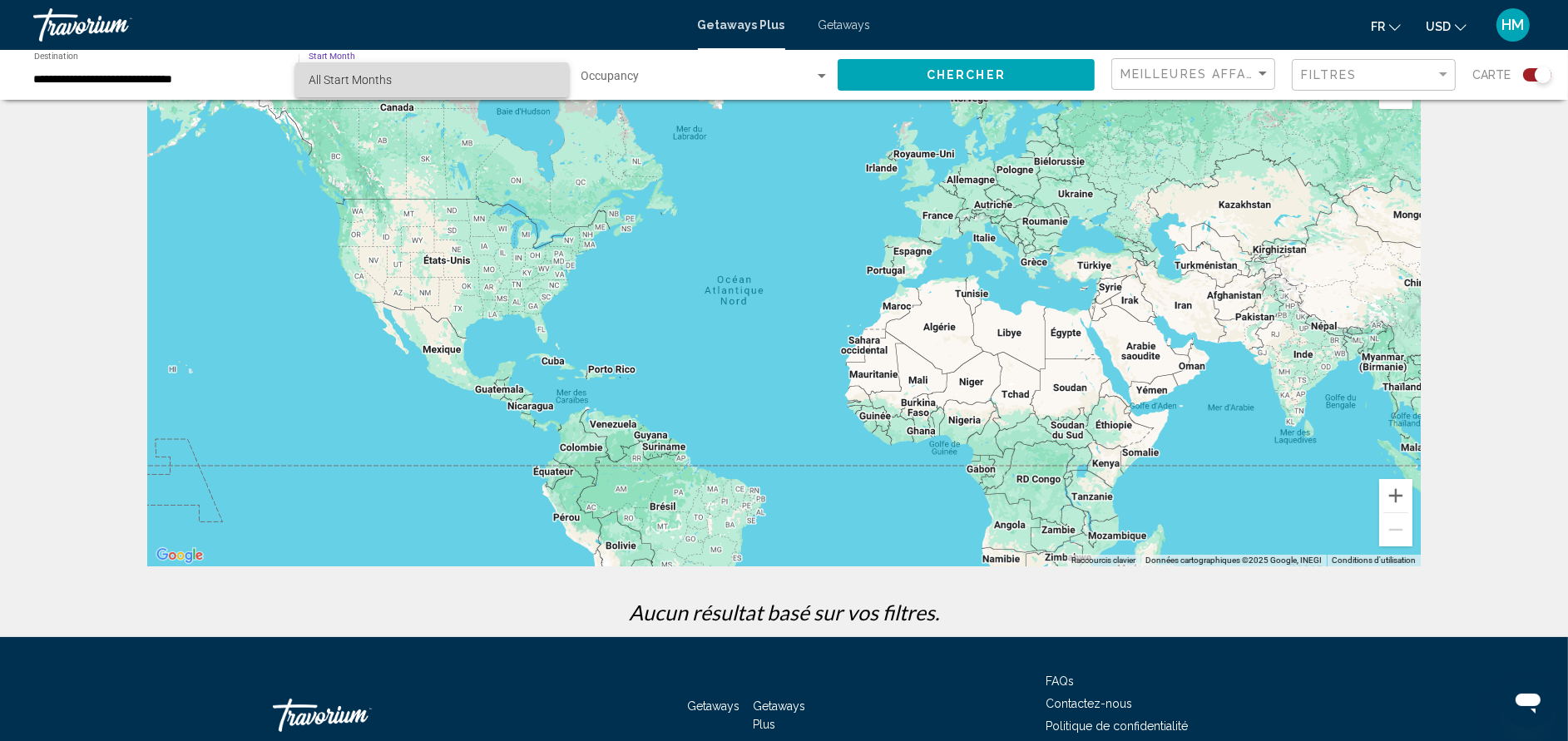
click at [433, 75] on span "All Start Months" at bounding box center [431, 79] width 247 height 35
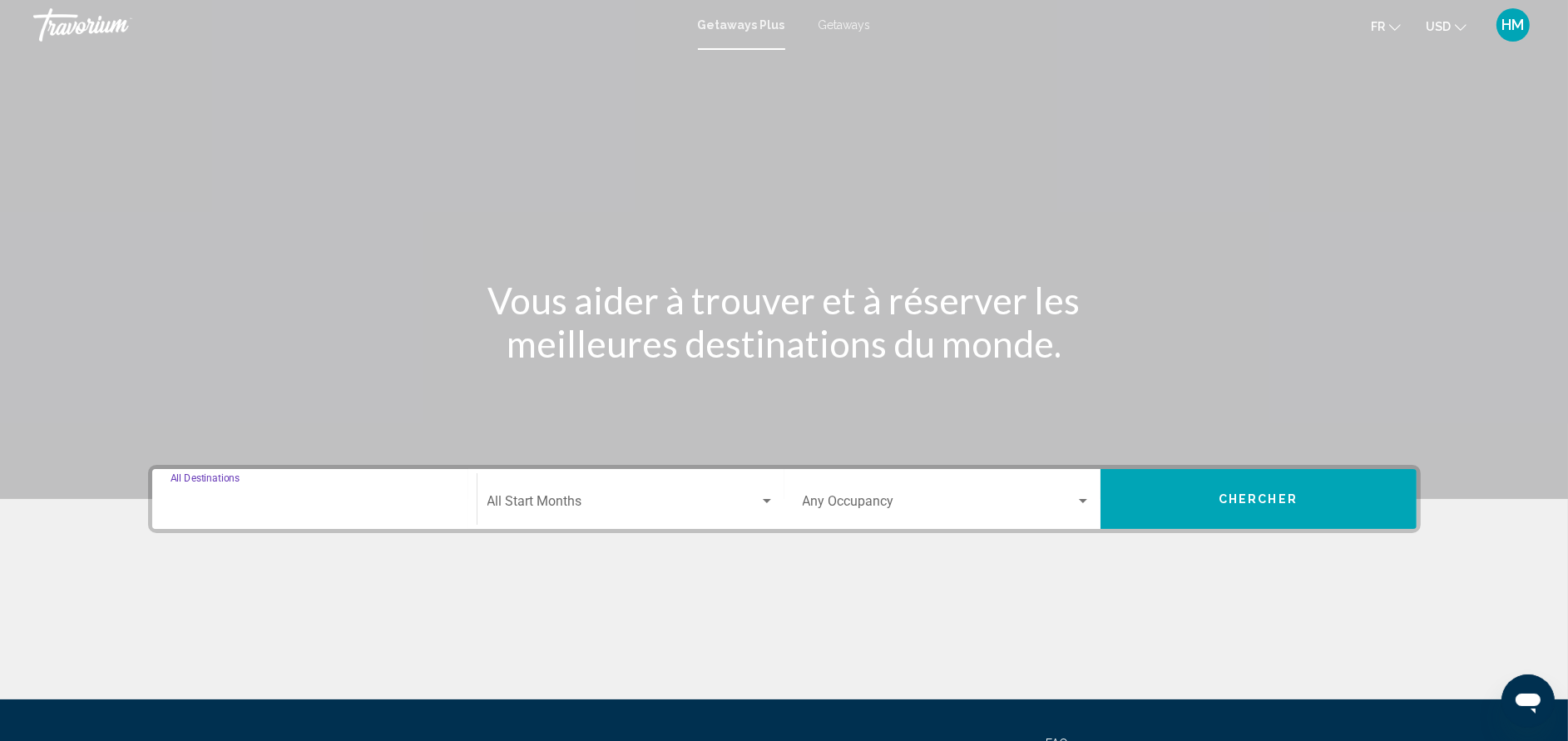
click at [217, 498] on input "Destination All Destinations" at bounding box center [314, 505] width 288 height 15
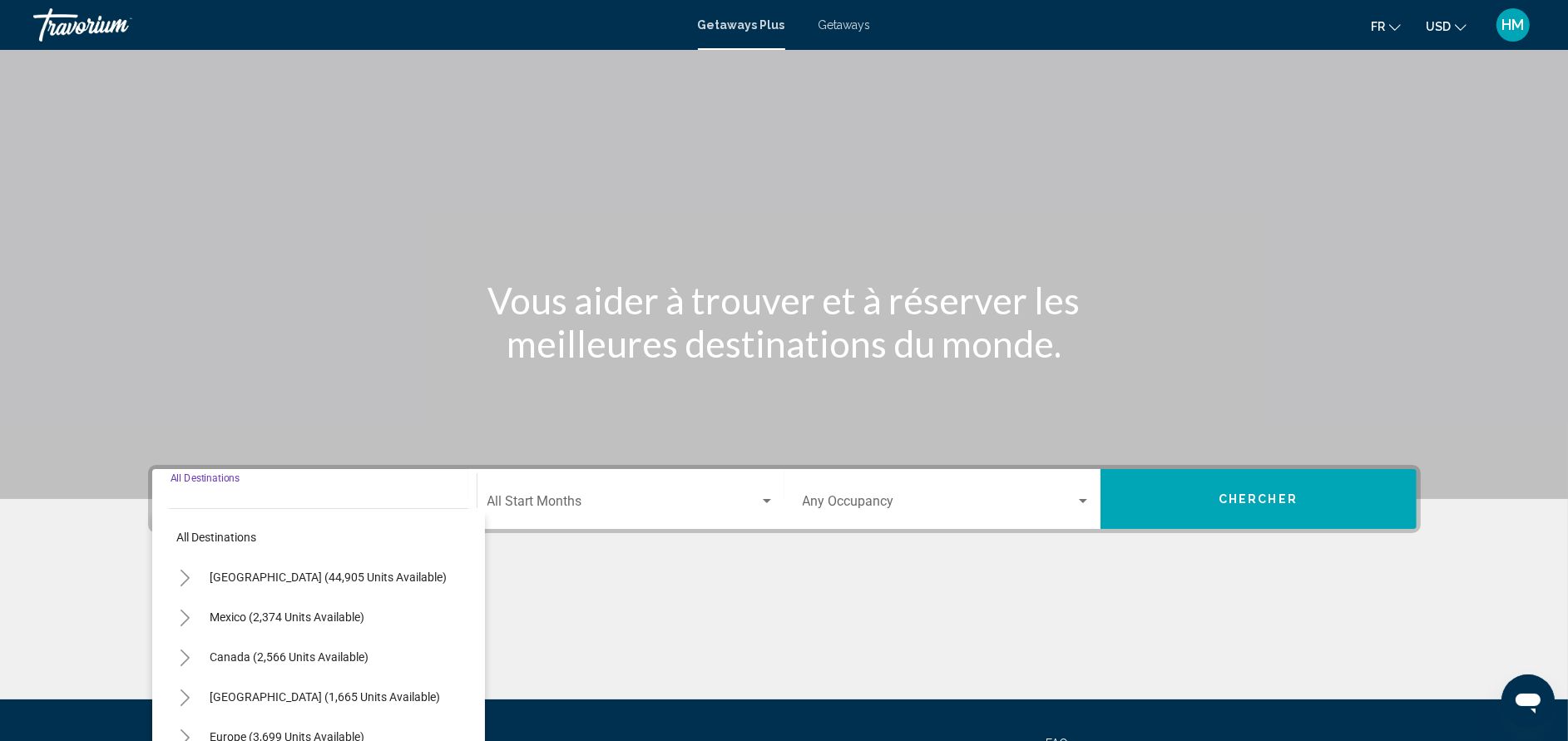
scroll to position [162, 0]
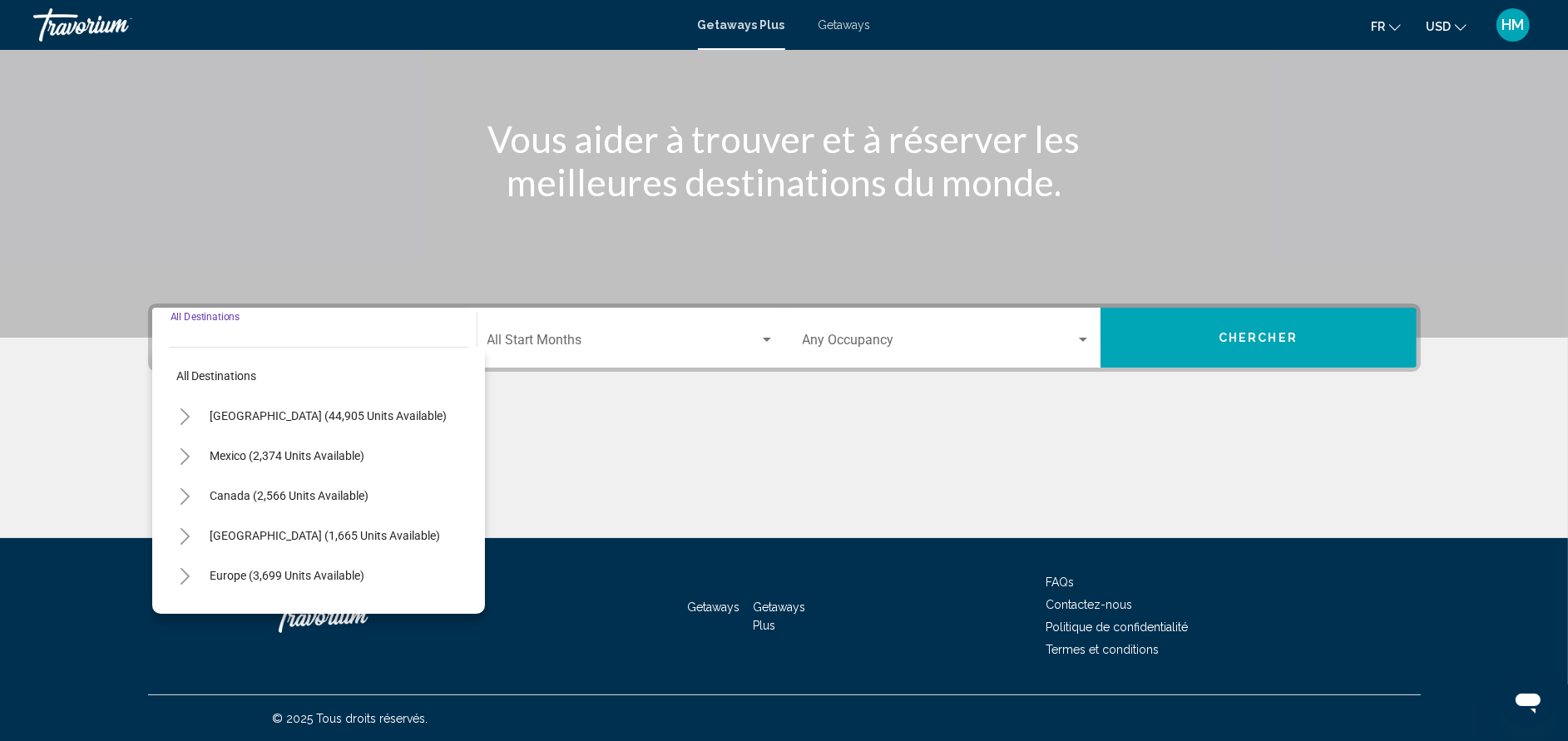
click at [191, 416] on button "Toggle United States (44,905 units available)" at bounding box center [185, 415] width 33 height 33
click at [198, 542] on icon "Toggle California (2,639 units available)" at bounding box center [201, 536] width 9 height 17
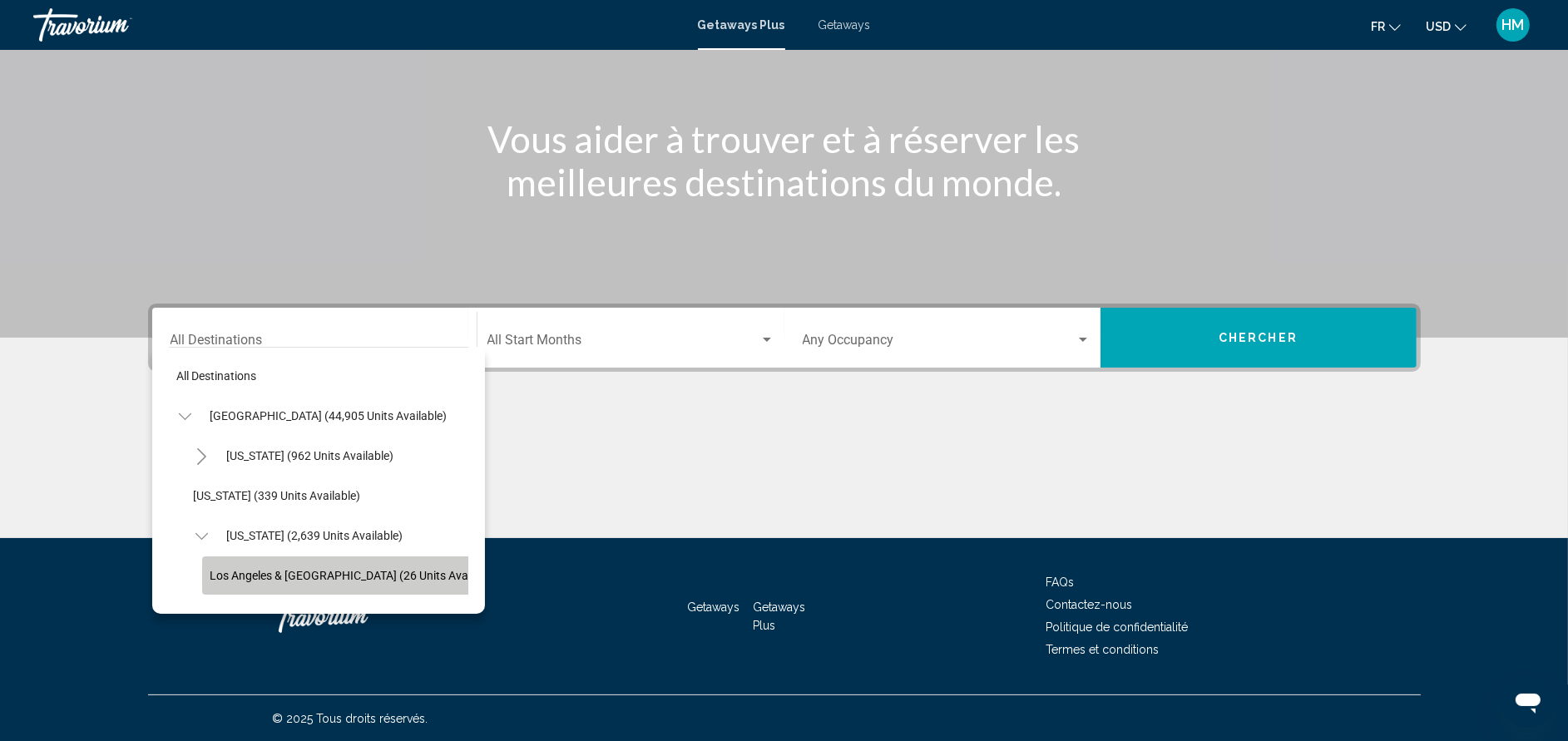
click at [342, 575] on span "Los Angeles & [GEOGRAPHIC_DATA] (26 units available)" at bounding box center [355, 575] width 289 height 13
type input "**********"
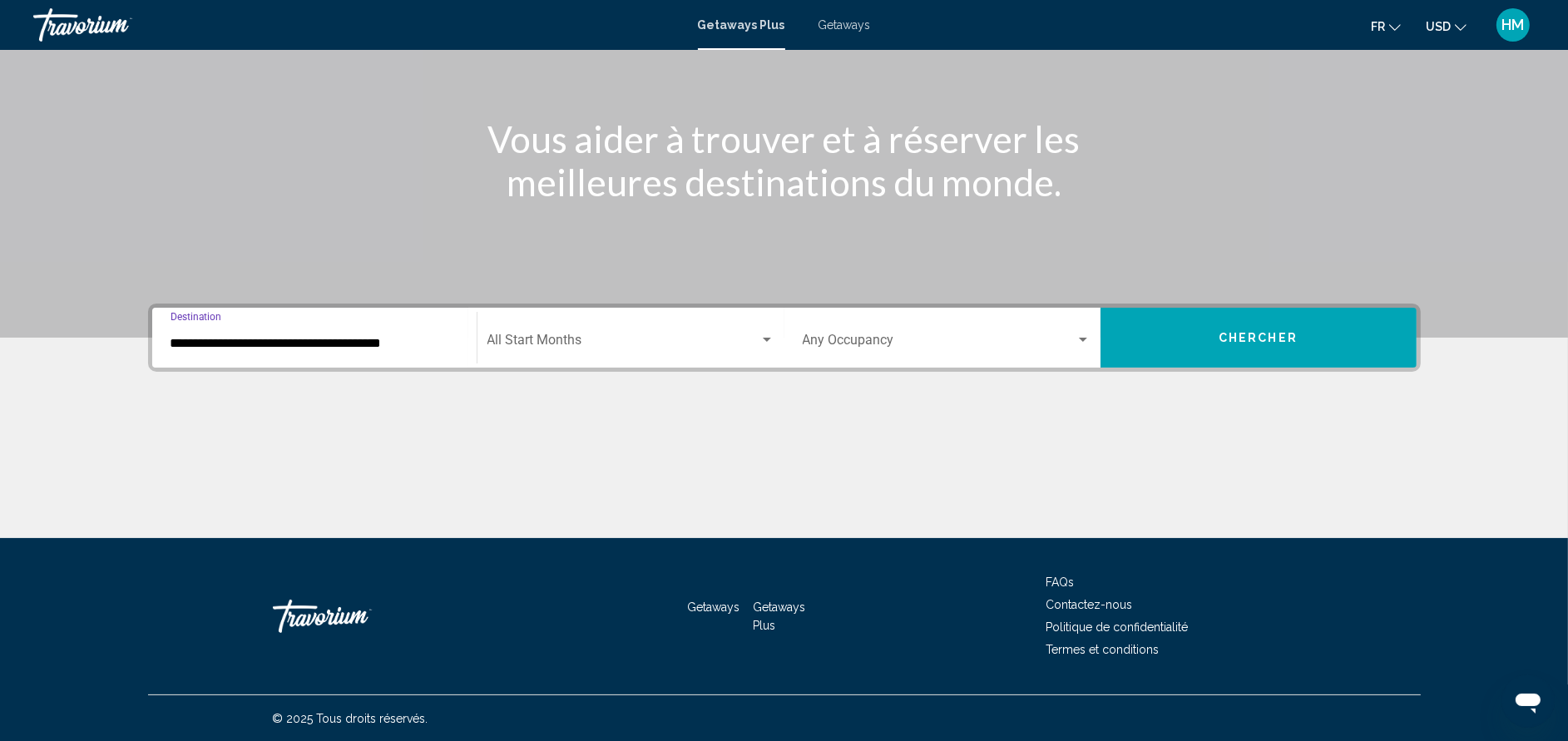
click at [543, 336] on span "Search widget" at bounding box center [623, 343] width 272 height 15
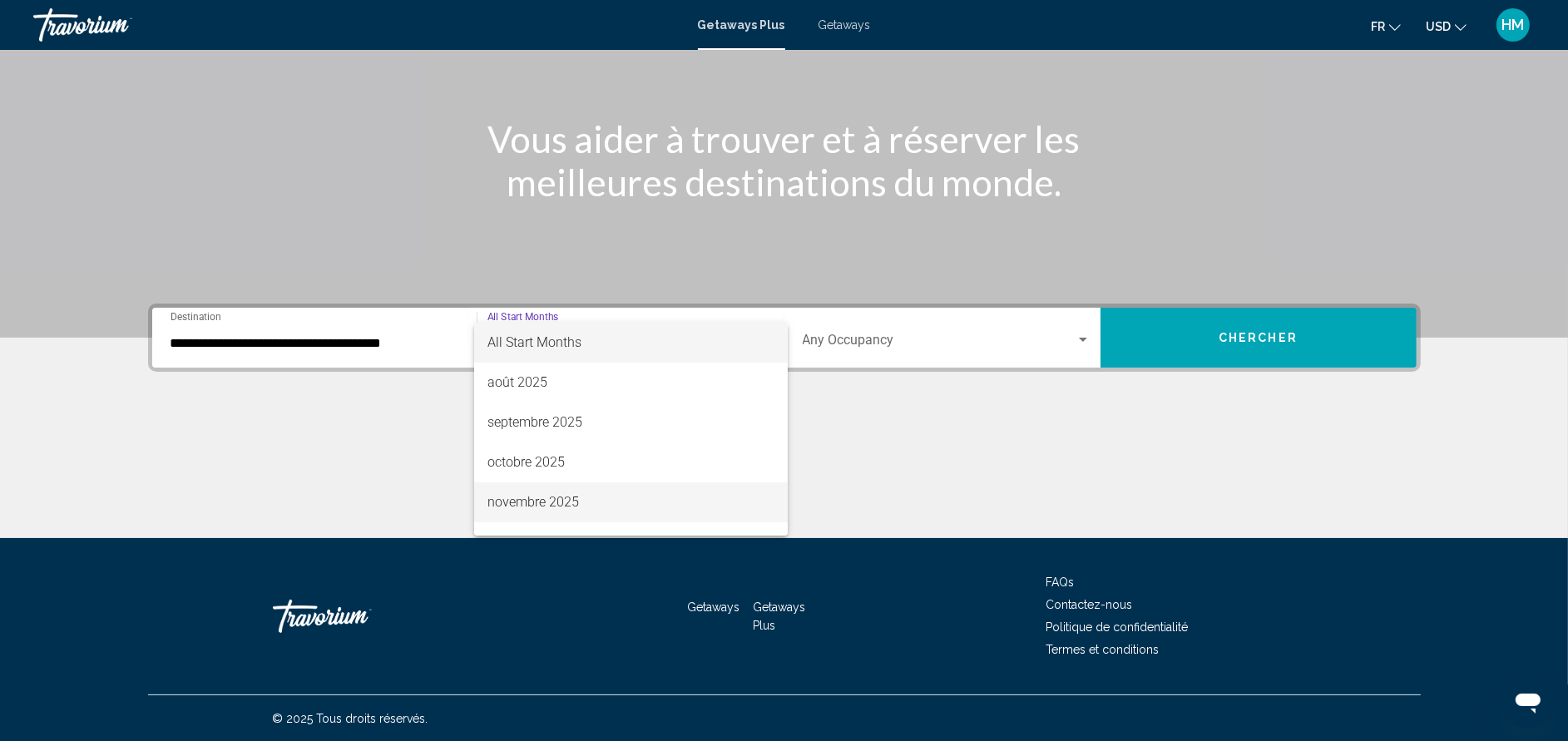
click at [542, 504] on span "novembre 2025" at bounding box center [630, 502] width 287 height 40
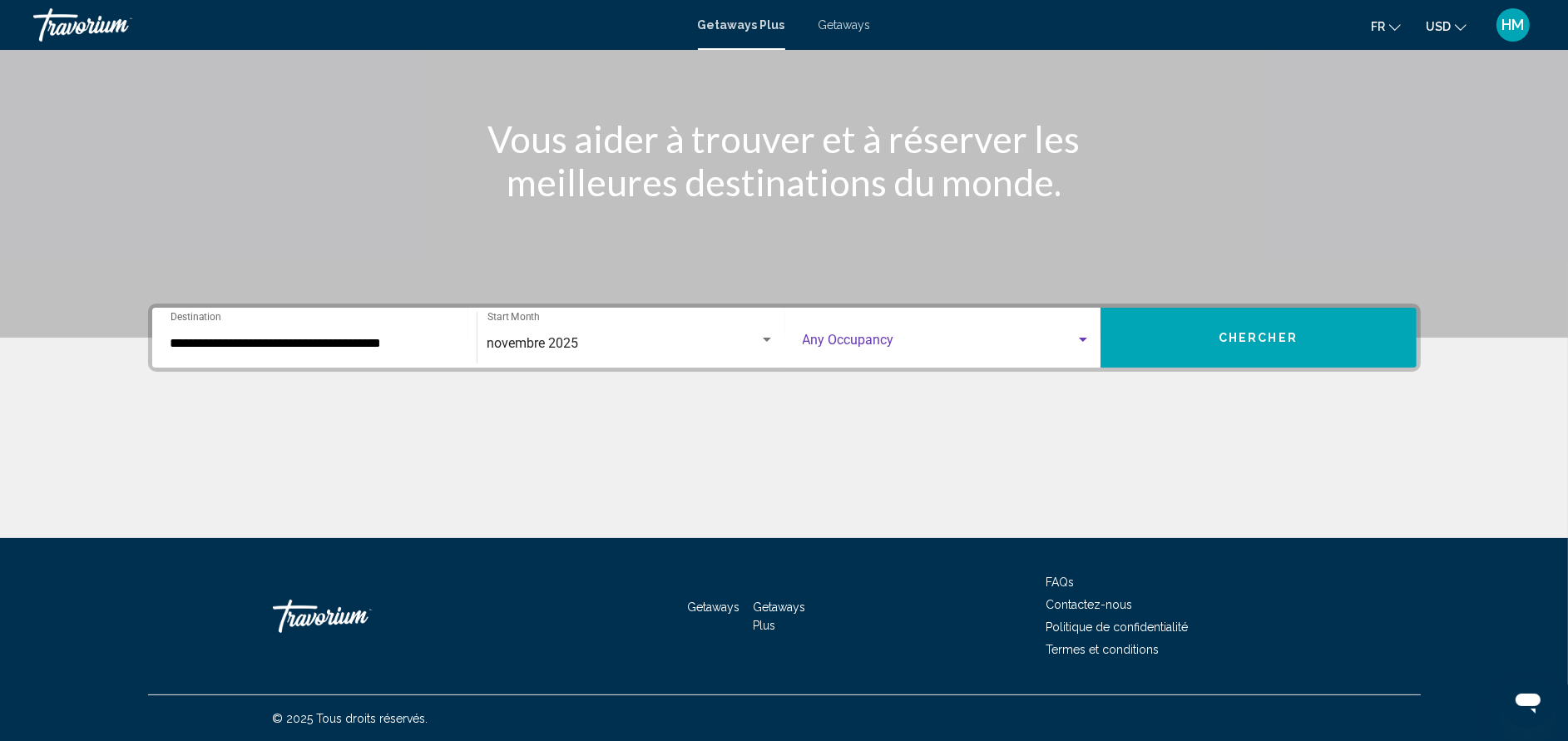
click at [825, 343] on span "Search widget" at bounding box center [939, 343] width 273 height 15
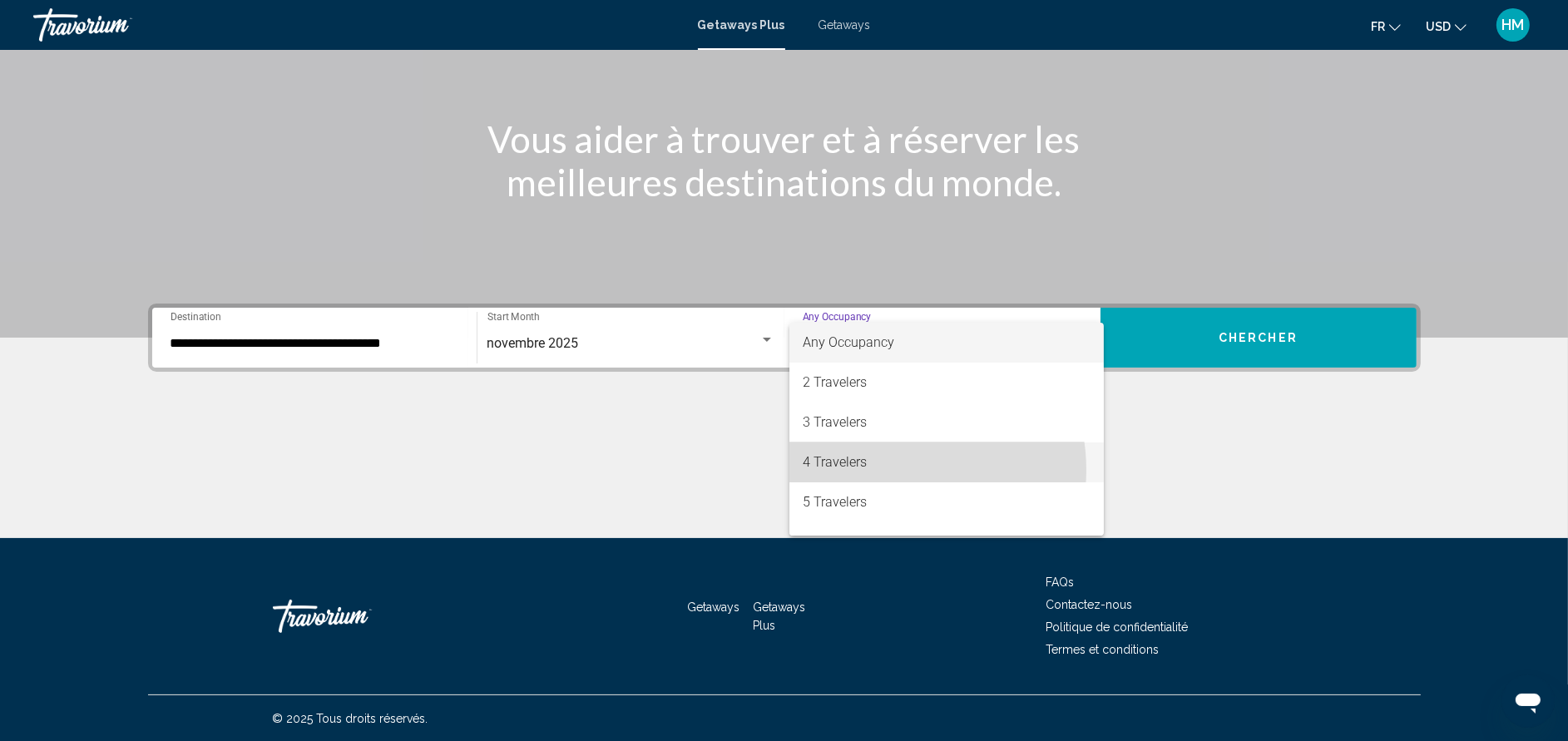
click at [884, 470] on span "4 Travelers" at bounding box center [946, 462] width 288 height 40
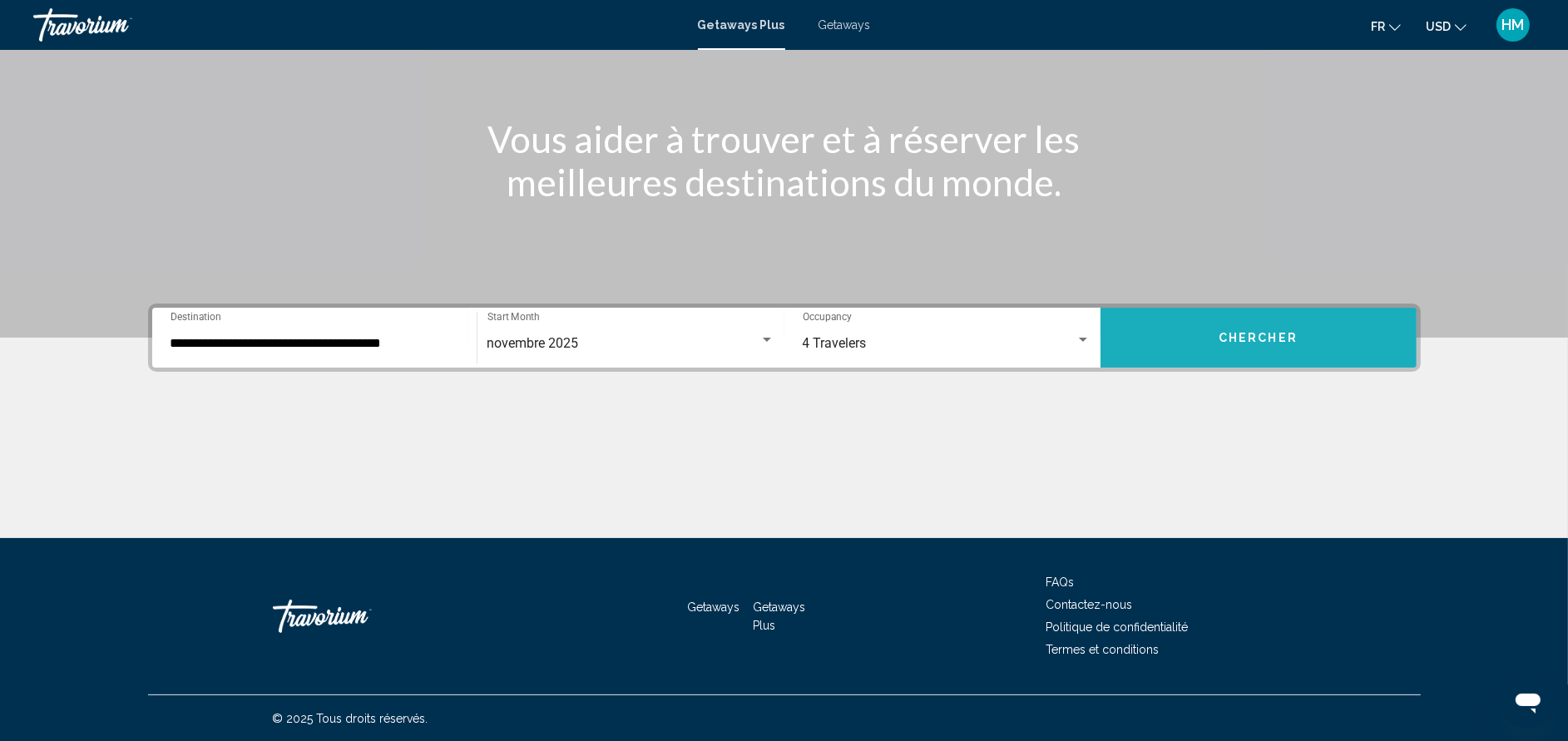
click at [1207, 343] on button "Chercher" at bounding box center [1259, 337] width 316 height 60
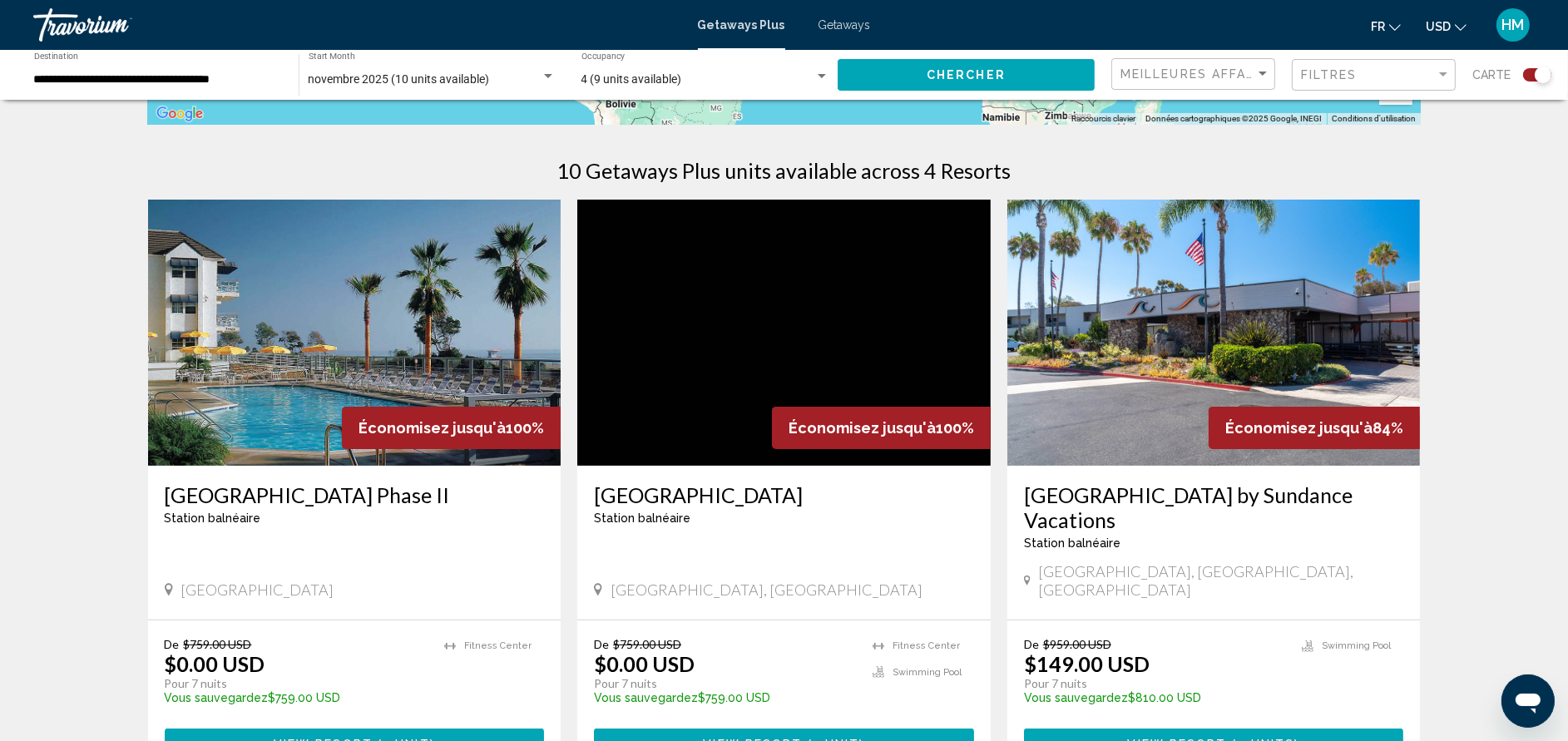
scroll to position [250, 0]
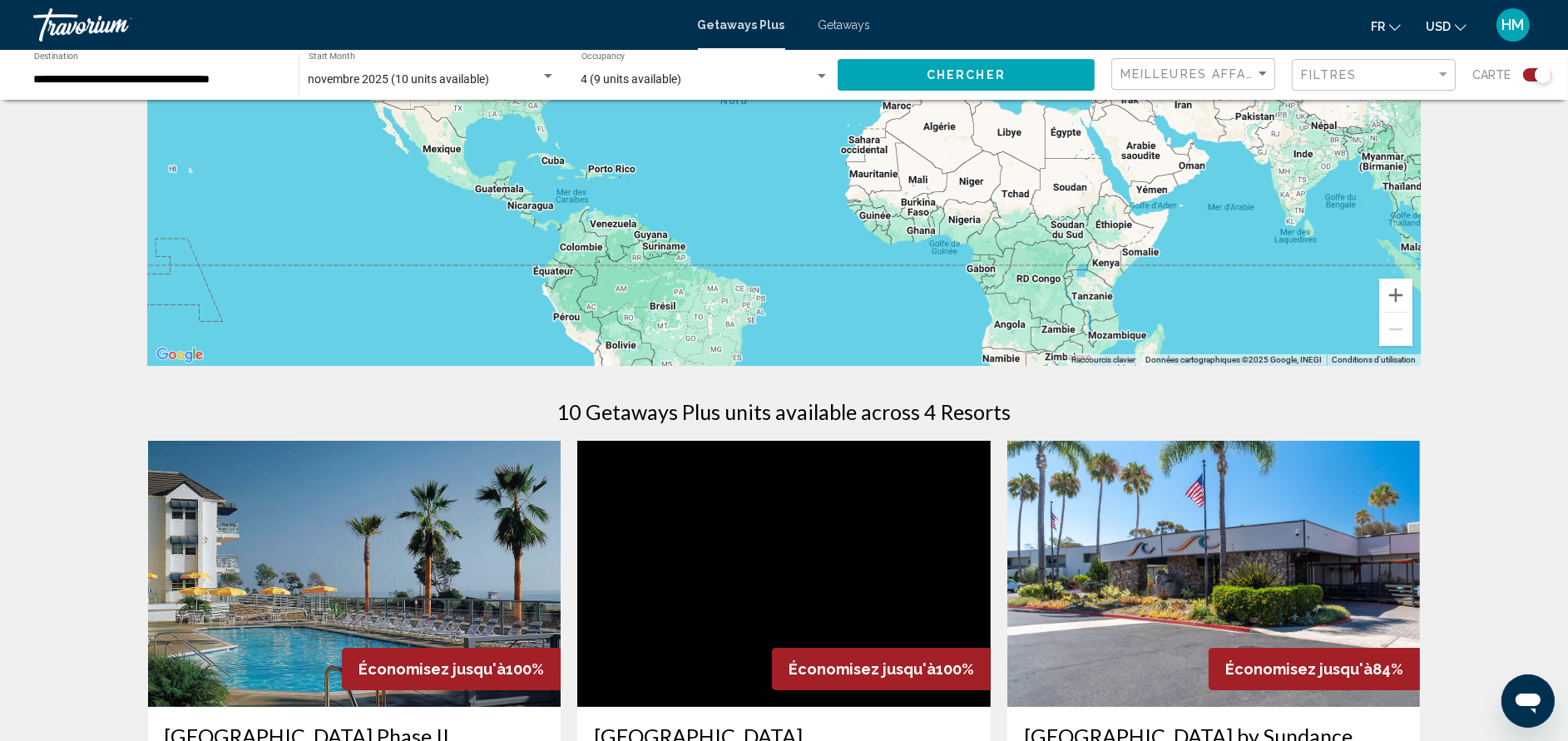
click at [861, 24] on span "Getaways" at bounding box center [845, 24] width 52 height 13
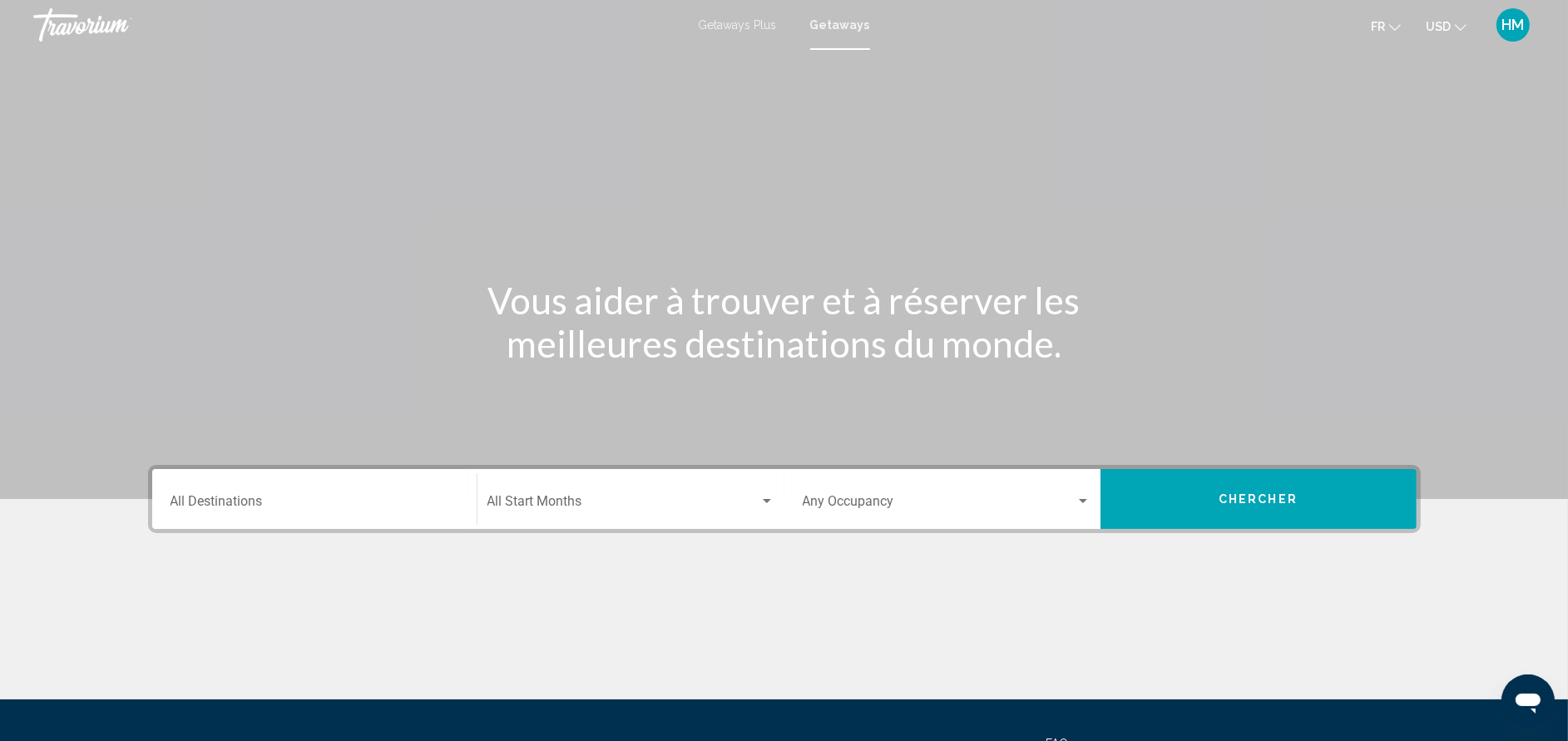
click at [304, 490] on div "Destination All Destinations" at bounding box center [314, 499] width 288 height 52
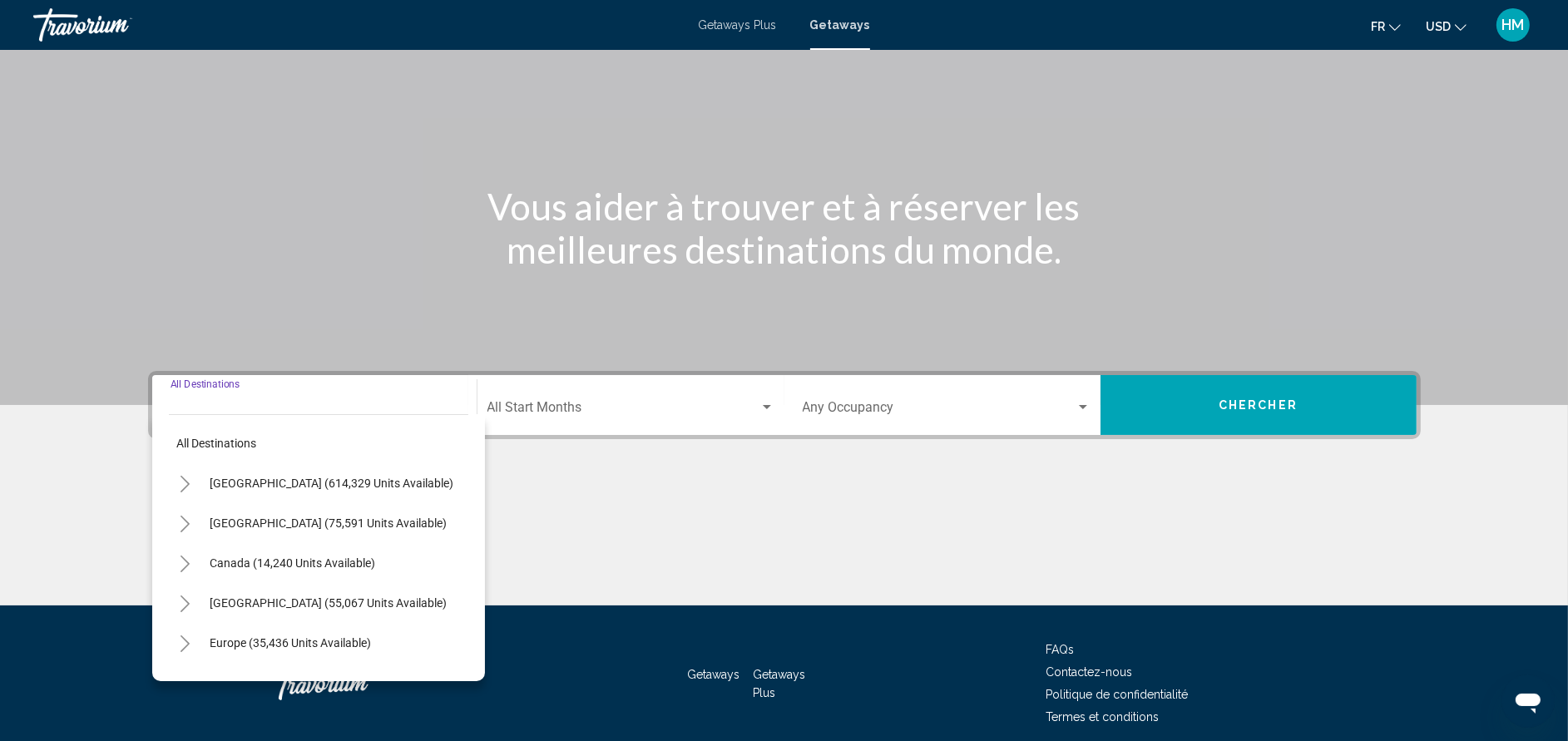
scroll to position [162, 0]
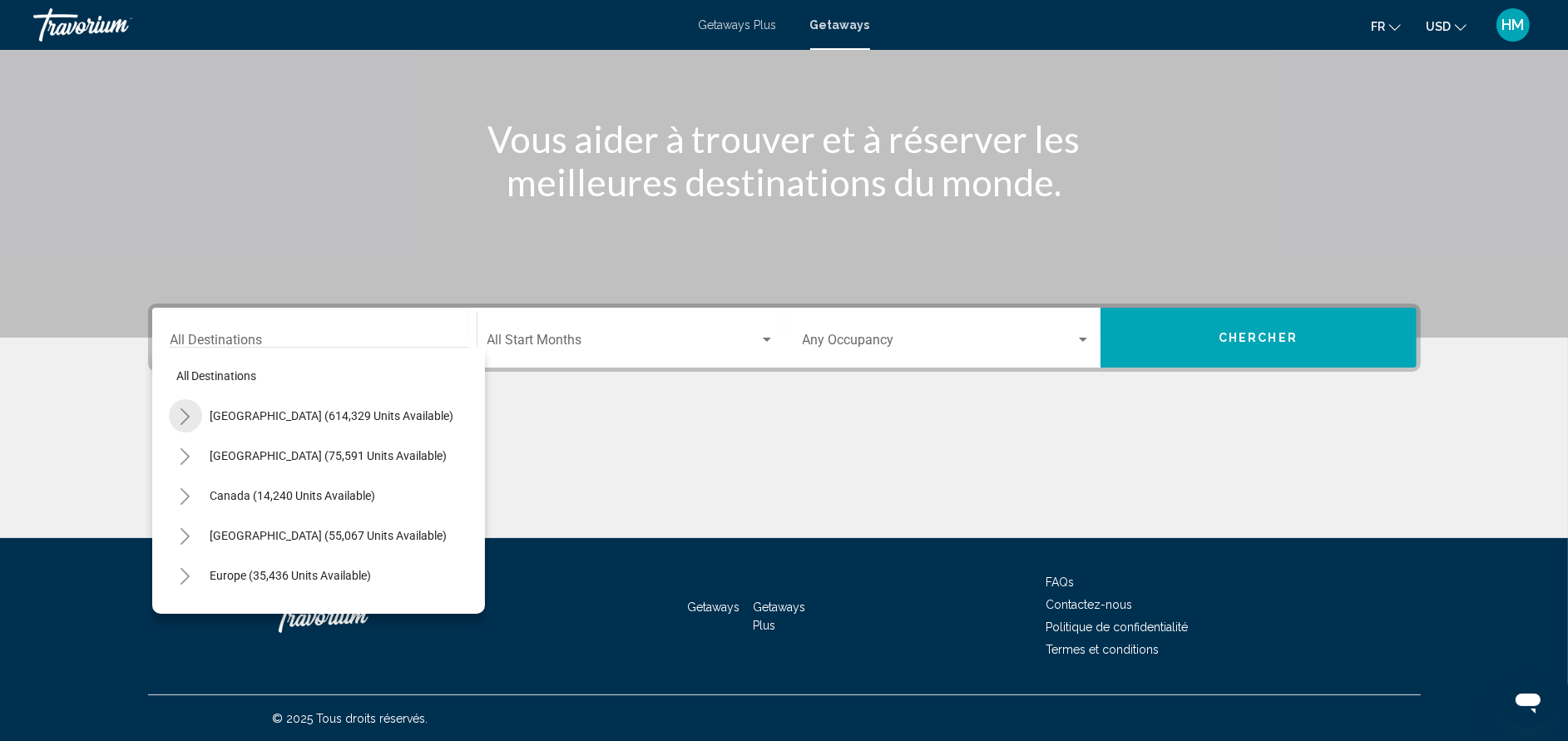
click at [191, 416] on button "Toggle United States (614,329 units available)" at bounding box center [185, 415] width 33 height 33
click at [208, 533] on button "Toggle California (73,937 units available)" at bounding box center [201, 535] width 33 height 33
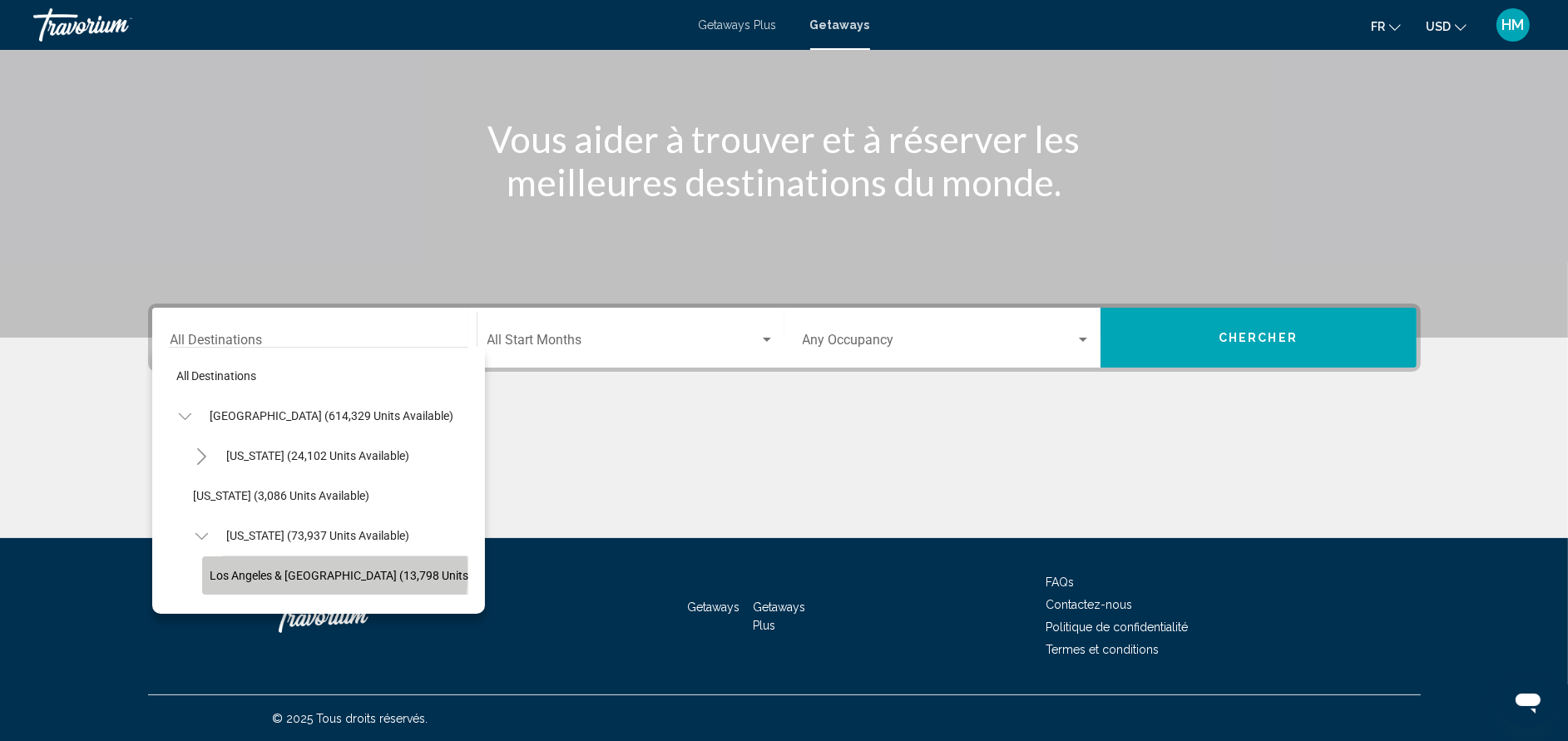
click at [239, 570] on span "Los Angeles & [GEOGRAPHIC_DATA] (13,798 units available)" at bounding box center [366, 575] width 312 height 13
type input "**********"
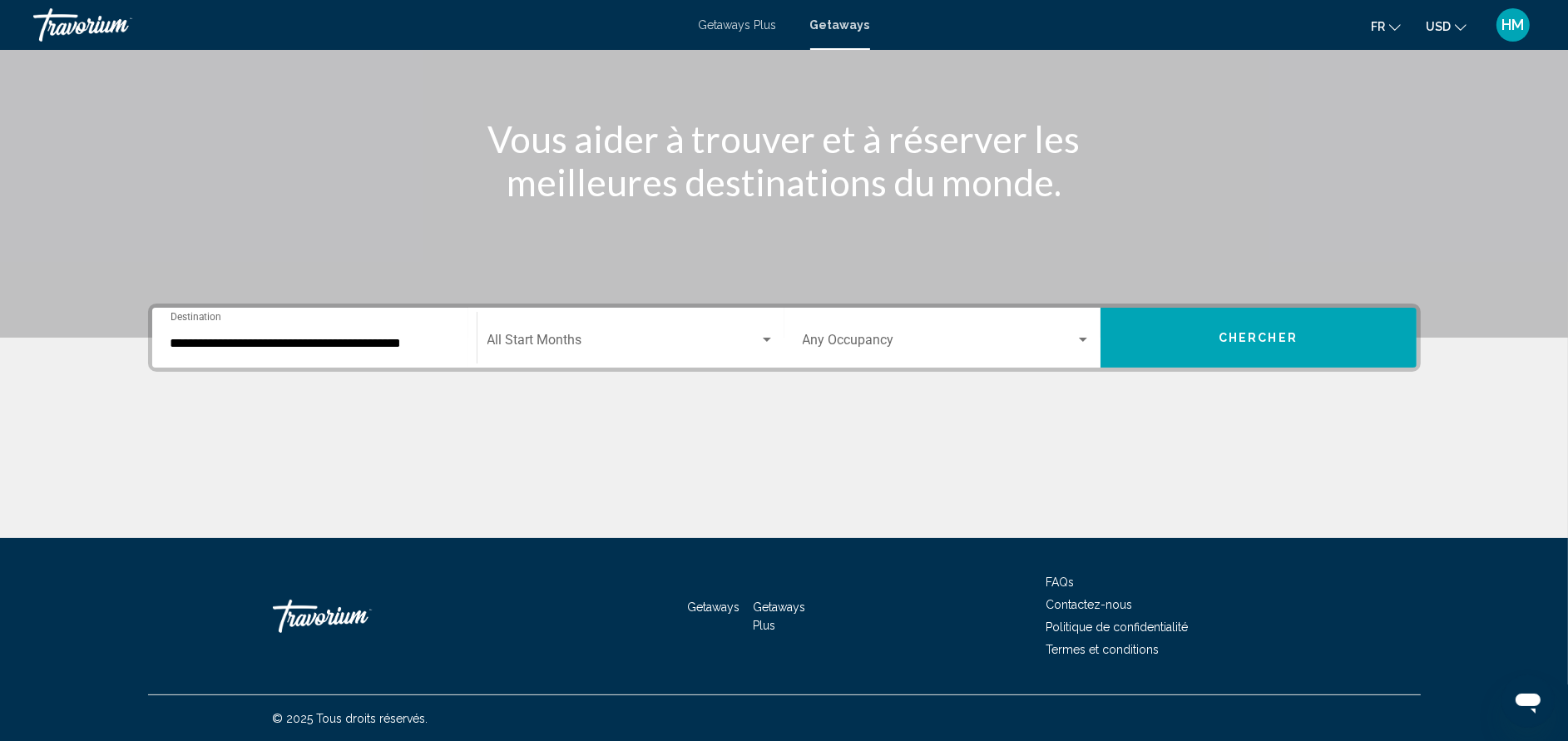
click at [553, 330] on div "Start Month All Start Months" at bounding box center [630, 338] width 287 height 52
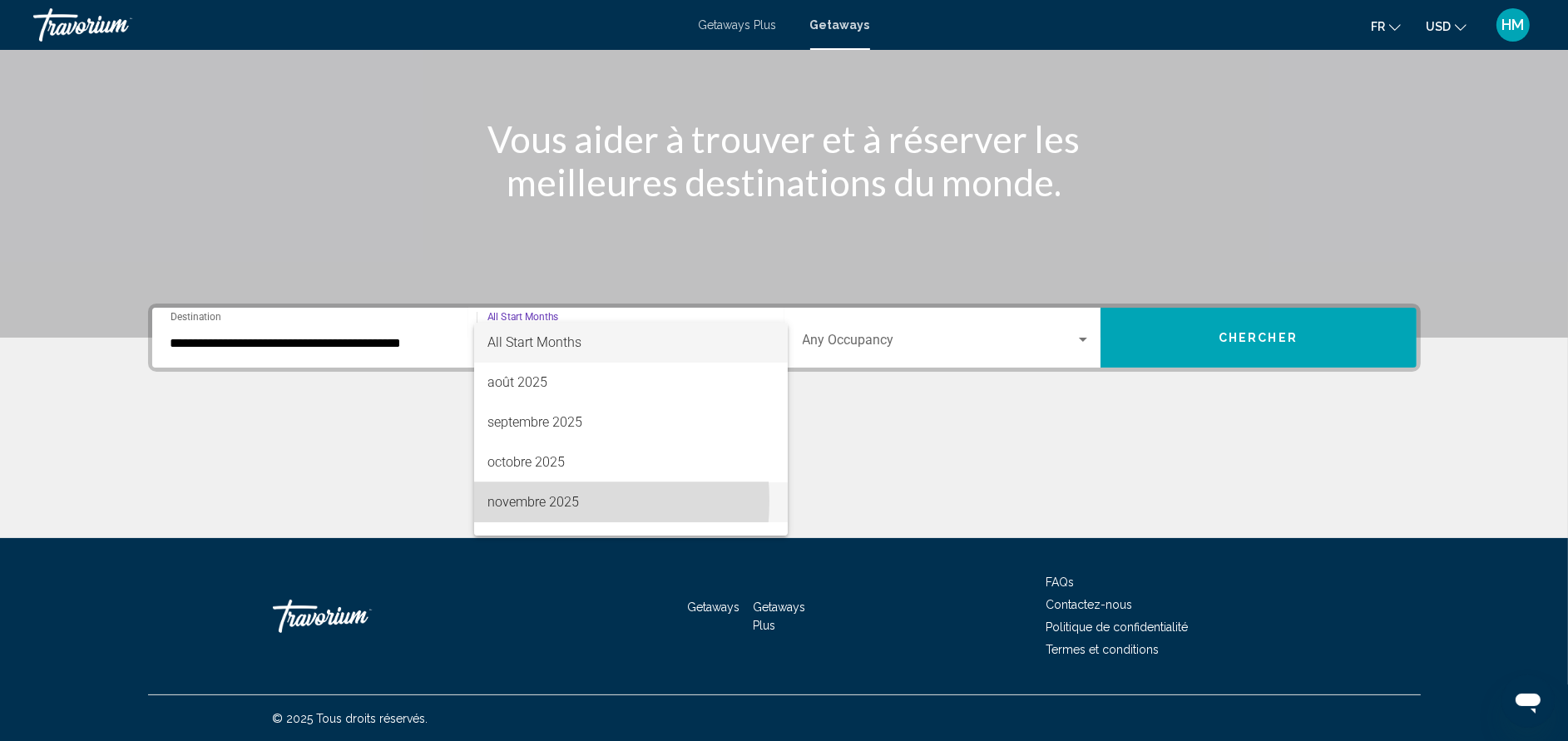
click at [517, 500] on span "novembre 2025" at bounding box center [630, 502] width 287 height 40
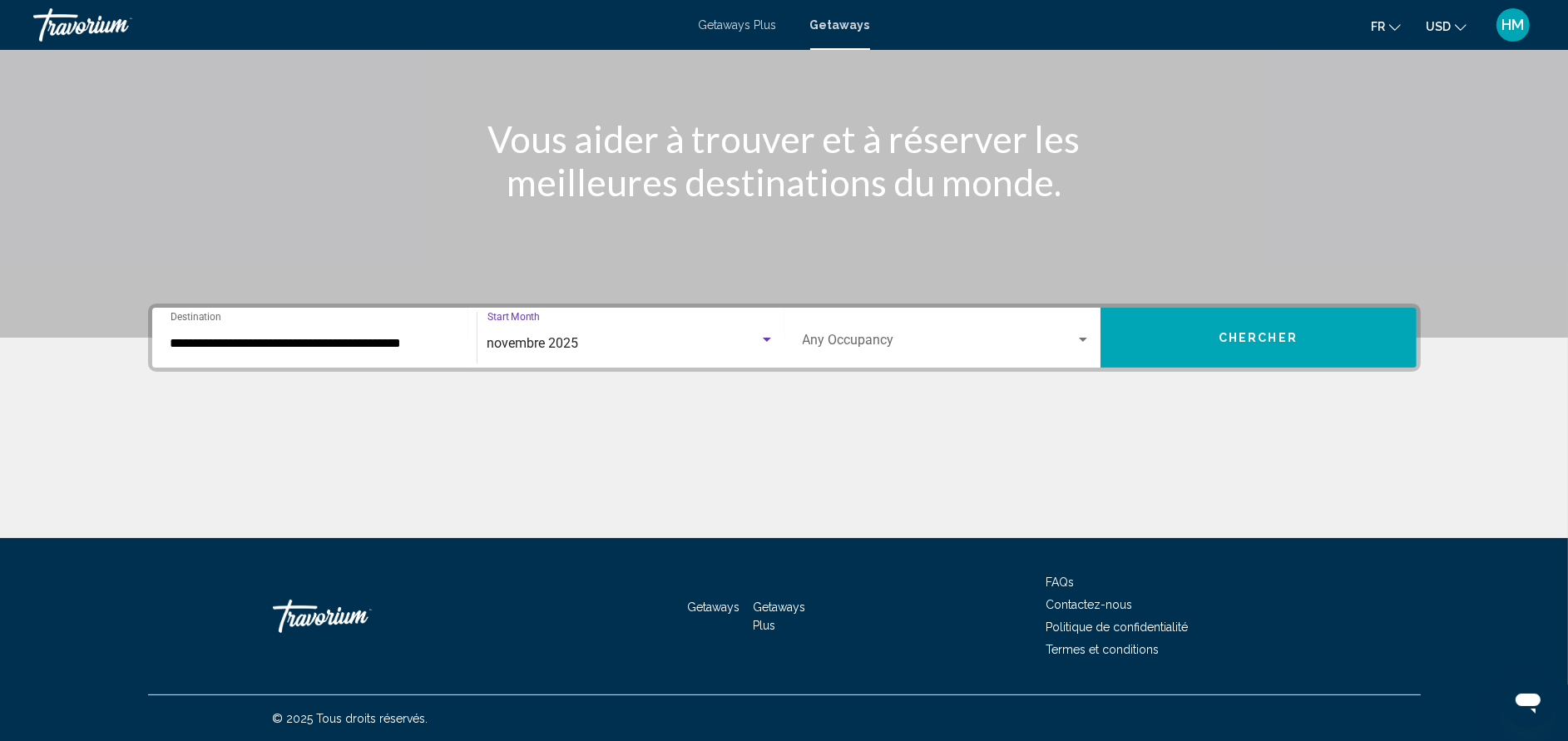
click at [863, 336] on span "Search widget" at bounding box center [939, 343] width 273 height 15
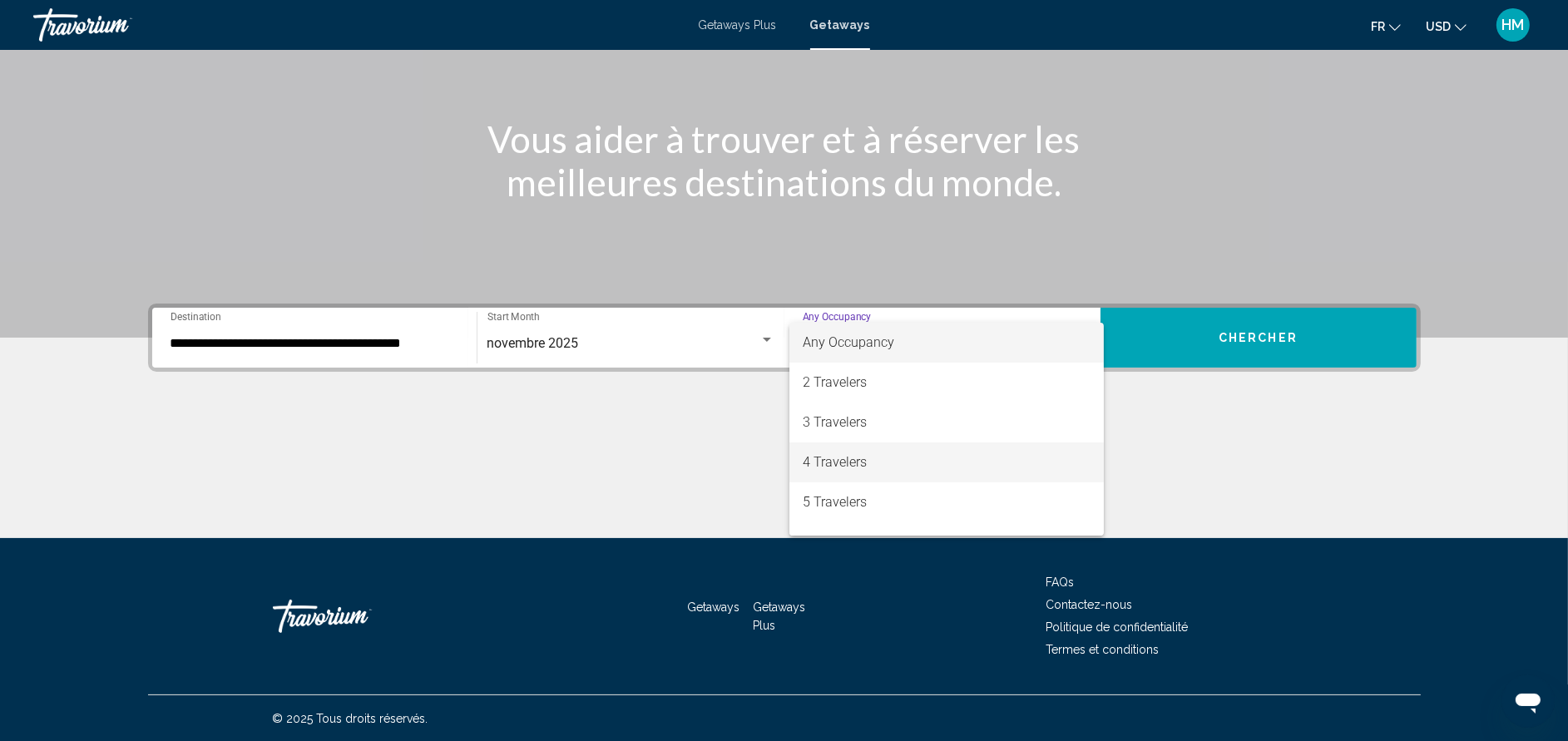
click at [841, 465] on span "4 Travelers" at bounding box center [946, 462] width 288 height 40
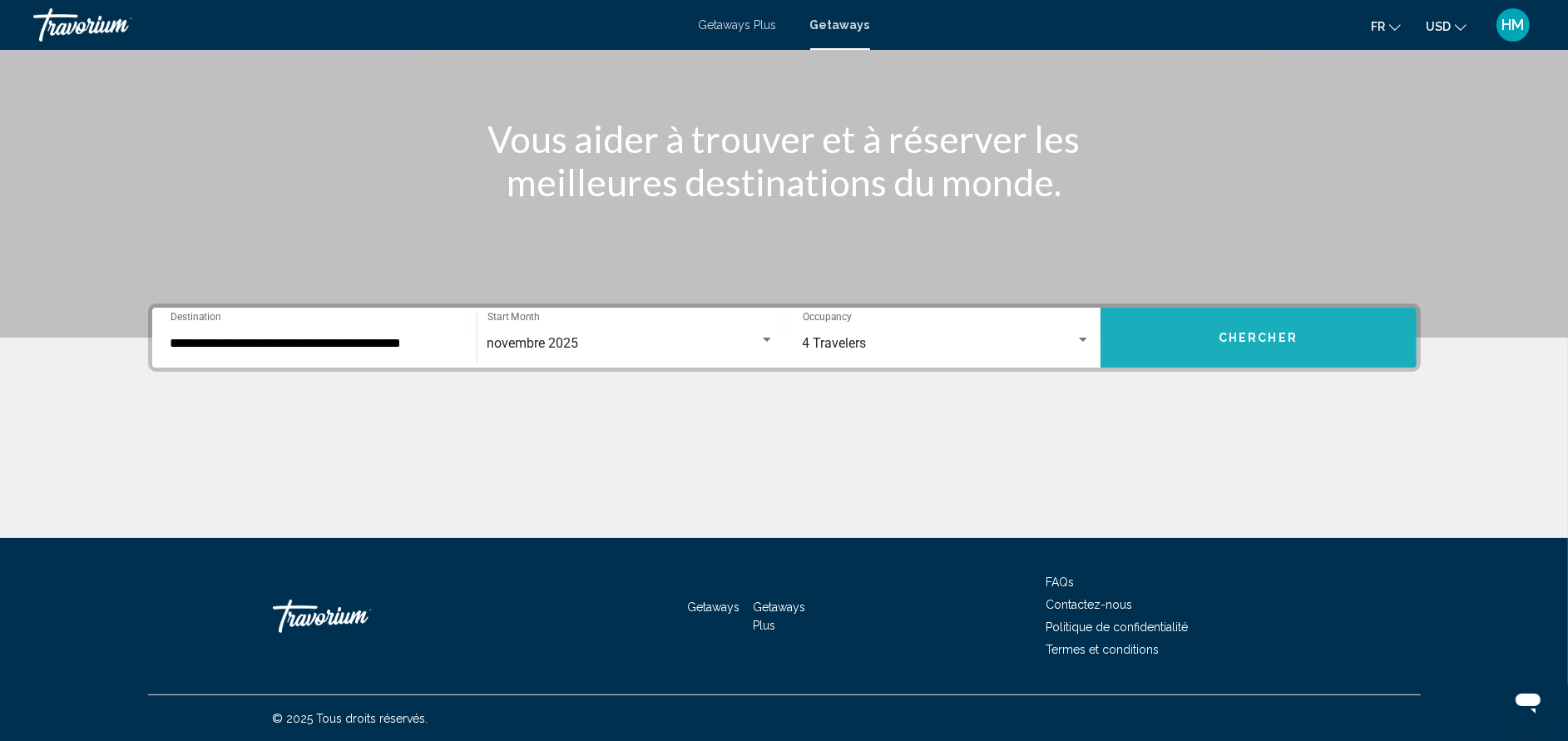
click at [1257, 338] on span "Chercher" at bounding box center [1258, 338] width 79 height 13
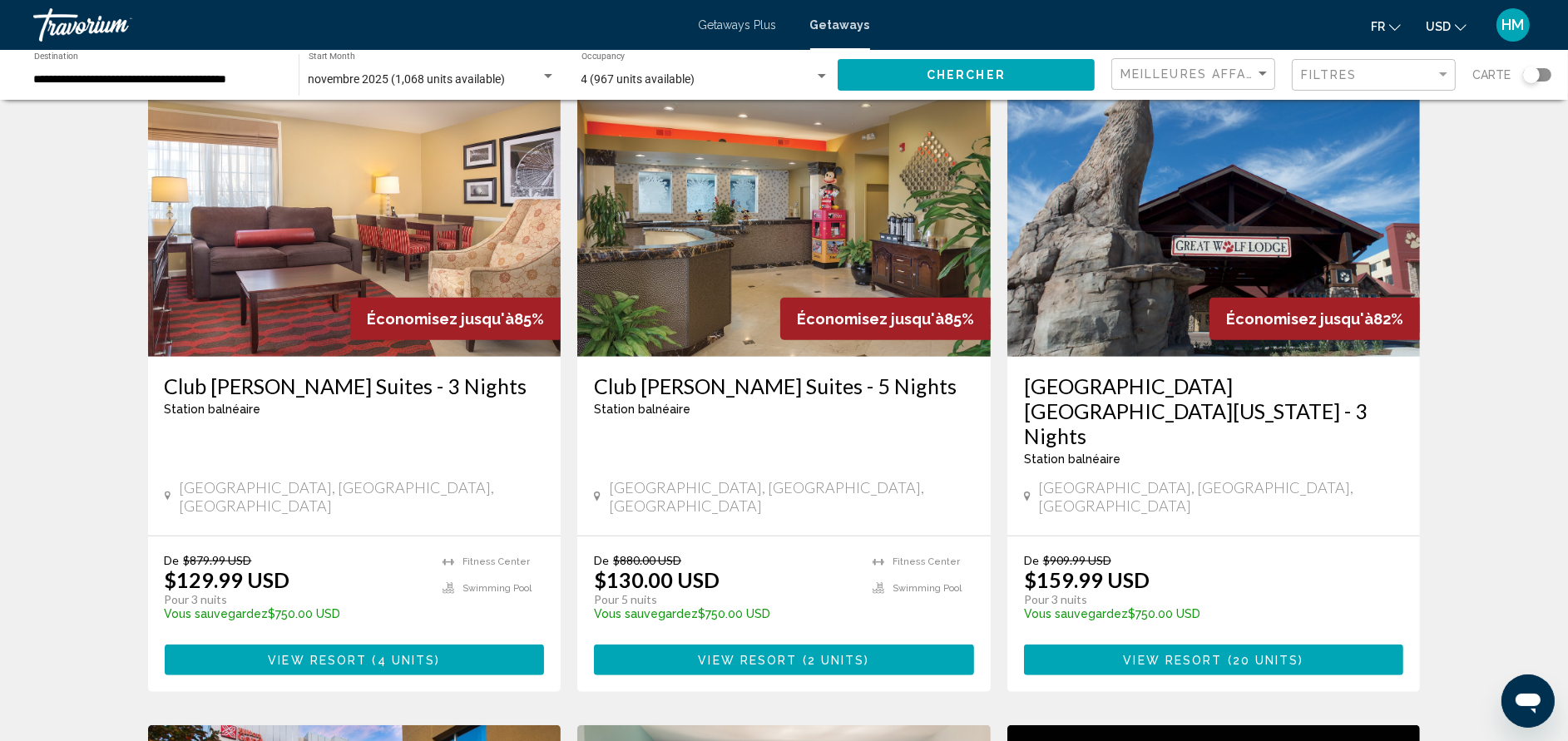
scroll to position [1296, 0]
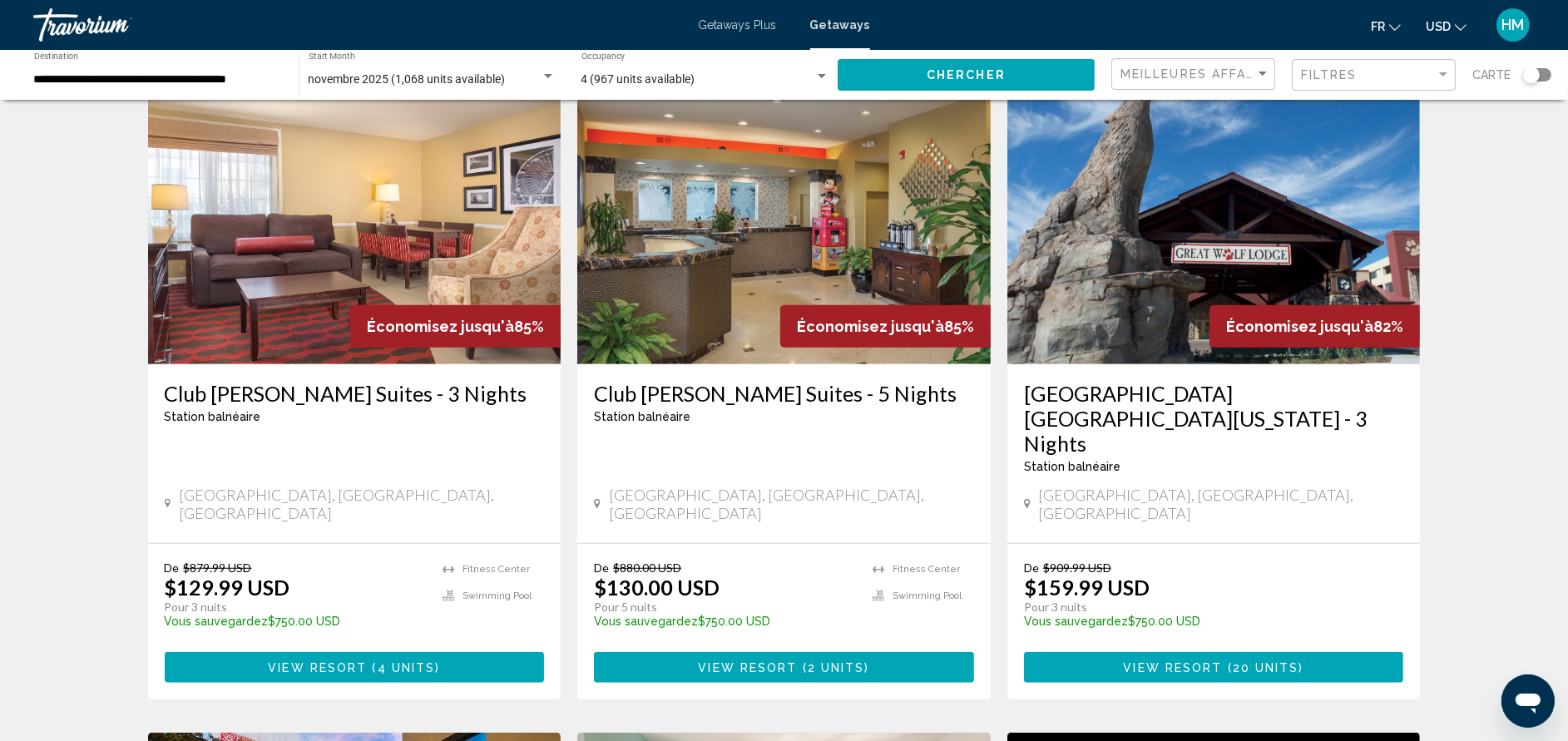
click at [1259, 381] on h3 "[GEOGRAPHIC_DATA] [GEOGRAPHIC_DATA][US_STATE] - 3 Nights" at bounding box center [1213, 418] width 380 height 75
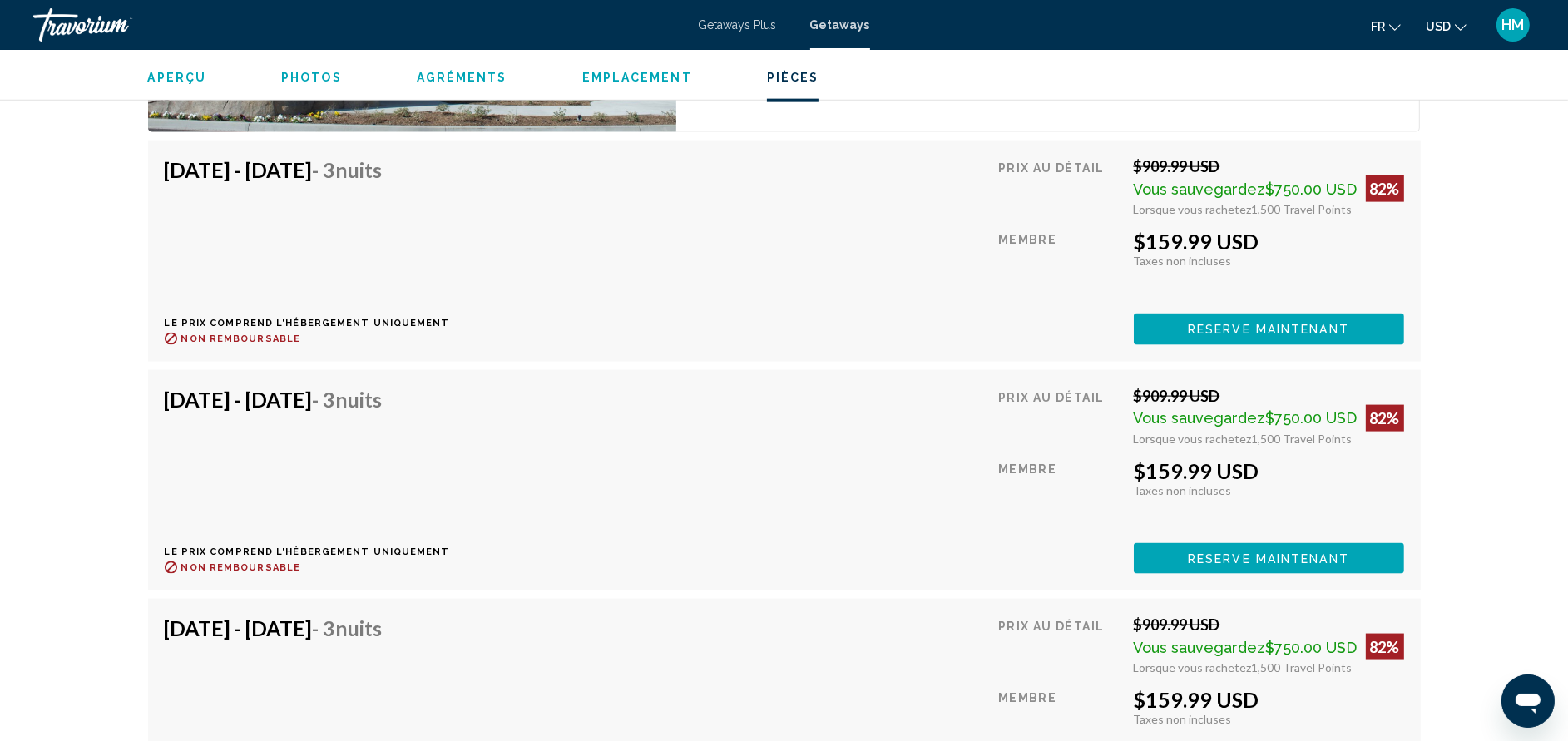
scroll to position [2792, 0]
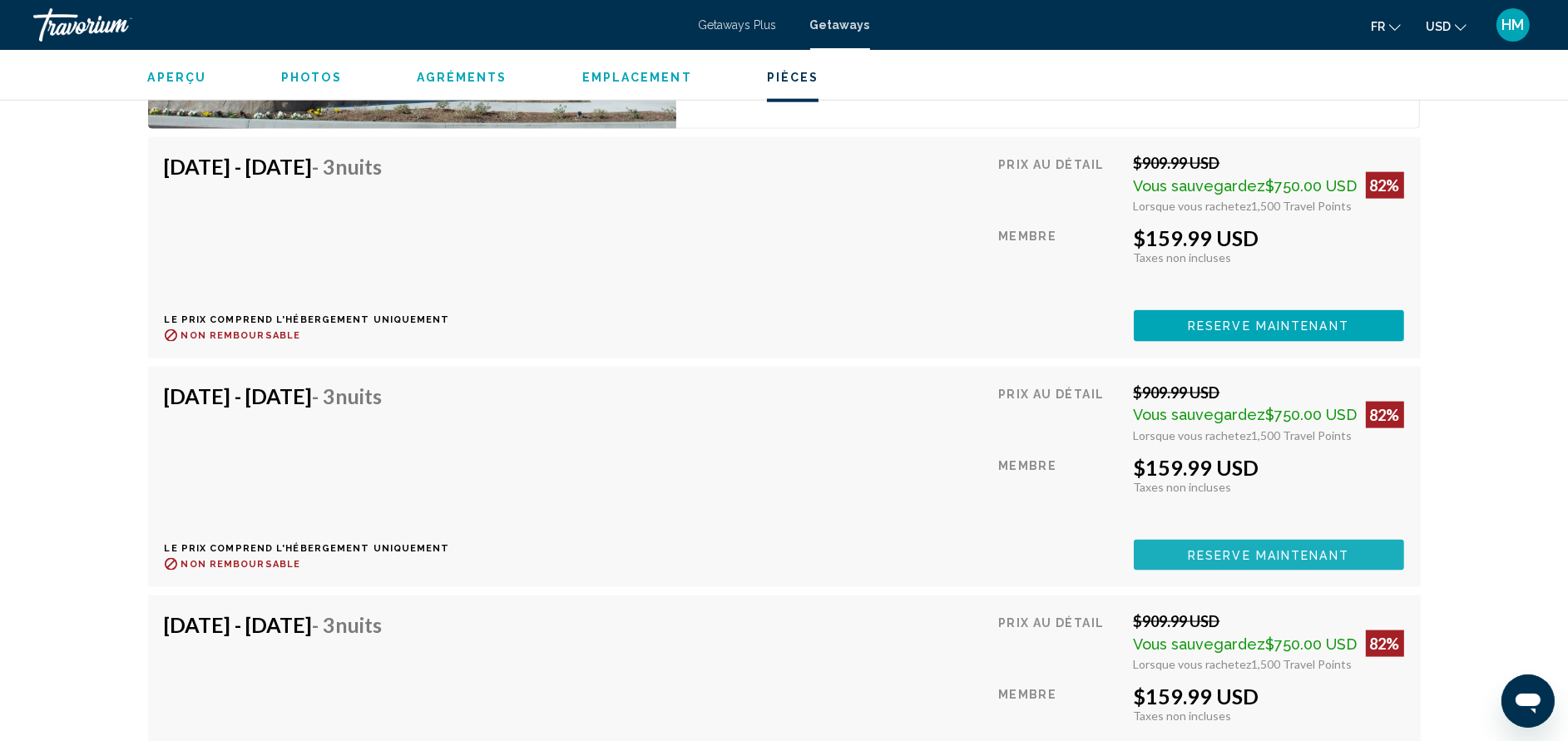
click at [1280, 540] on button "Reserve maintenant" at bounding box center [1269, 555] width 270 height 31
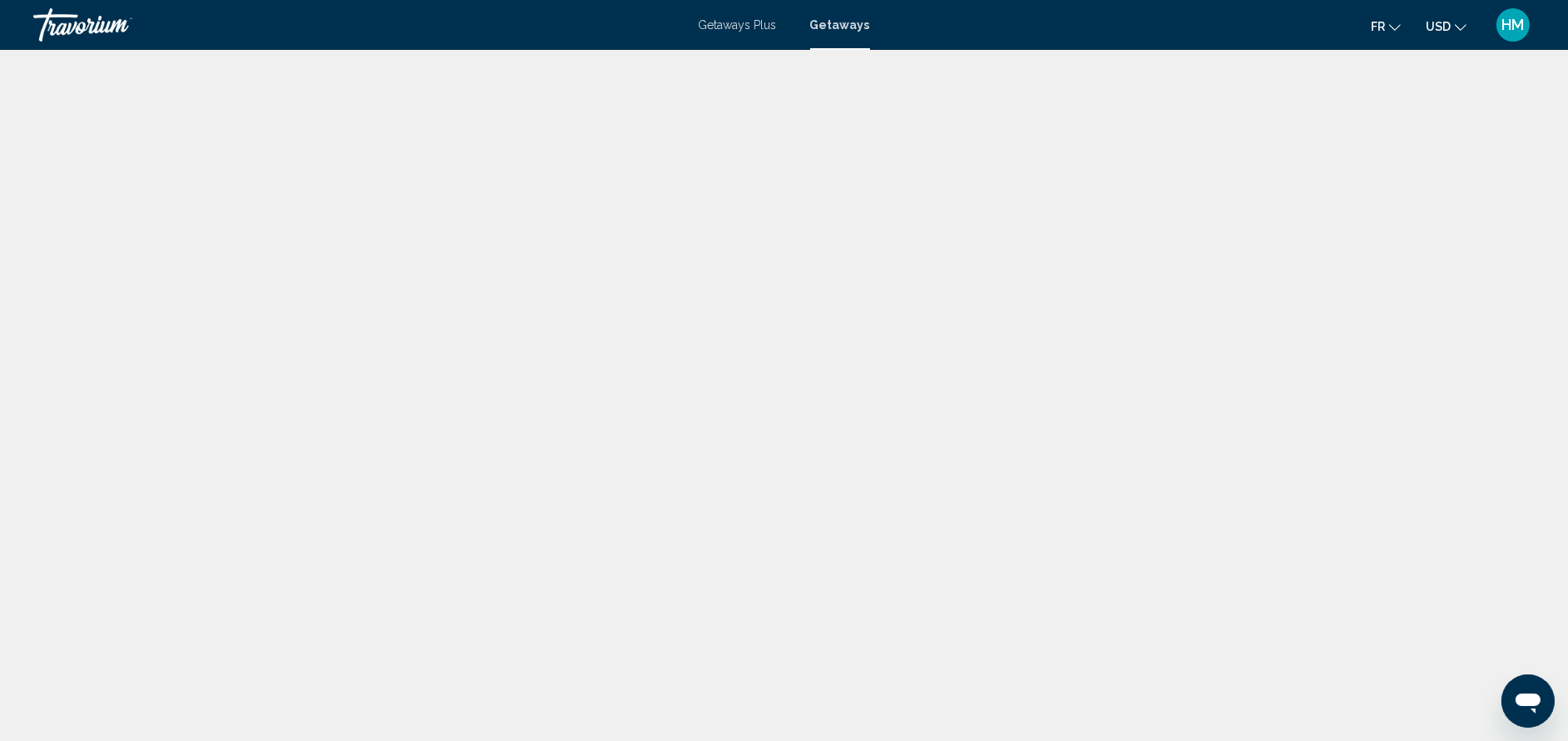
scroll to position [74, 0]
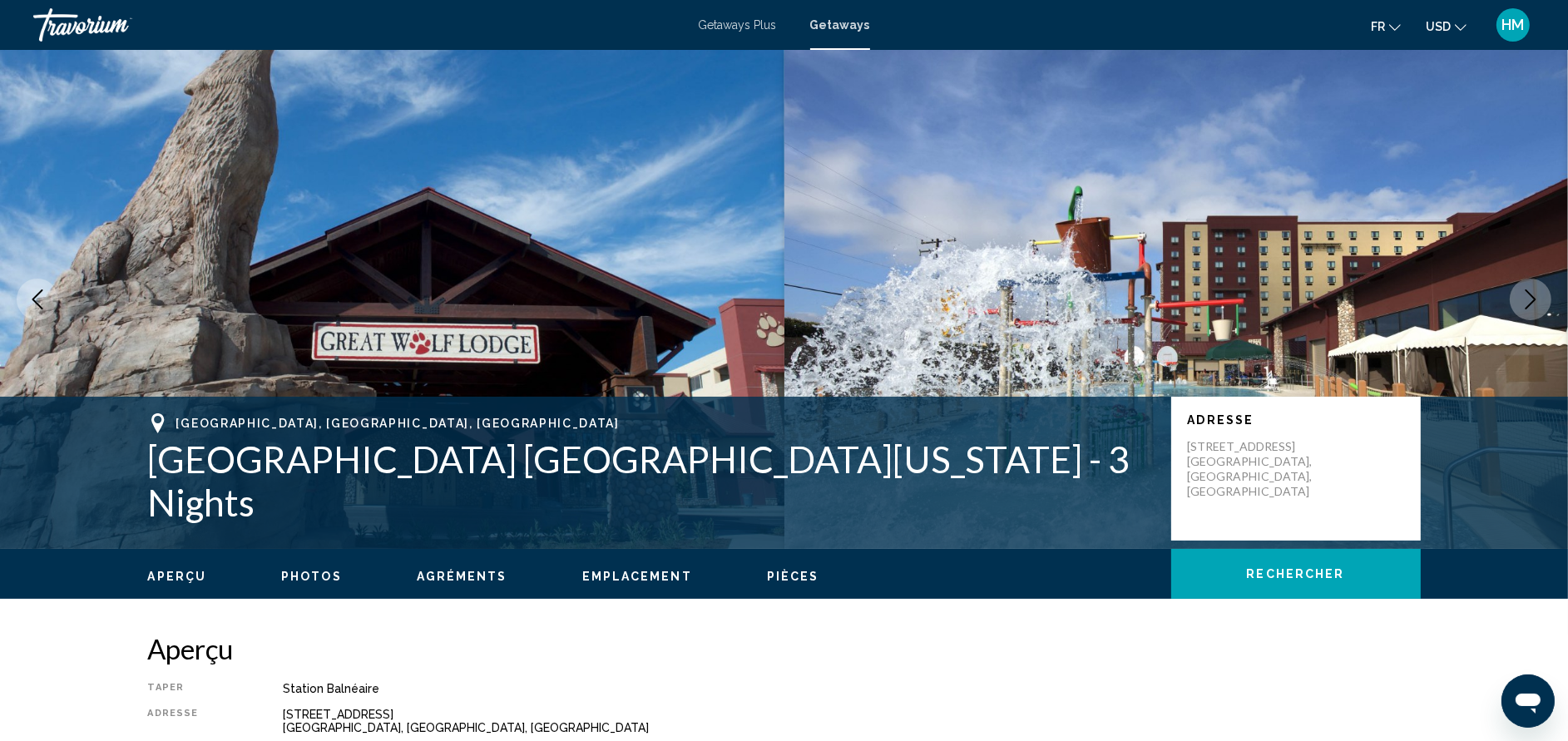
click at [855, 22] on span "Getaways" at bounding box center [840, 24] width 60 height 13
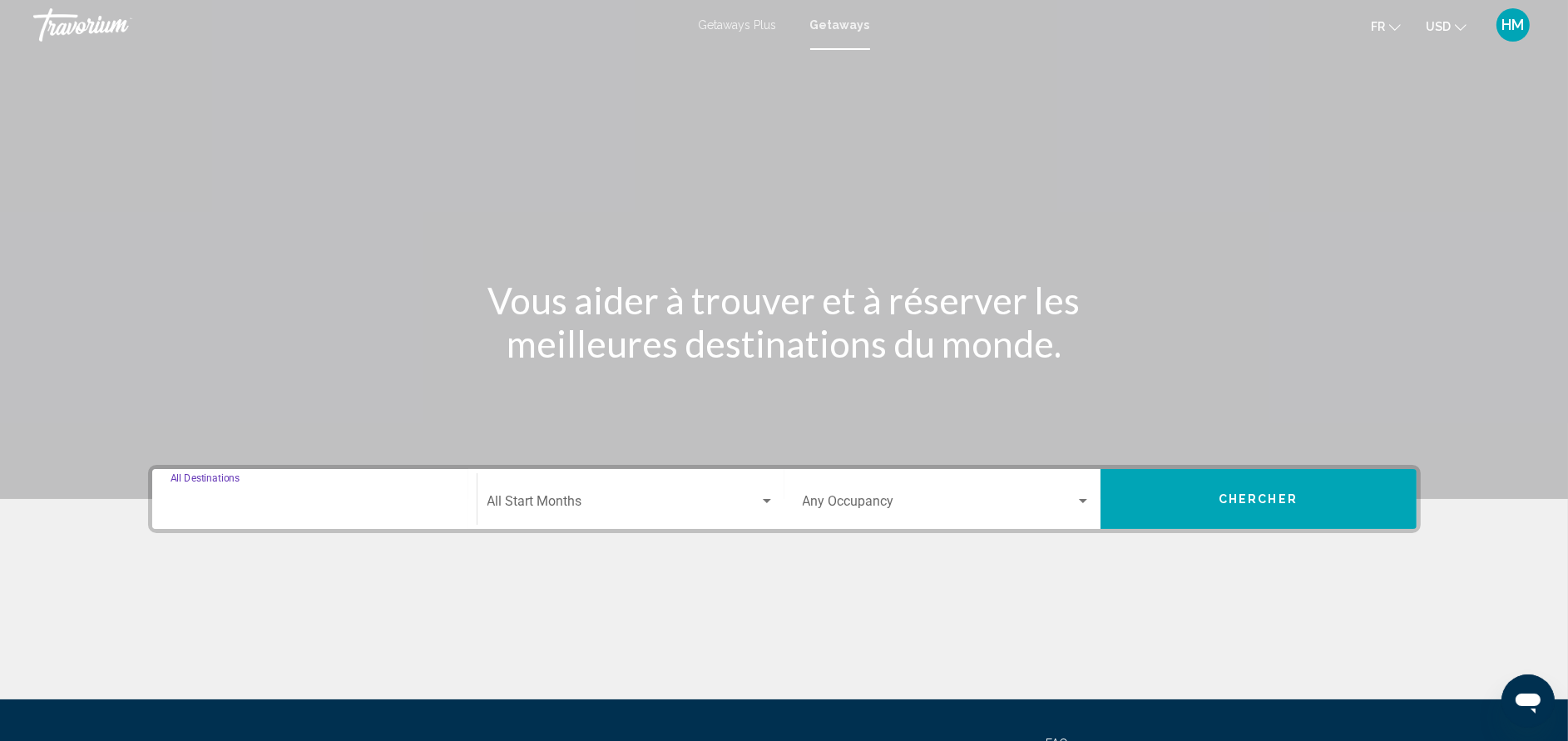
click at [217, 509] on input "Destination All Destinations" at bounding box center [314, 505] width 288 height 15
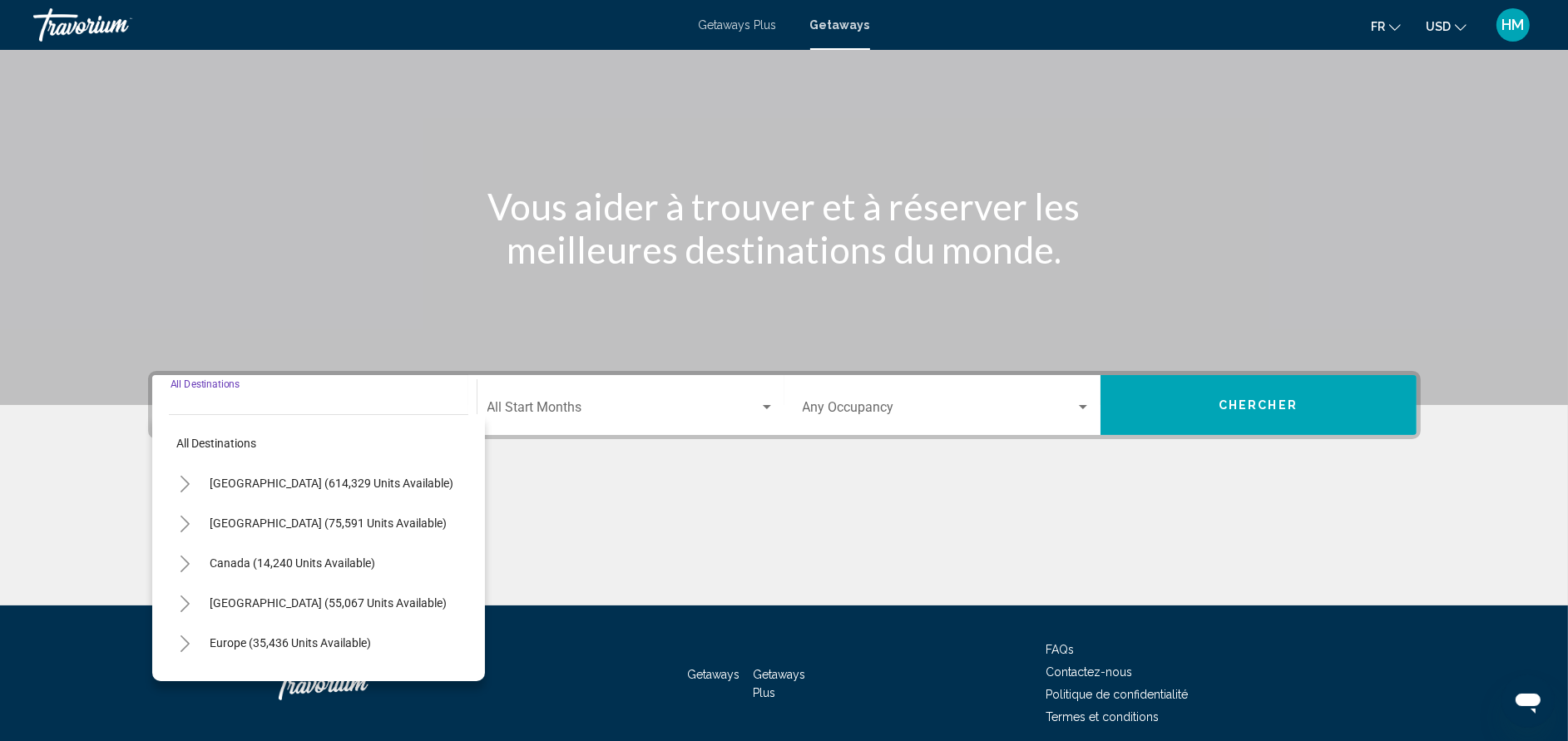
scroll to position [162, 0]
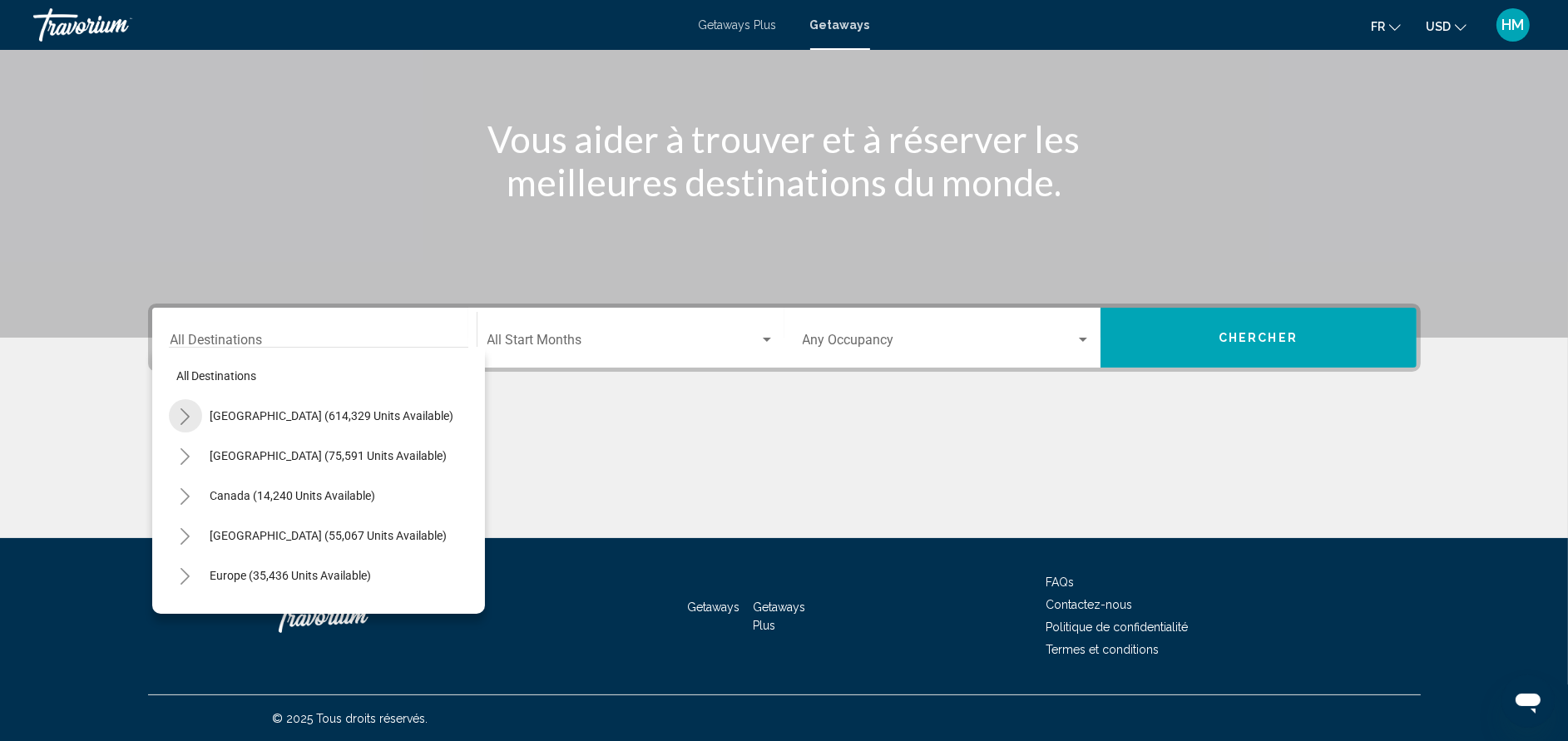
click at [189, 412] on icon "Toggle United States (614,329 units available)" at bounding box center [185, 416] width 13 height 17
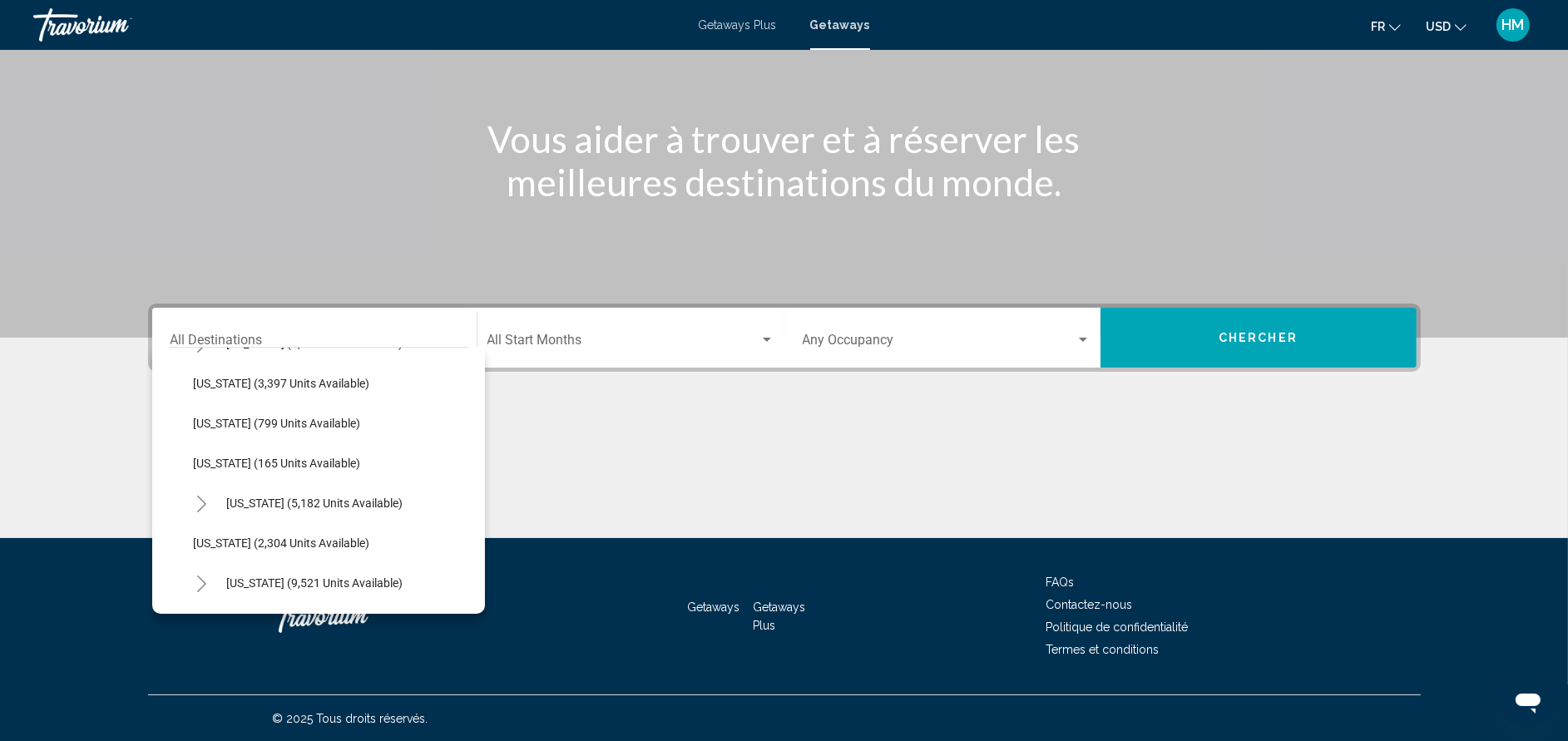
scroll to position [834, 0]
click at [196, 539] on icon "Toggle Nevada (9,521 units available)" at bounding box center [202, 540] width 13 height 17
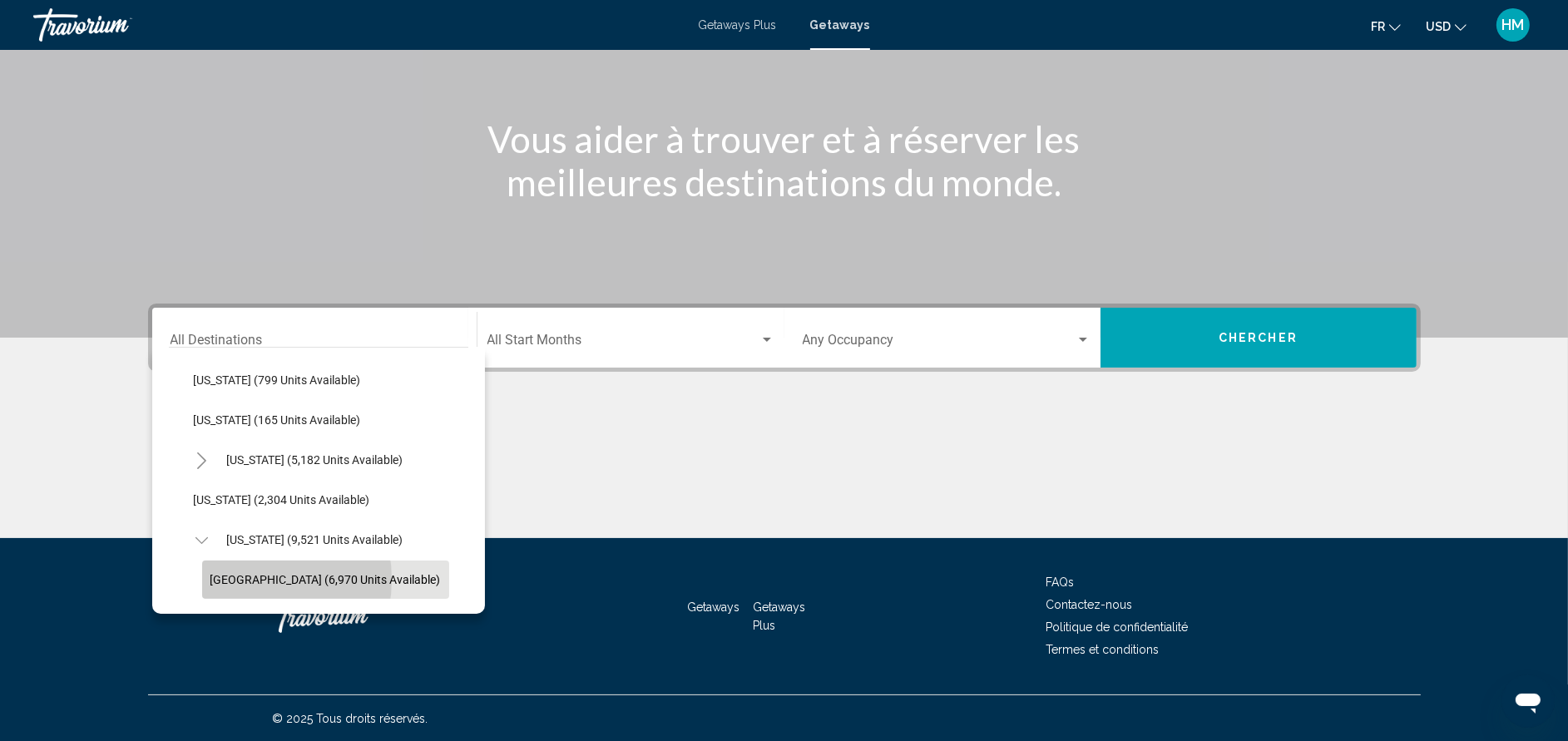
click at [244, 578] on span "[GEOGRAPHIC_DATA] (6,970 units available)" at bounding box center [325, 579] width 230 height 13
type input "**********"
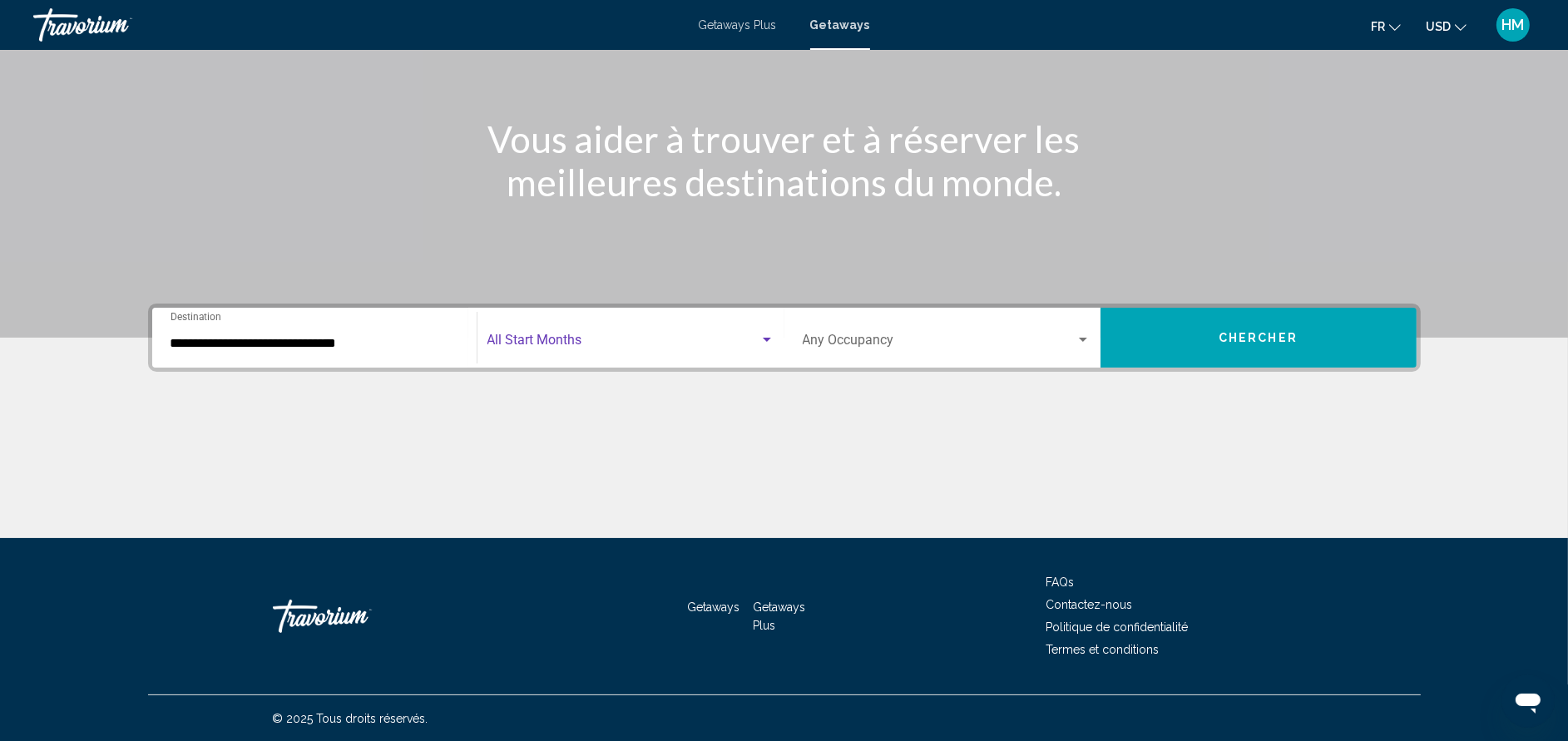
click at [540, 348] on span "Search widget" at bounding box center [623, 343] width 272 height 15
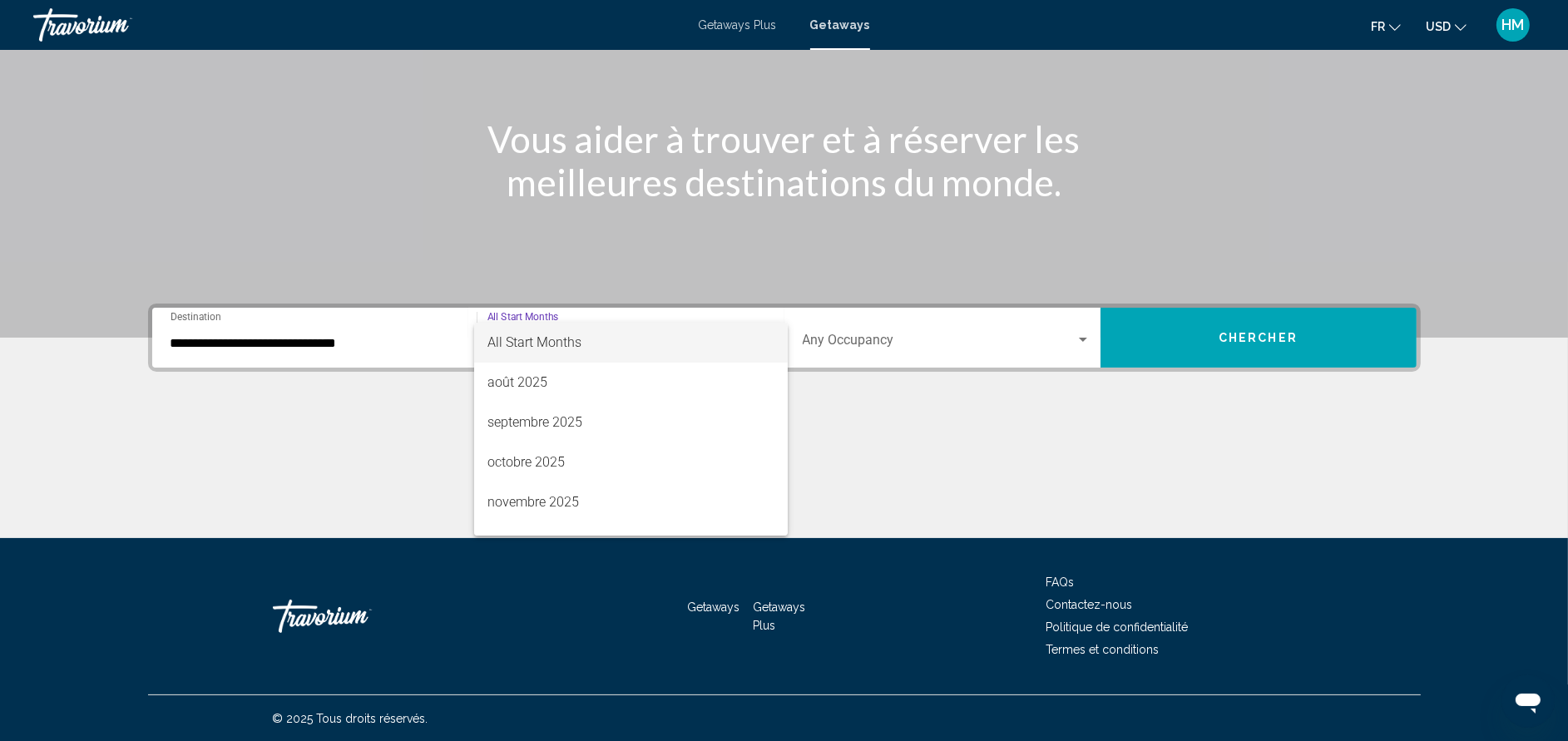
scroll to position [185, 0]
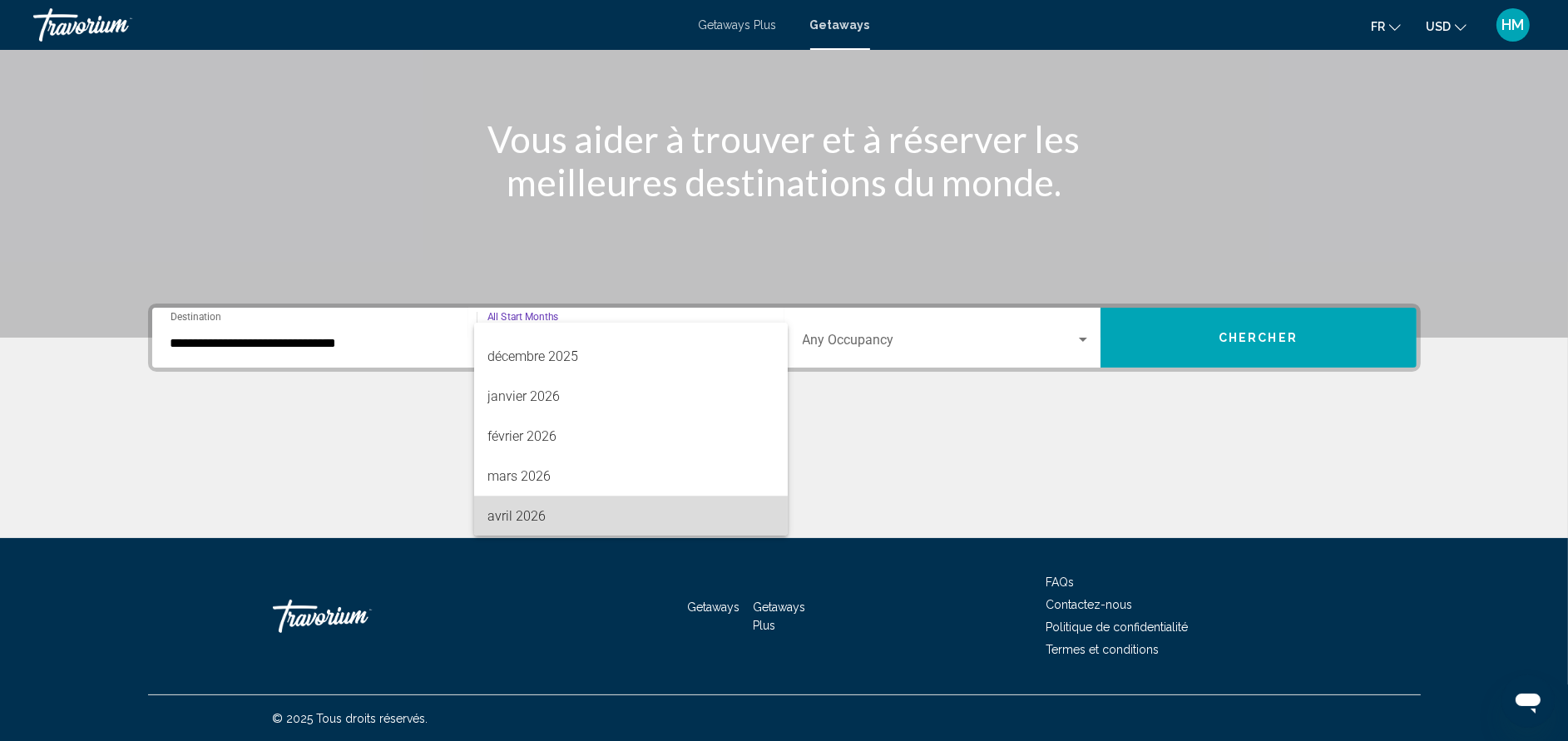
click at [702, 509] on span "avril 2026" at bounding box center [630, 516] width 287 height 40
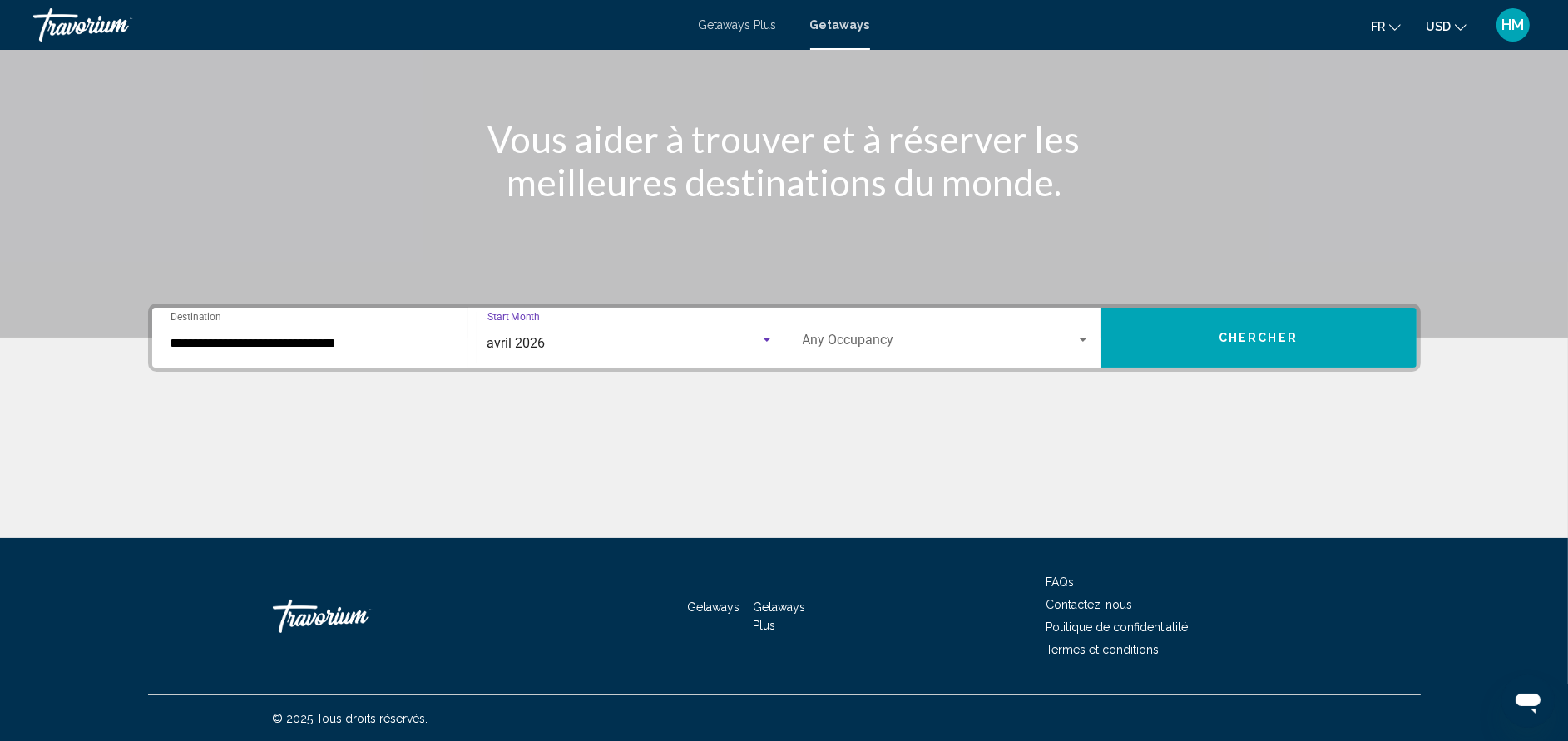
scroll to position [186, 0]
click at [856, 330] on div "Occupancy Any Occupancy" at bounding box center [946, 338] width 288 height 52
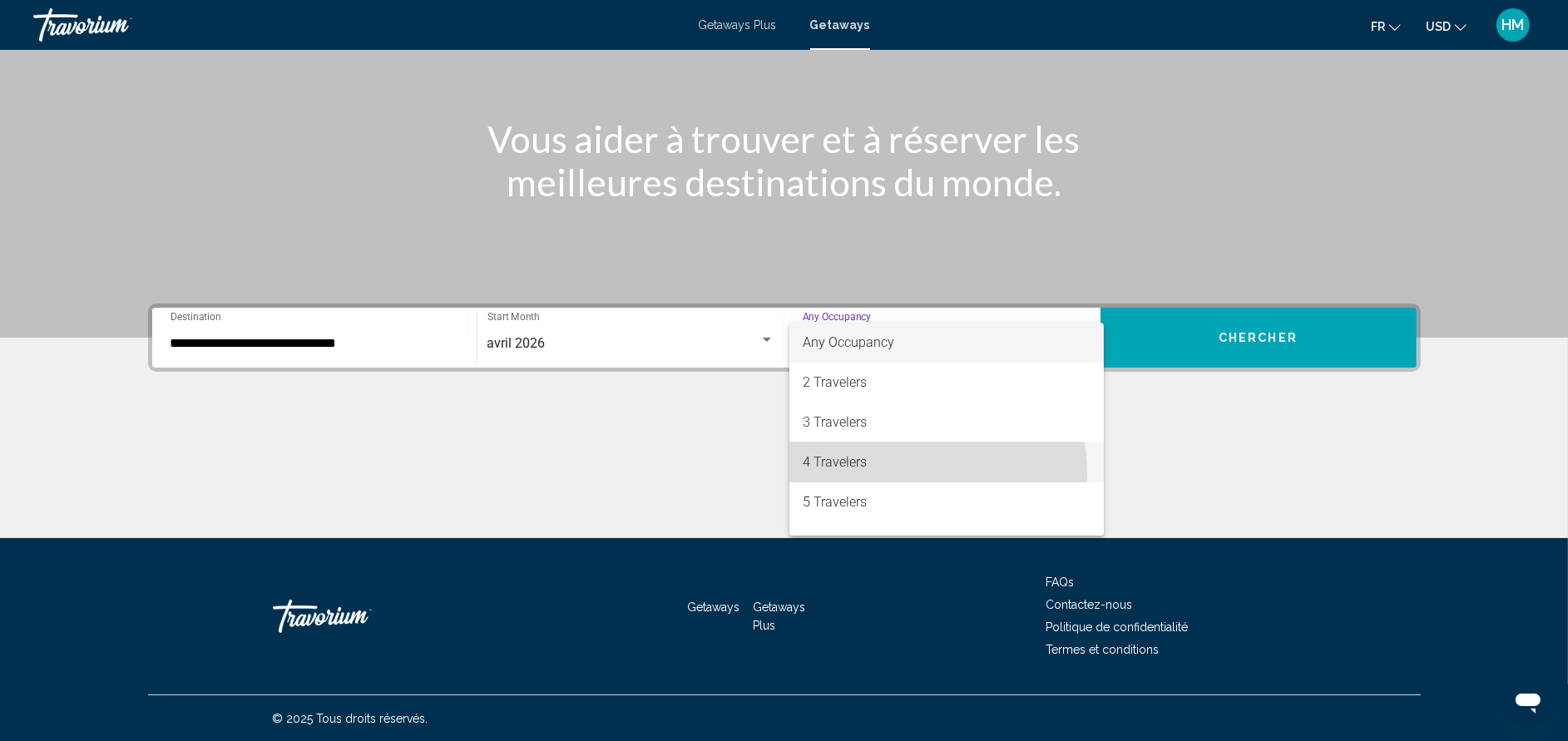
click at [827, 477] on span "4 Travelers" at bounding box center [946, 462] width 288 height 40
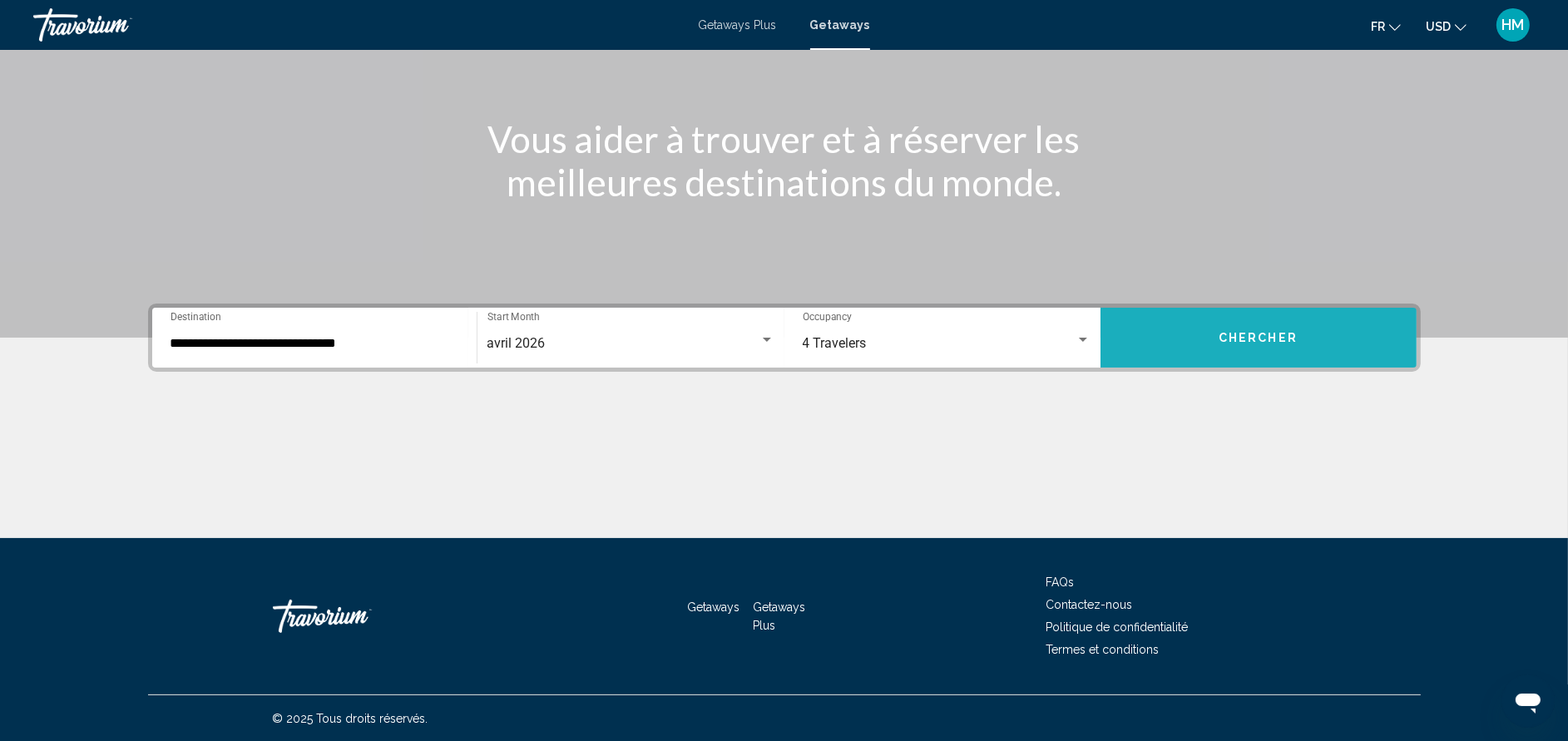
click at [1254, 348] on button "Chercher" at bounding box center [1259, 337] width 316 height 60
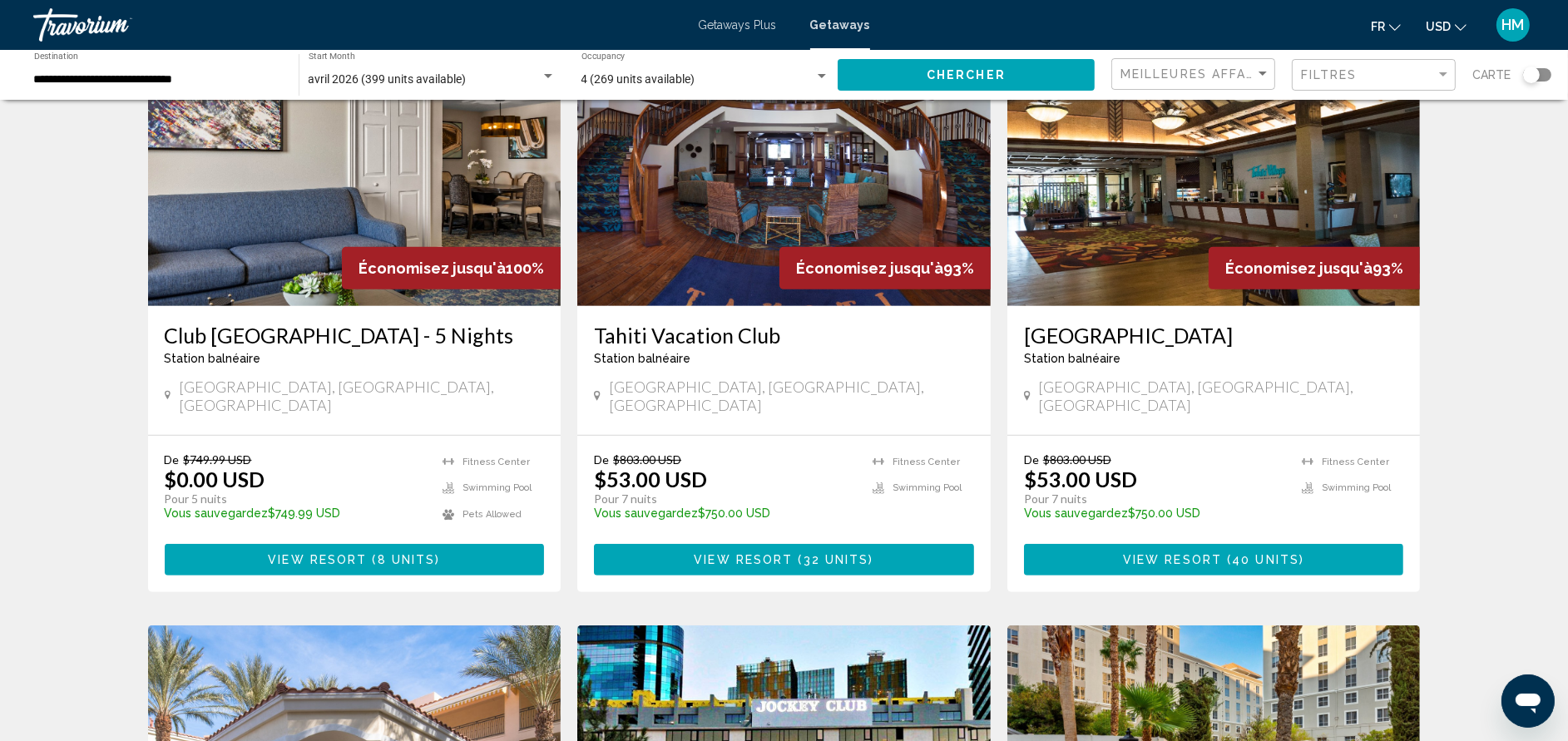
scroll to position [747, 0]
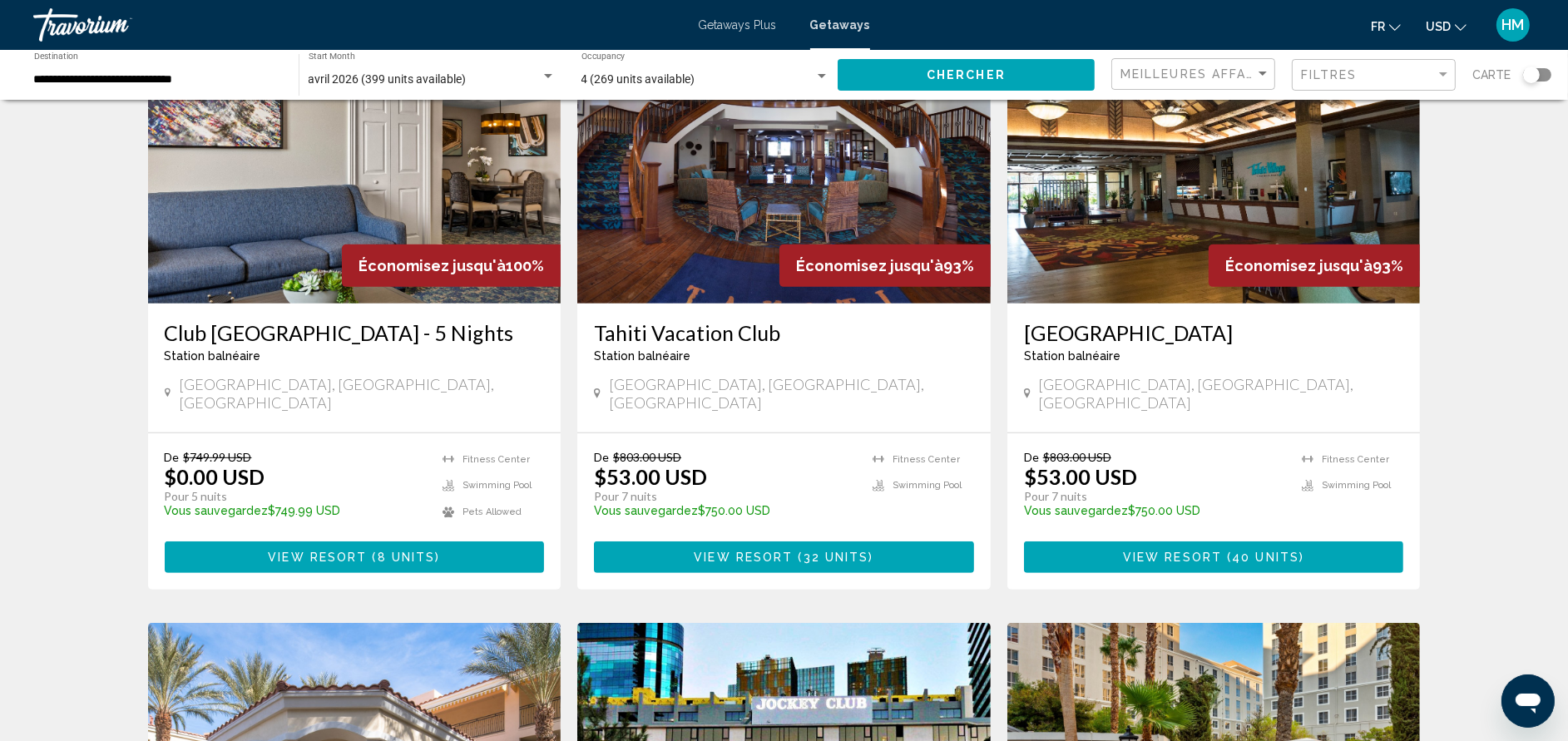
click at [1085, 320] on h3 "[GEOGRAPHIC_DATA]" at bounding box center [1213, 332] width 380 height 25
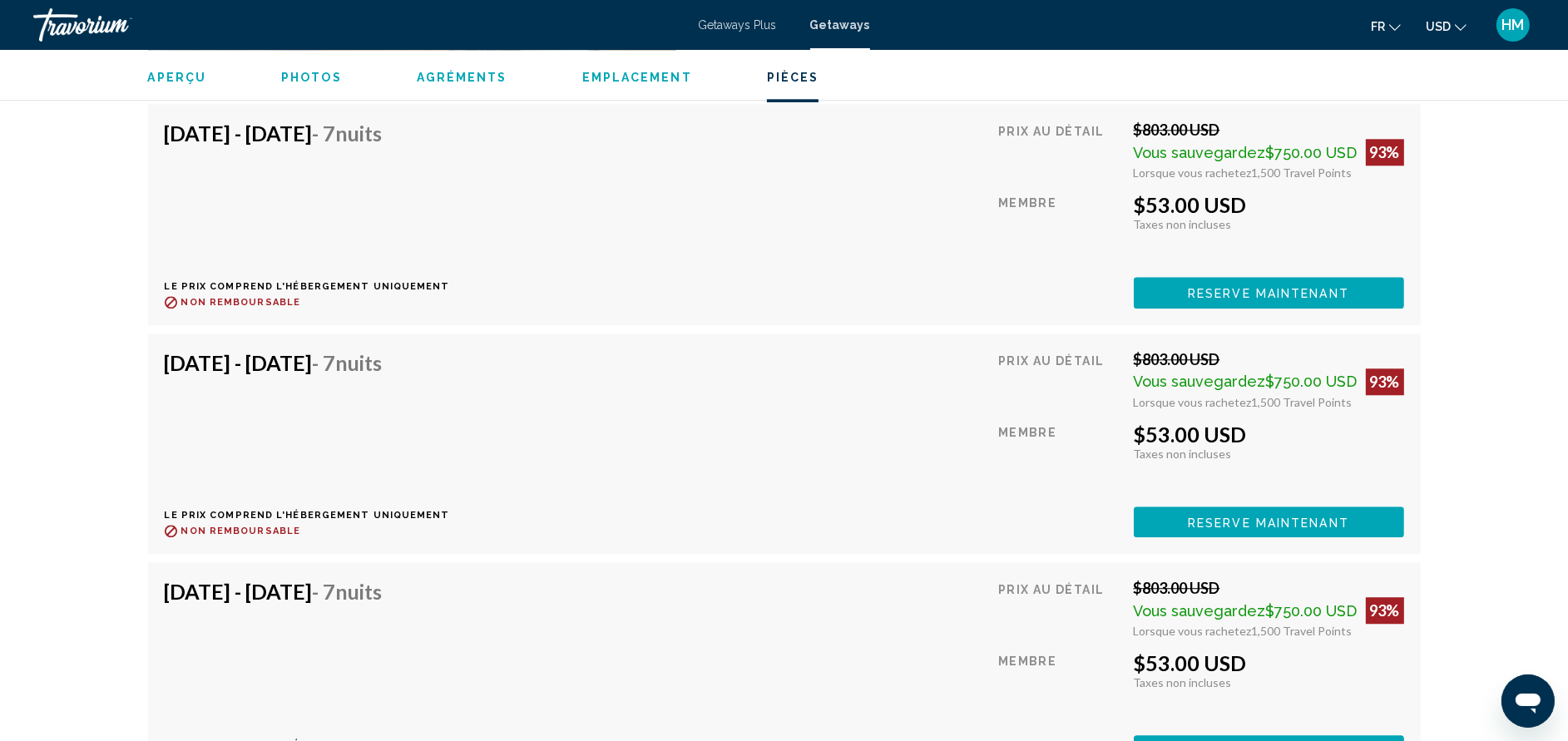
scroll to position [5287, 0]
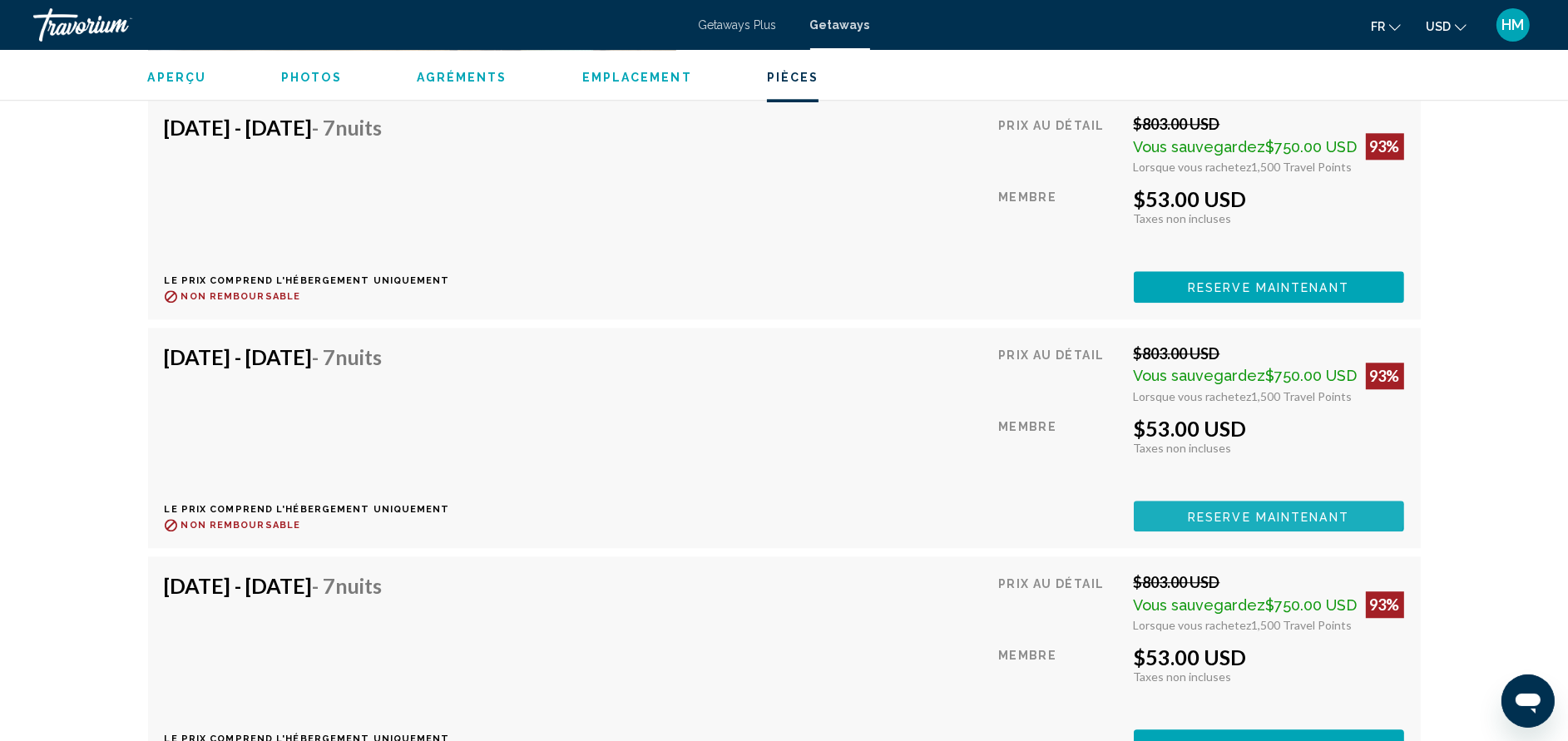
click at [1263, 509] on span "Reserve maintenant" at bounding box center [1269, 516] width 162 height 13
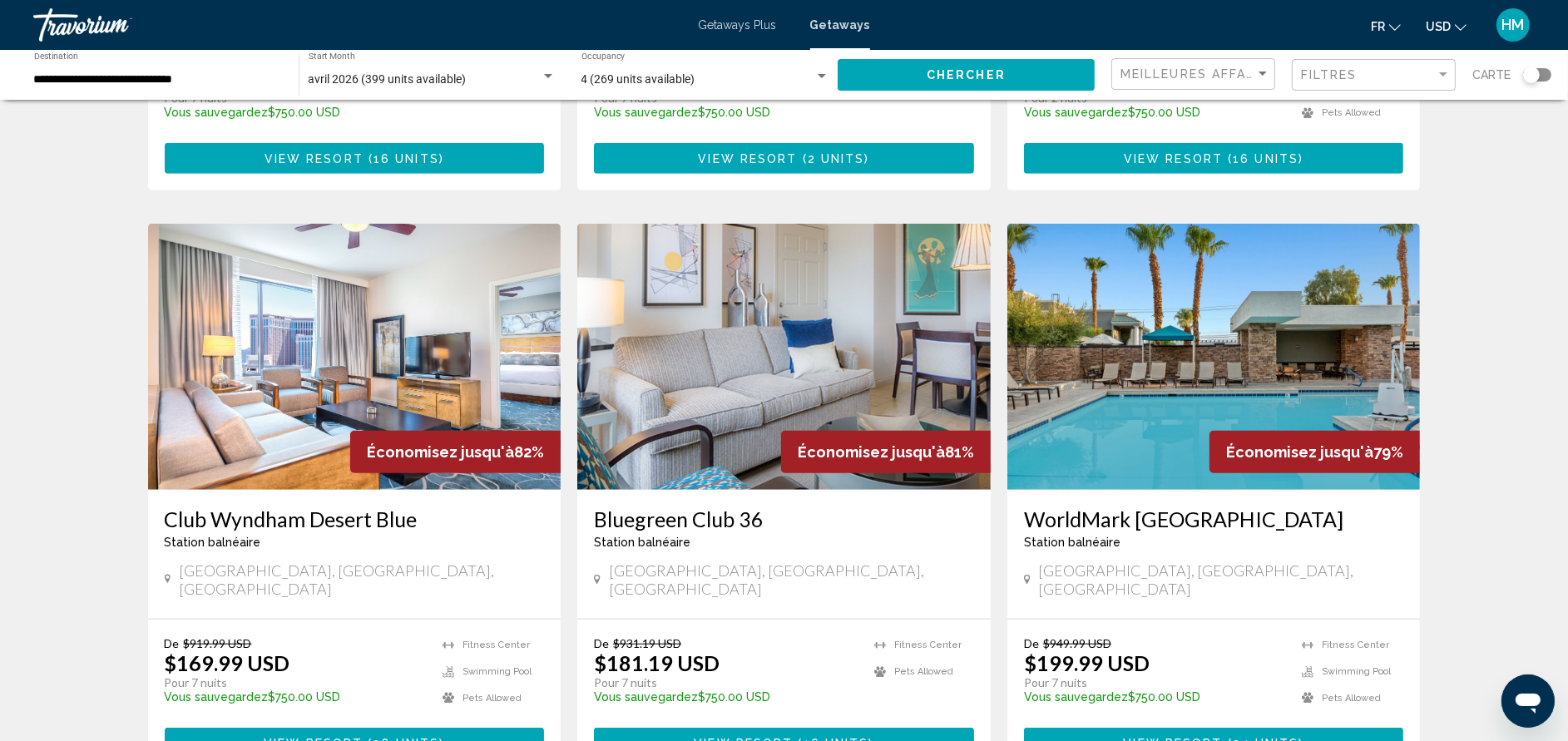
scroll to position [1846, 0]
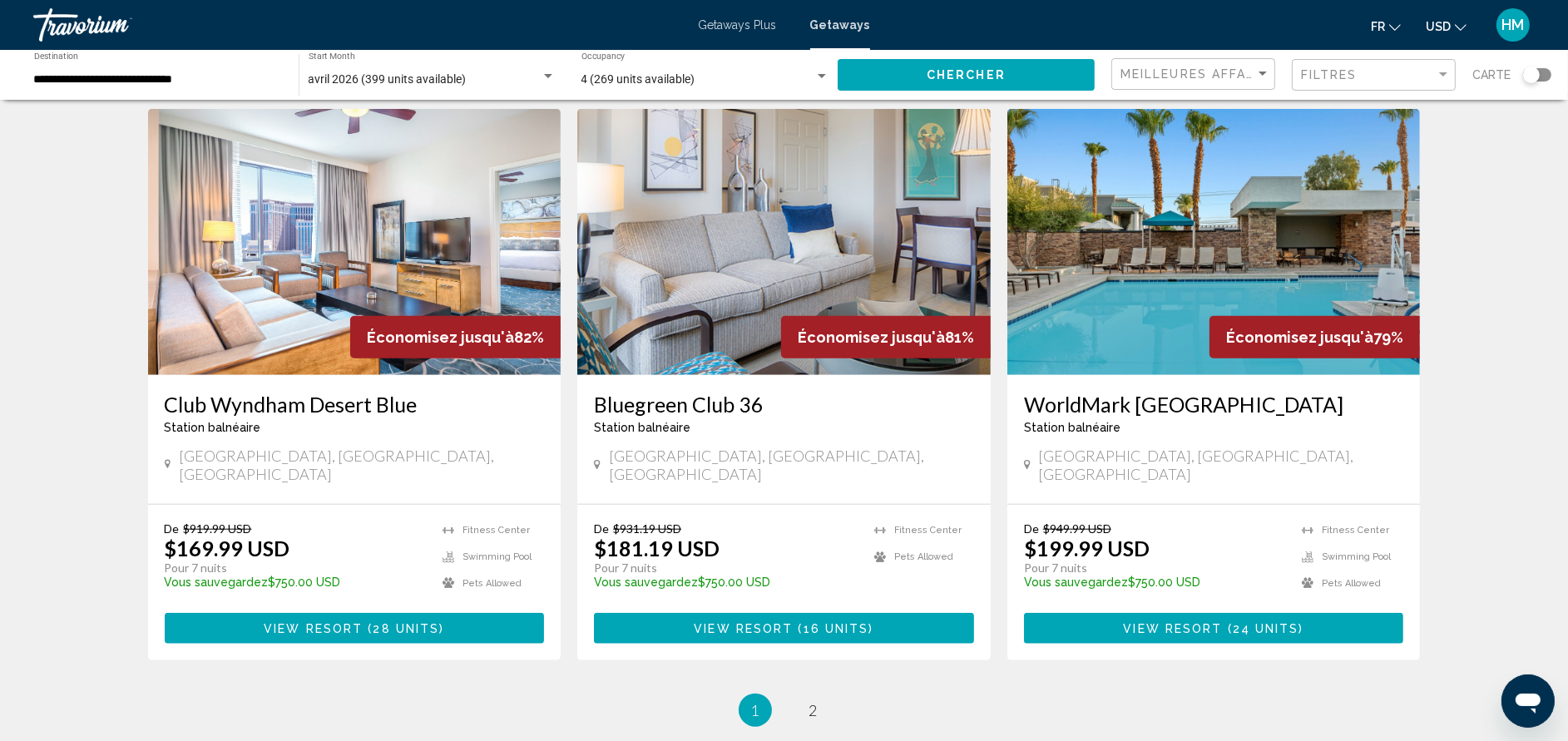
click at [802, 693] on li "page 2" at bounding box center [813, 710] width 33 height 33
click at [825, 696] on link "page 2" at bounding box center [813, 710] width 29 height 29
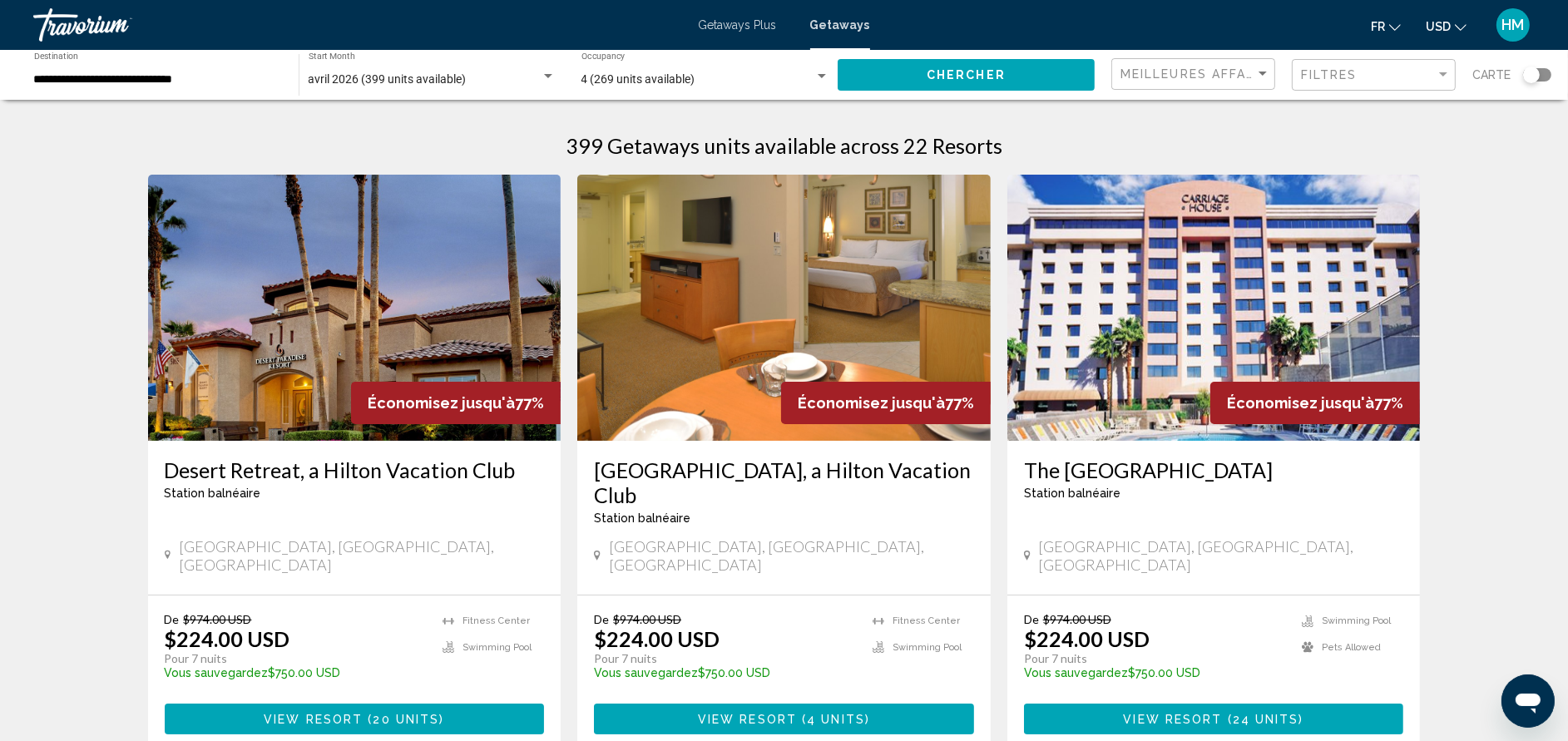
click at [872, 470] on h3 "[GEOGRAPHIC_DATA], a Hilton Vacation Club" at bounding box center [784, 482] width 380 height 50
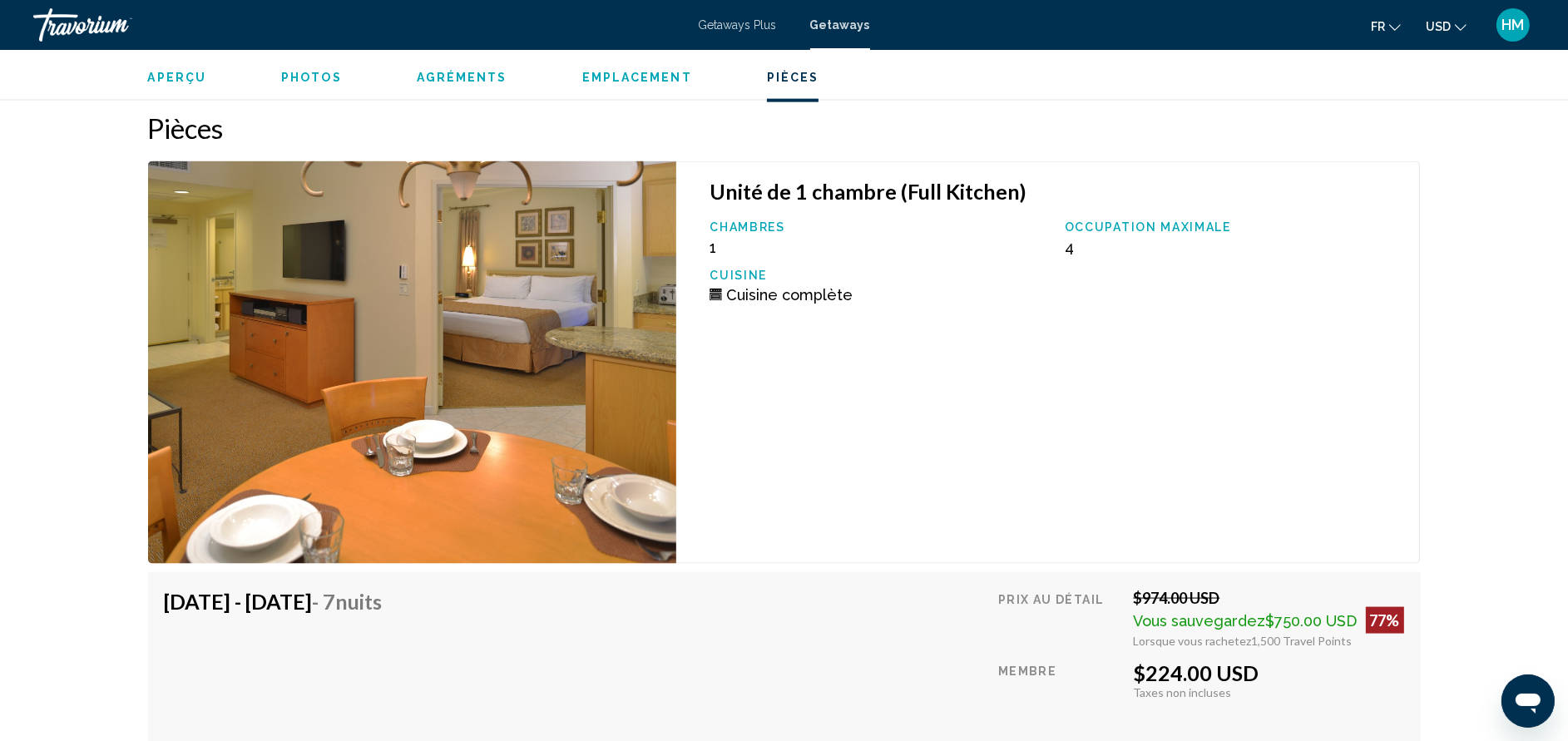
scroll to position [2892, 0]
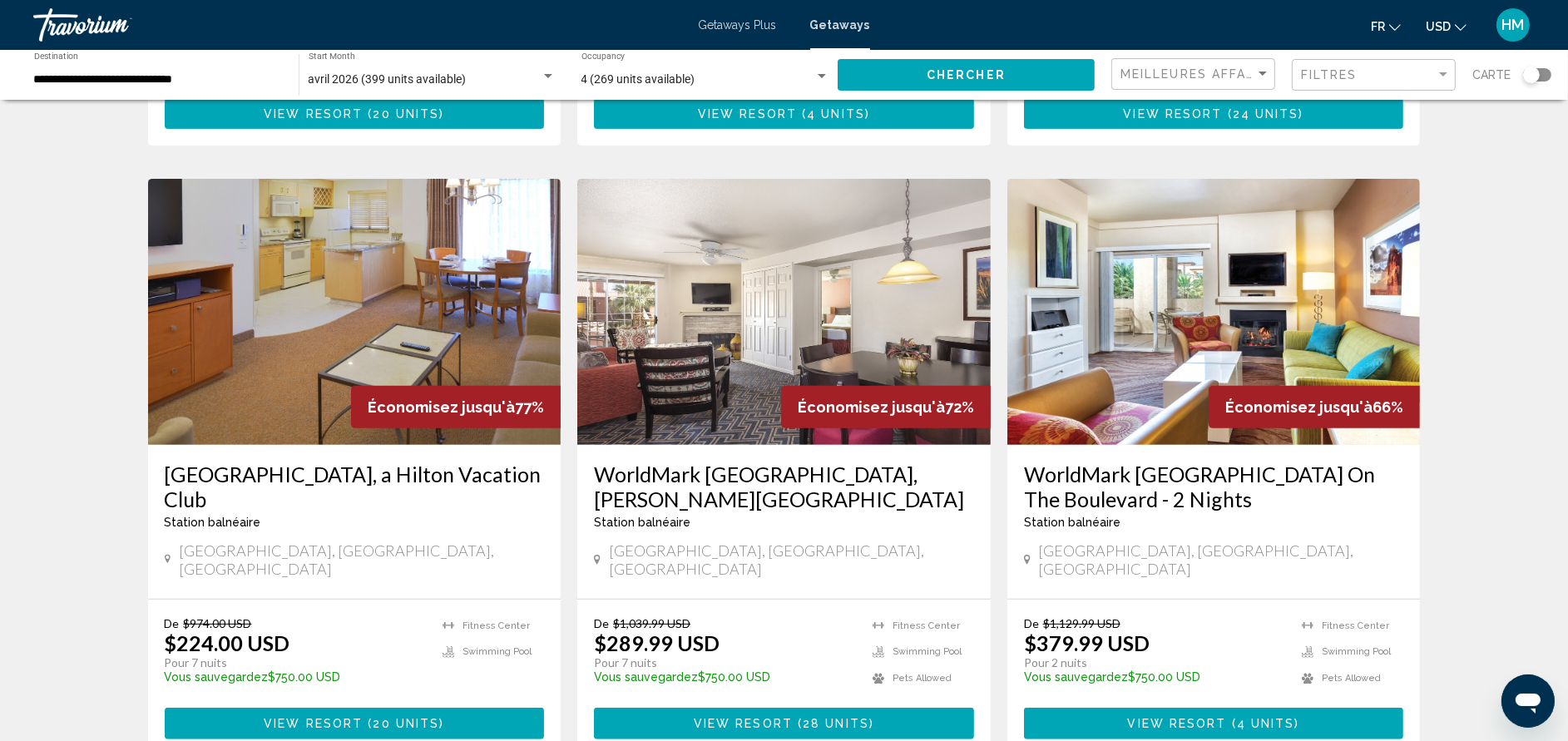
scroll to position [698, 0]
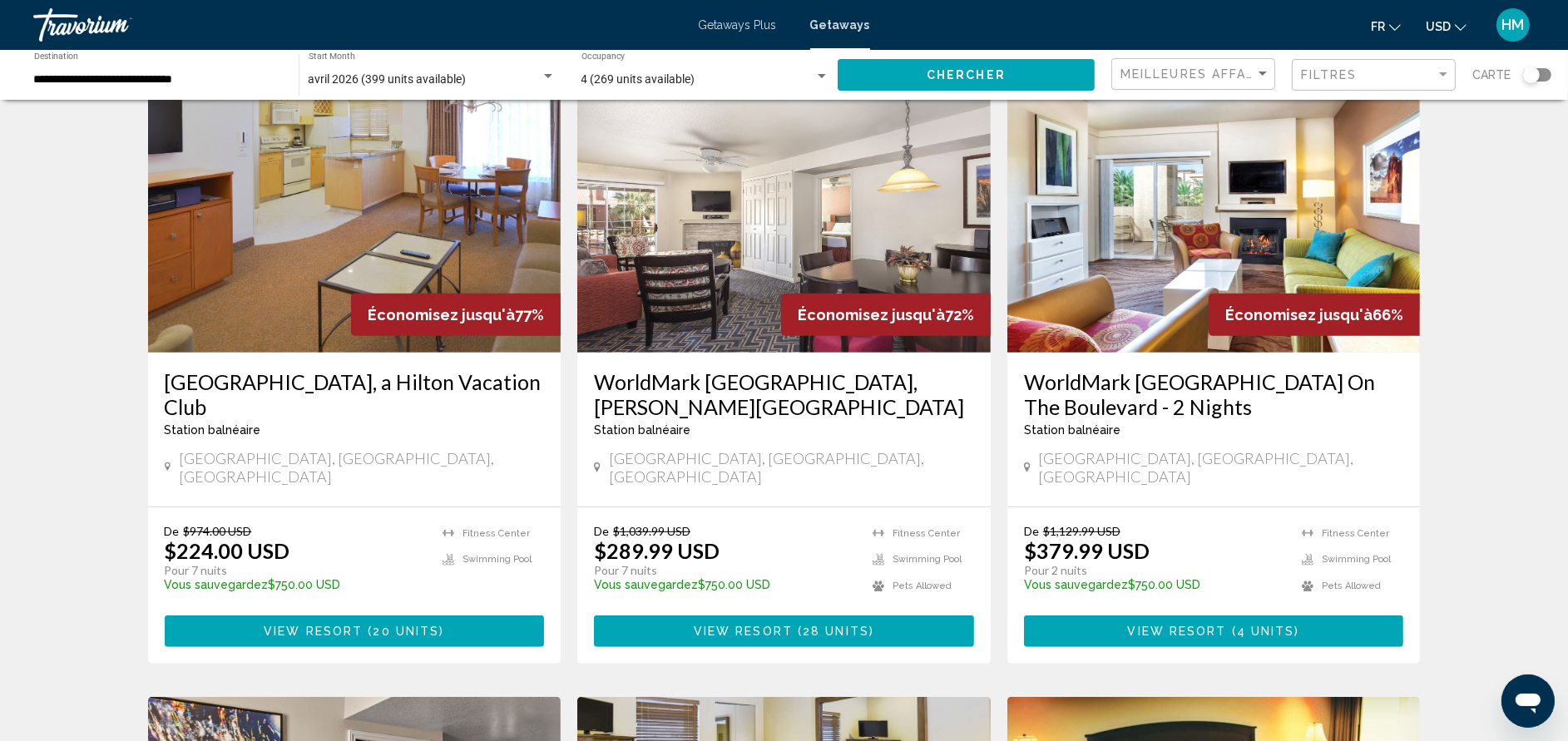
click at [281, 369] on h3 "[GEOGRAPHIC_DATA], a Hilton Vacation Club" at bounding box center [354, 394] width 380 height 50
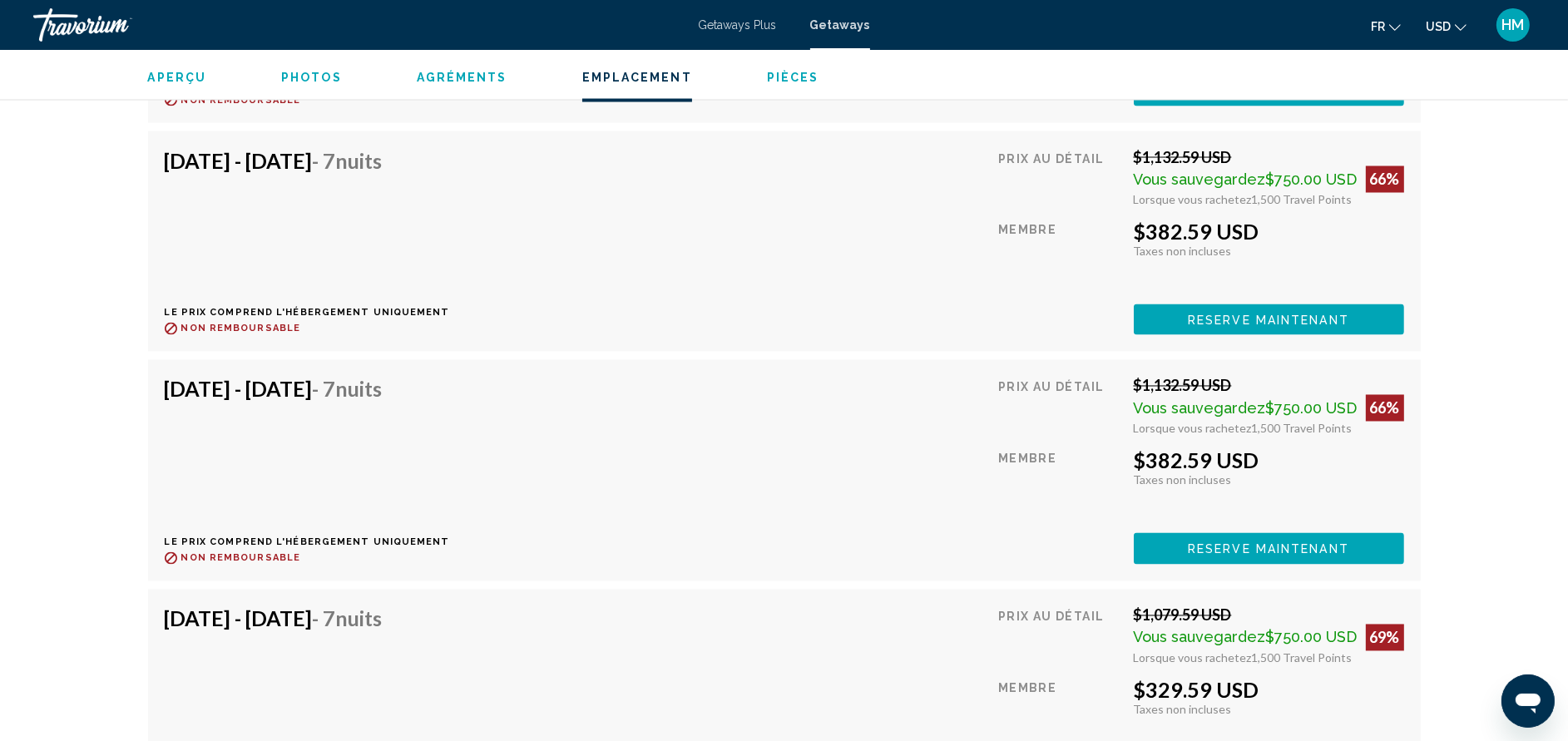
scroll to position [3692, 0]
